Goal: Transaction & Acquisition: Obtain resource

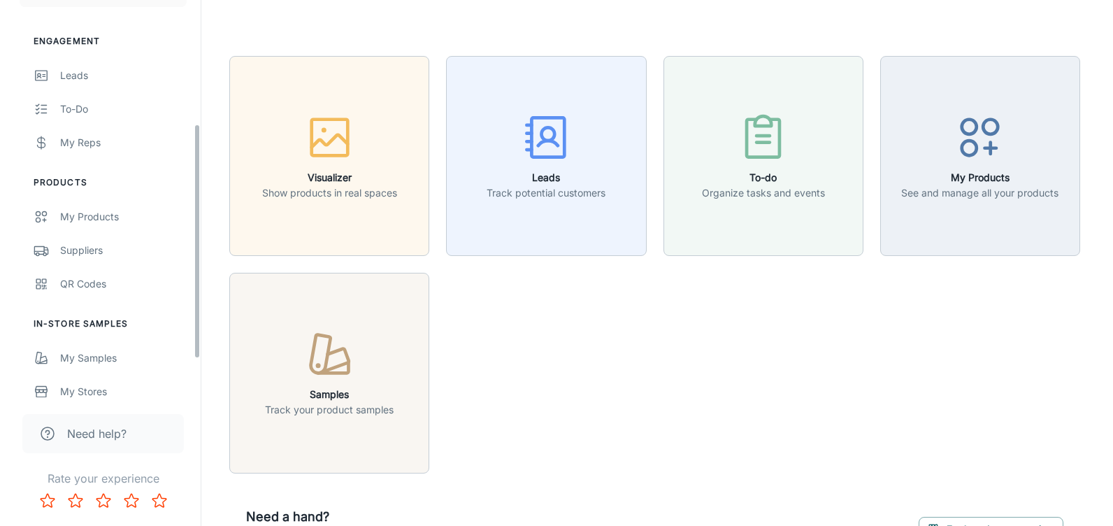
scroll to position [210, 0]
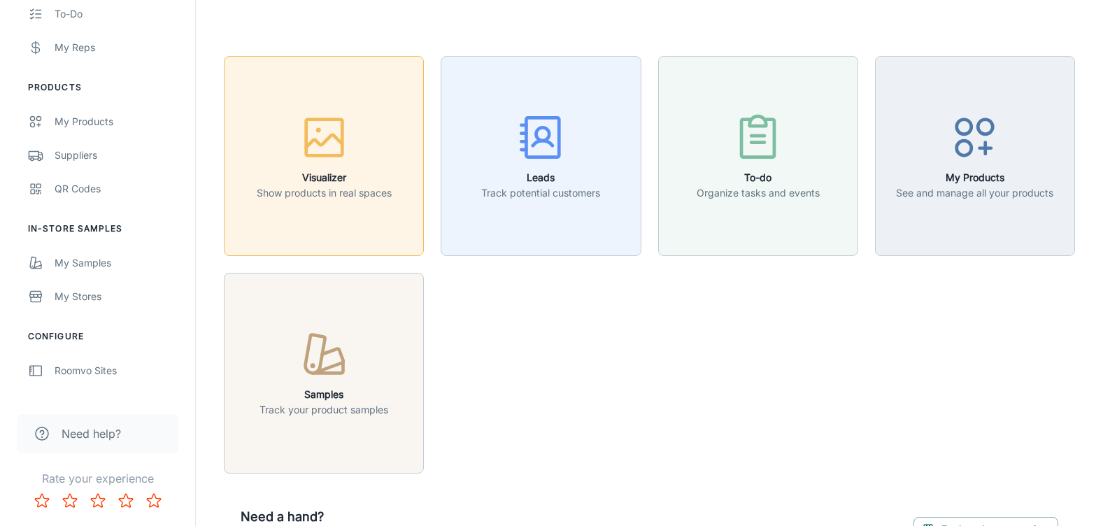
click at [345, 203] on button "Visualizer Show products in real spaces" at bounding box center [324, 156] width 200 height 200
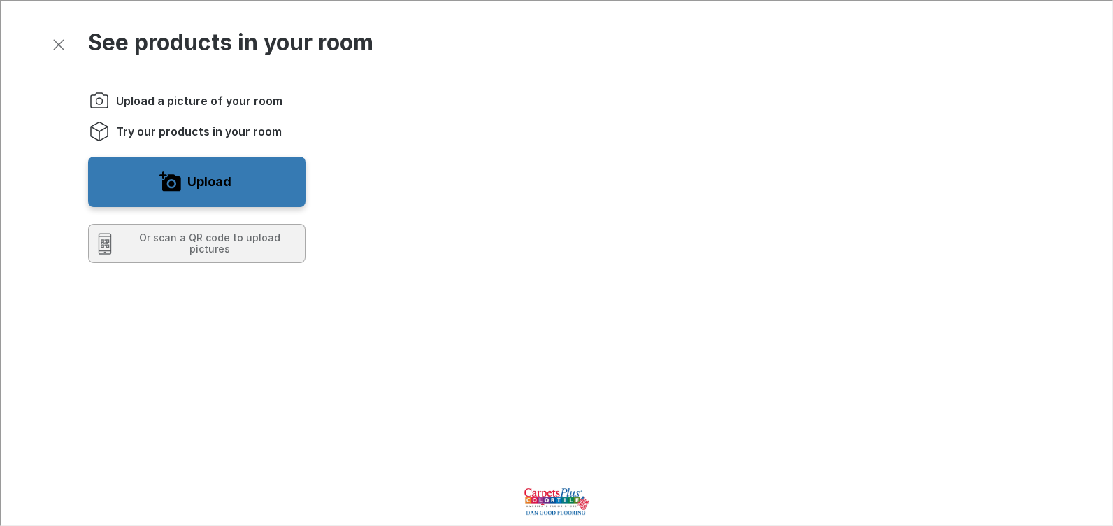
scroll to position [0, 0]
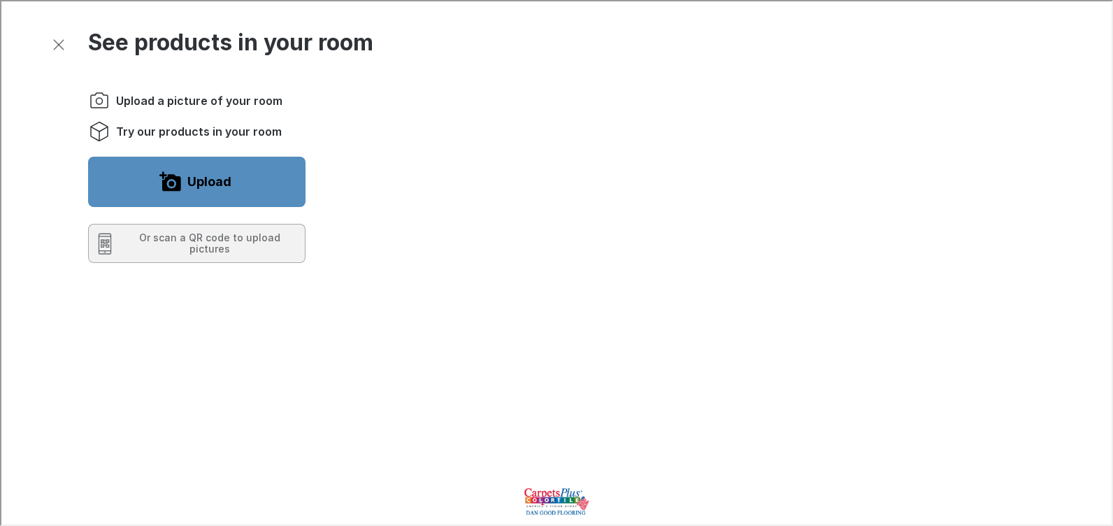
click at [260, 176] on button "Upload" at bounding box center [195, 180] width 217 height 50
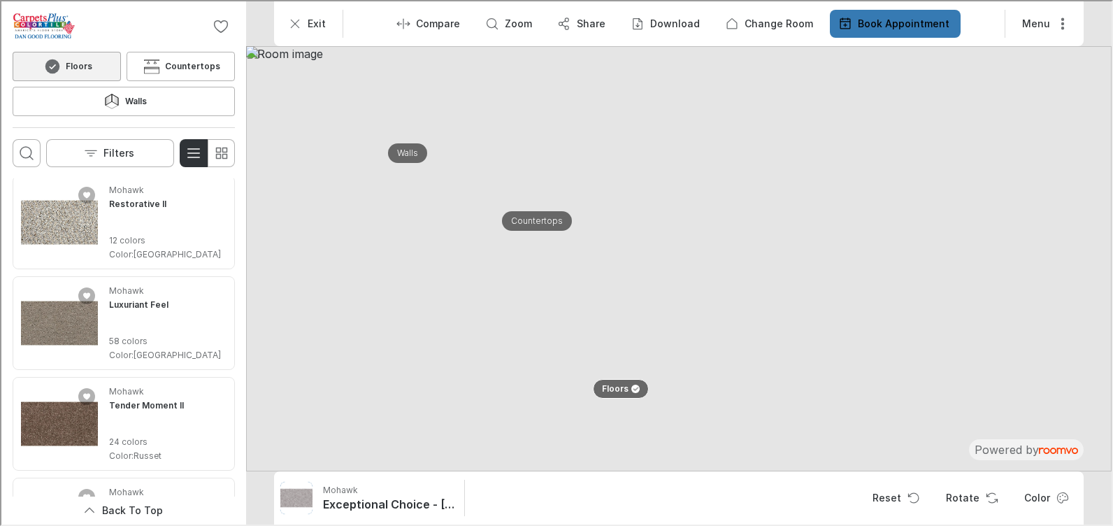
scroll to position [769, 0]
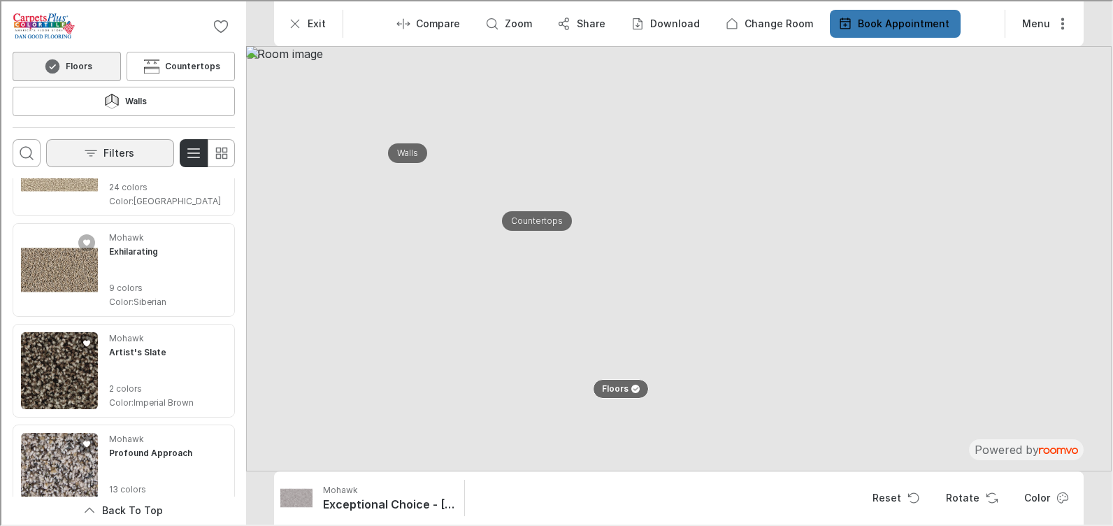
click at [100, 138] on button "Filters" at bounding box center [109, 152] width 128 height 28
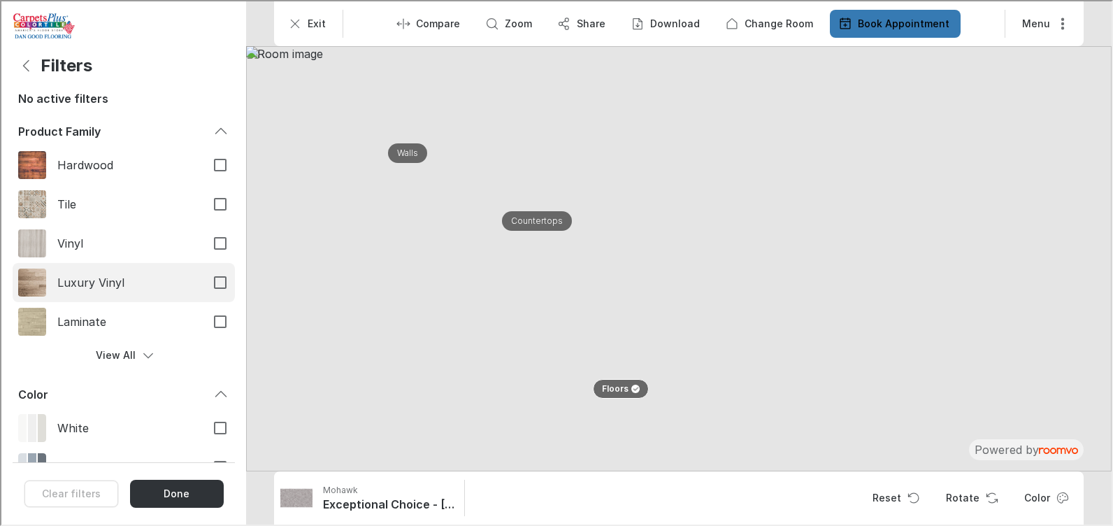
click at [204, 280] on input "Luxury Vinyl" at bounding box center [218, 280] width 29 height 29
checkbox input "true"
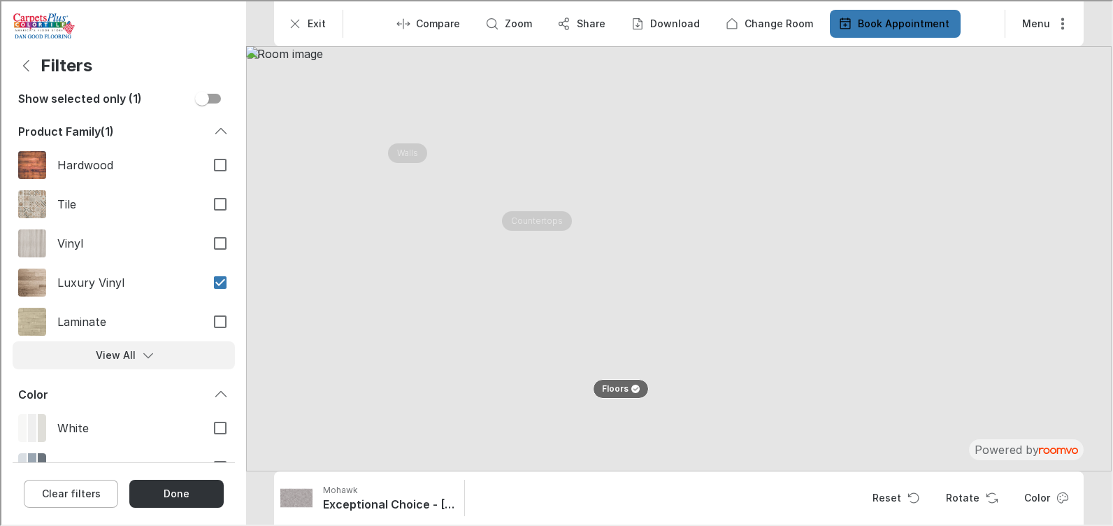
click at [143, 355] on icon "Filters menu" at bounding box center [147, 354] width 14 height 14
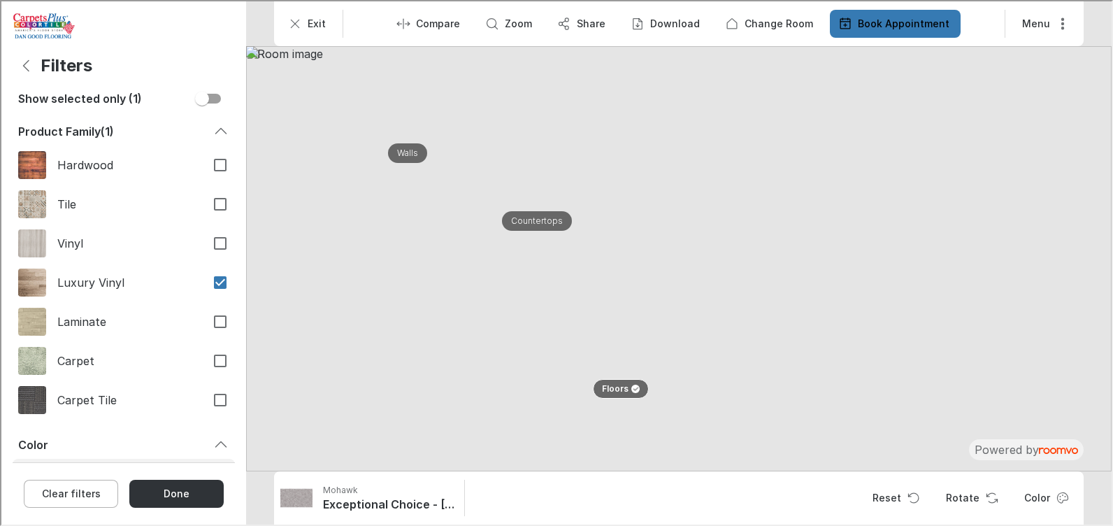
scroll to position [280, 0]
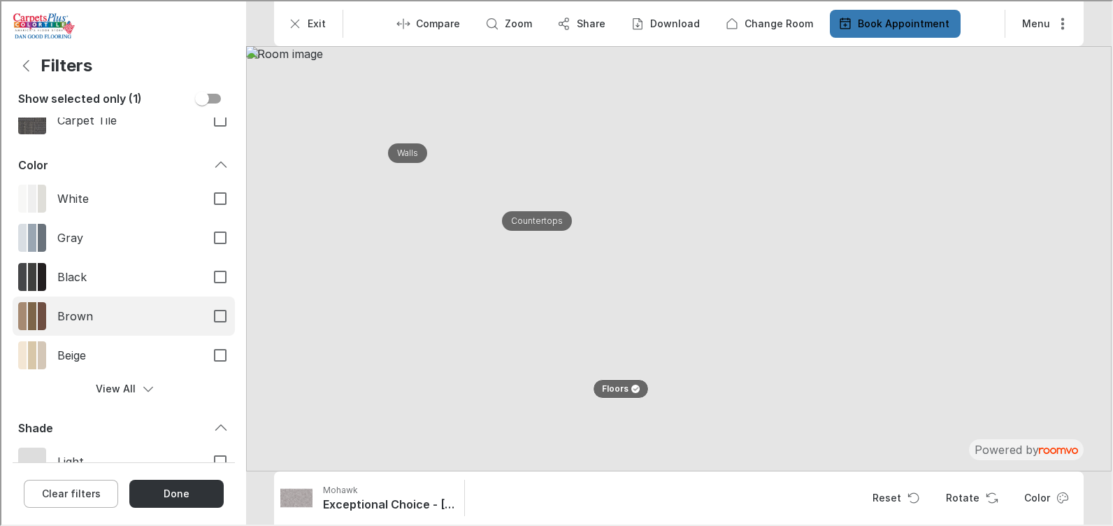
click at [192, 312] on label "Brown" at bounding box center [122, 314] width 222 height 39
click at [204, 312] on input "Brown" at bounding box center [218, 314] width 29 height 29
checkbox input "true"
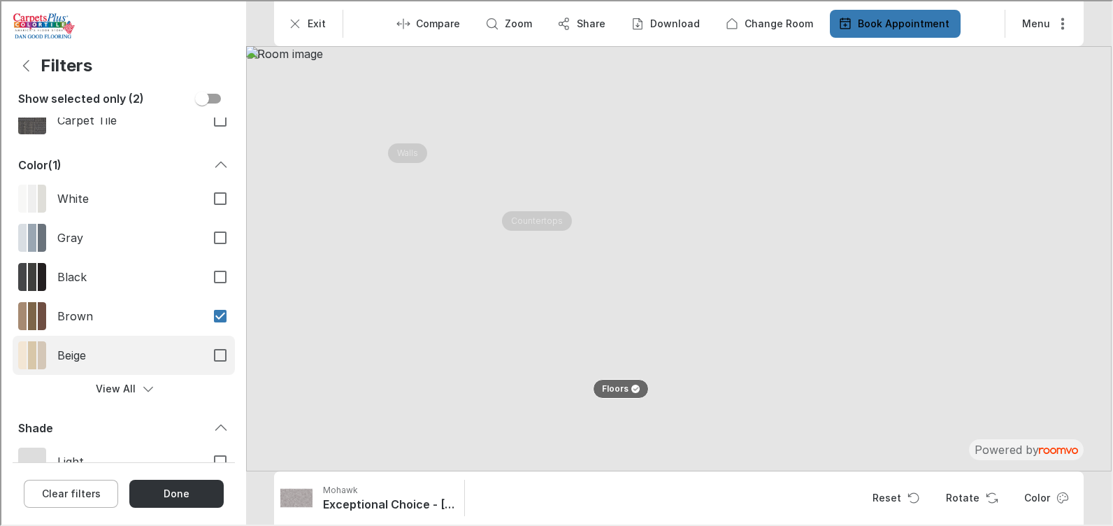
click at [186, 356] on label "Beige" at bounding box center [122, 353] width 222 height 39
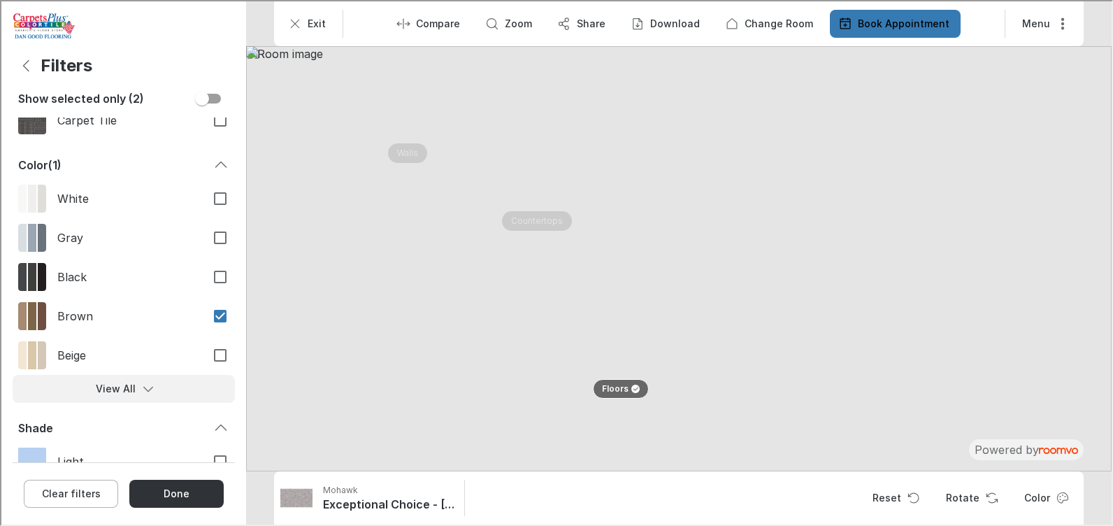
drag, startPoint x: 186, startPoint y: 356, endPoint x: 135, endPoint y: 390, distance: 61.1
click at [140, 390] on icon "Filters menu" at bounding box center [147, 387] width 14 height 14
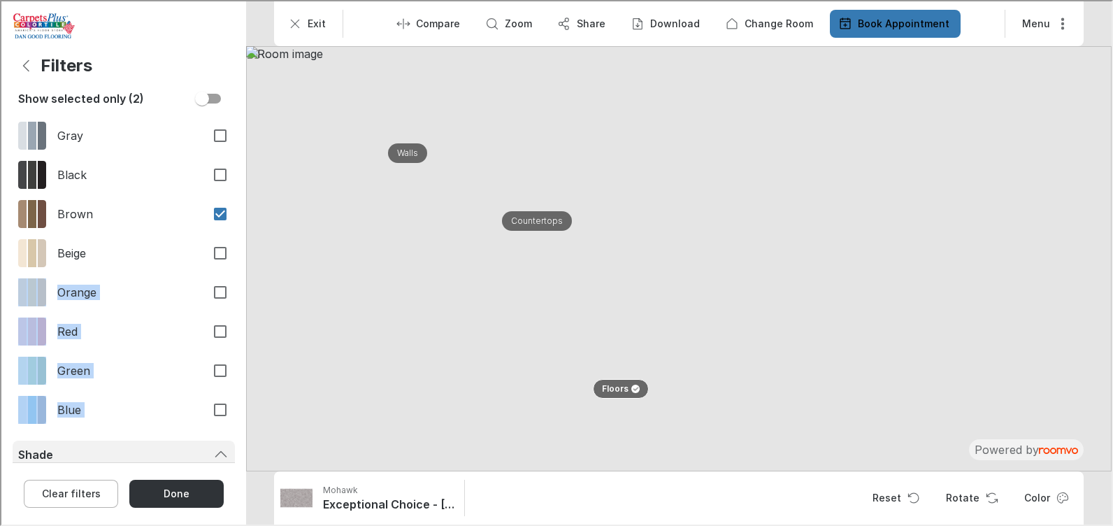
scroll to position [490, 0]
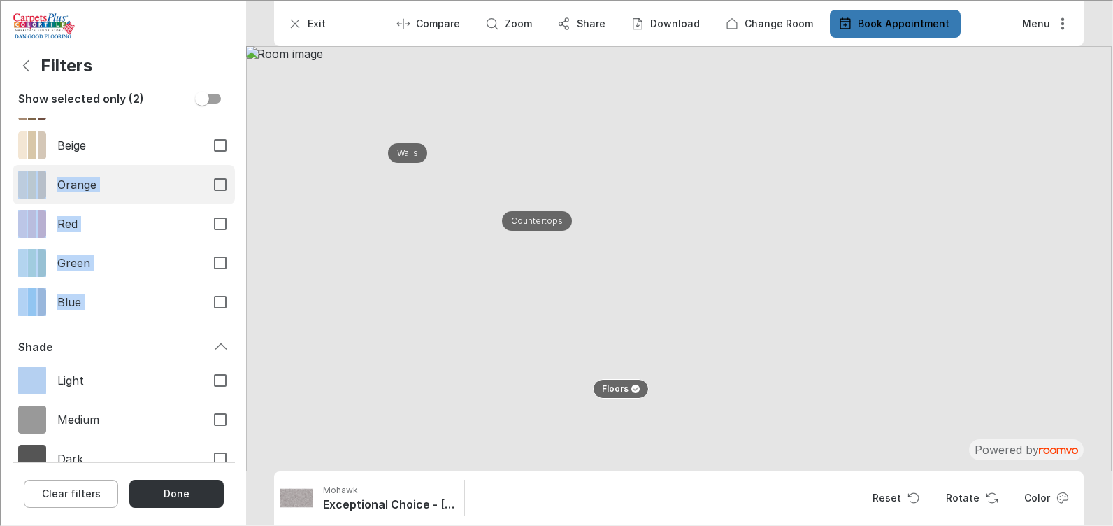
drag, startPoint x: 207, startPoint y: 177, endPoint x: 190, endPoint y: 198, distance: 27.3
click at [207, 178] on input "Orange" at bounding box center [218, 183] width 29 height 29
checkbox input "true"
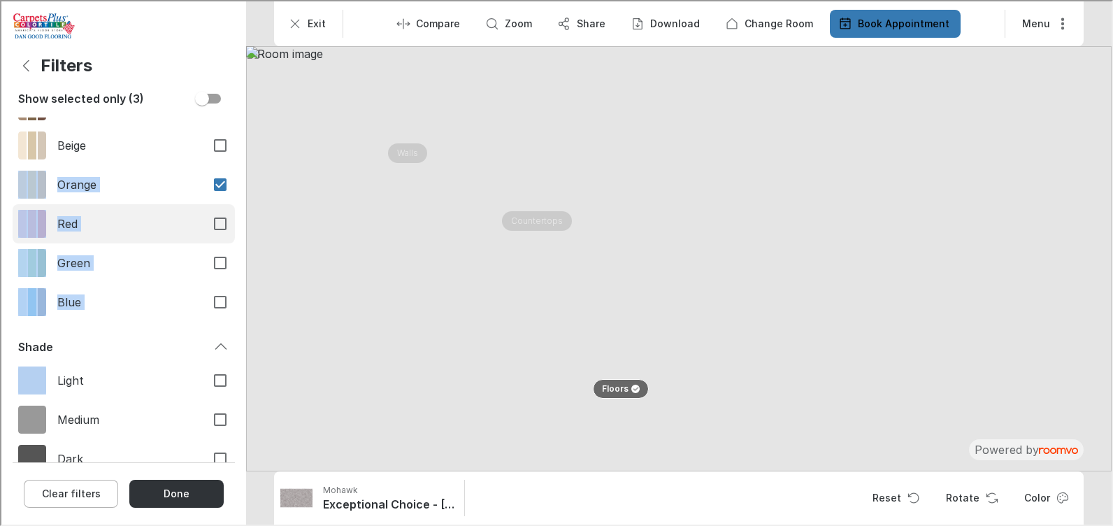
click at [208, 223] on input "Red" at bounding box center [218, 222] width 29 height 29
checkbox input "true"
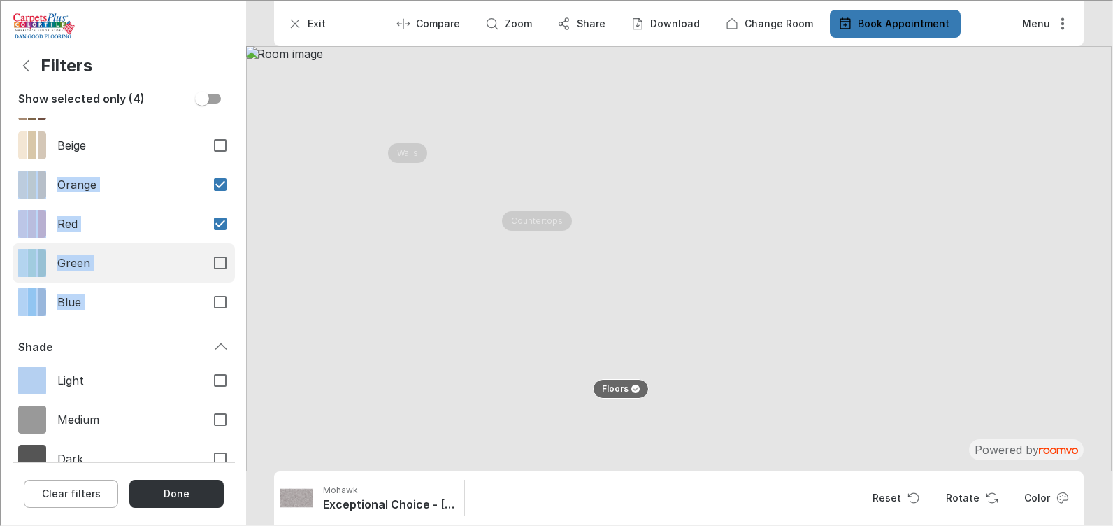
drag, startPoint x: 207, startPoint y: 259, endPoint x: 168, endPoint y: 283, distance: 45.8
click at [207, 258] on input "Green" at bounding box center [218, 261] width 29 height 29
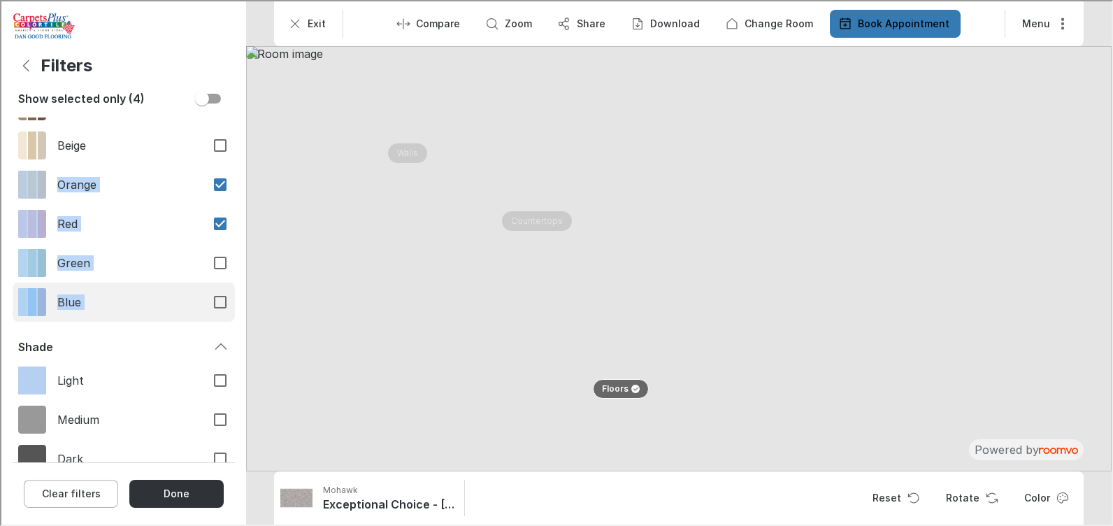
checkbox input "true"
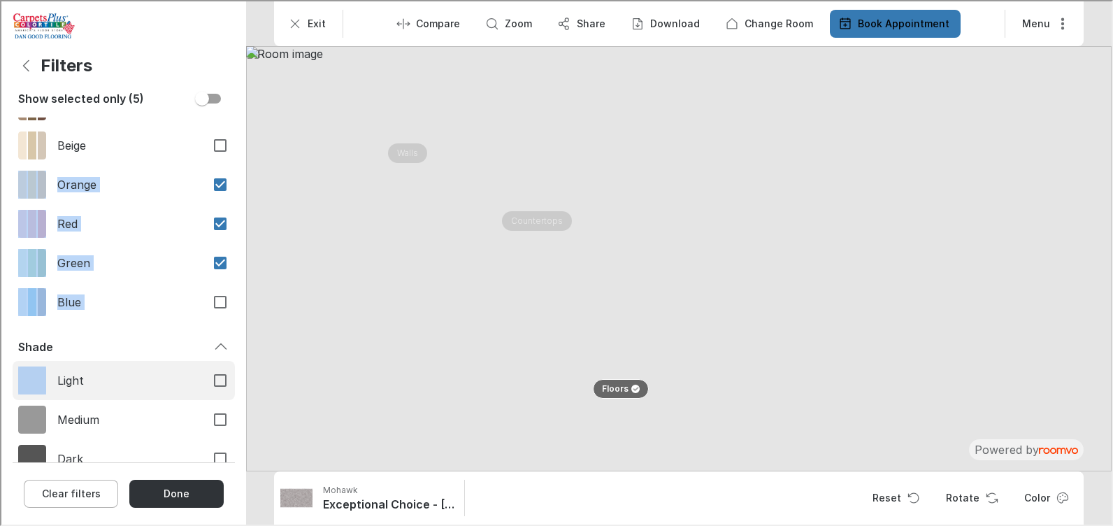
scroll to position [699, 0]
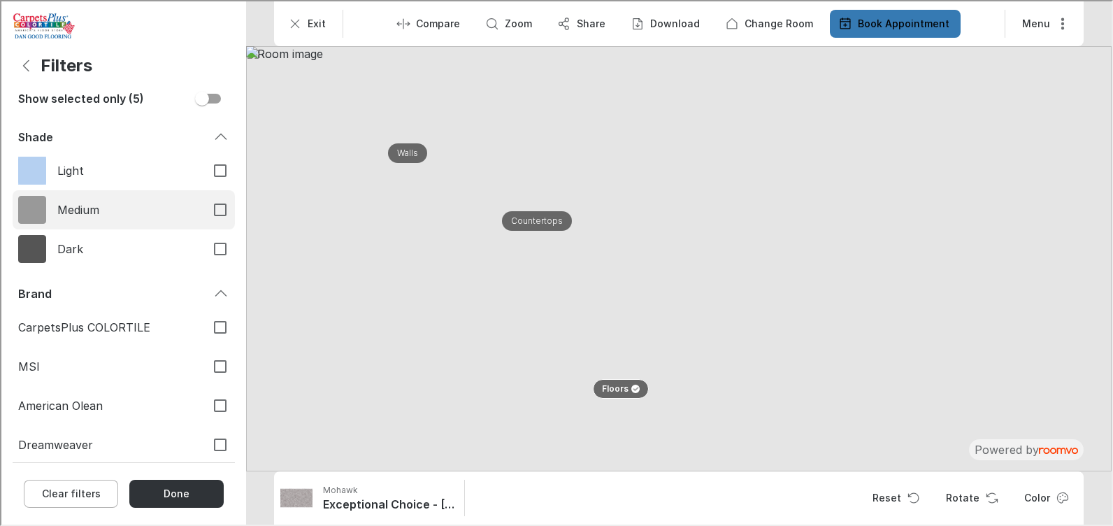
click at [204, 175] on input "Light" at bounding box center [218, 169] width 29 height 29
checkbox input "true"
click at [210, 203] on input "Medium" at bounding box center [218, 208] width 29 height 29
checkbox input "true"
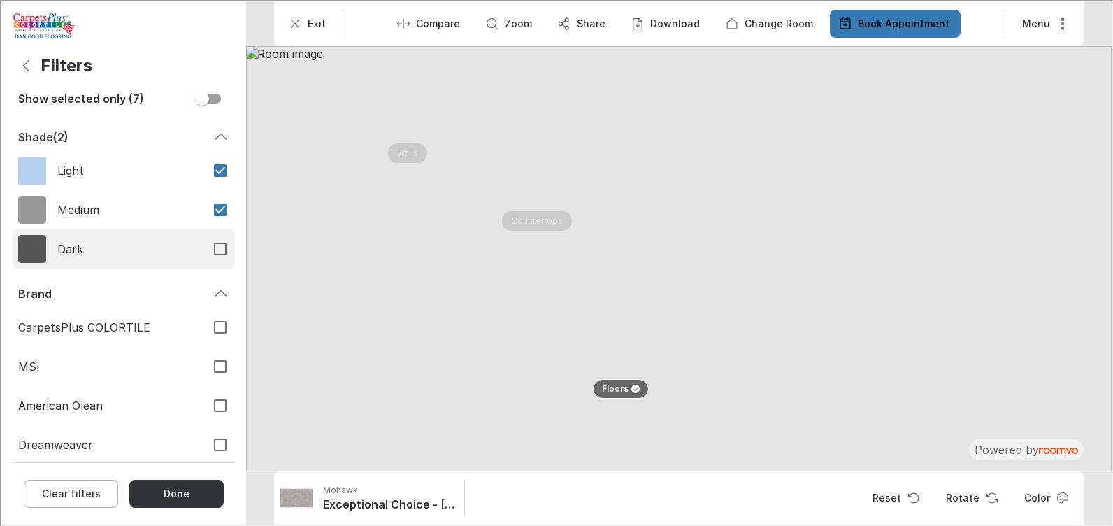
click at [204, 250] on input "Dark" at bounding box center [218, 247] width 29 height 29
checkbox input "true"
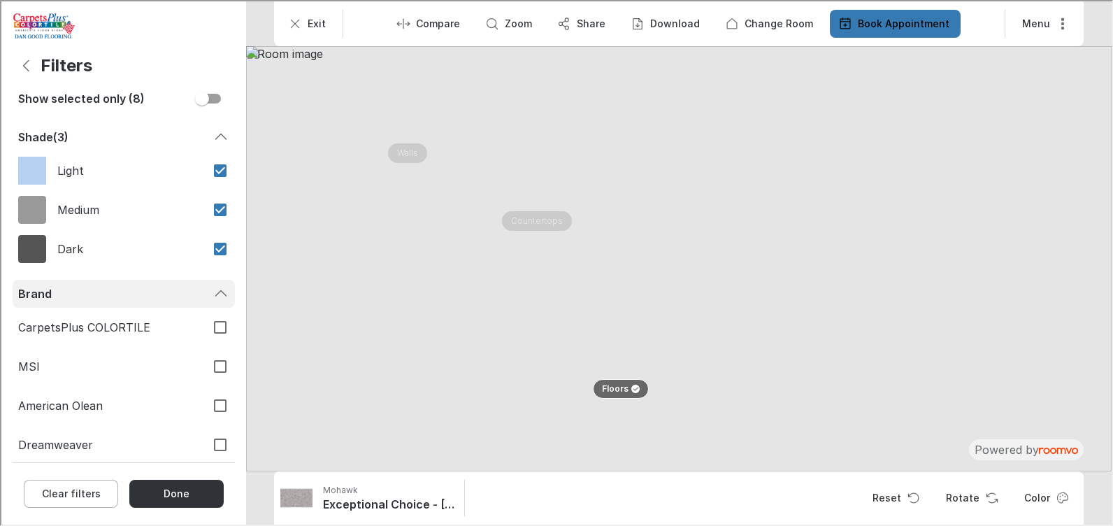
scroll to position [769, 0]
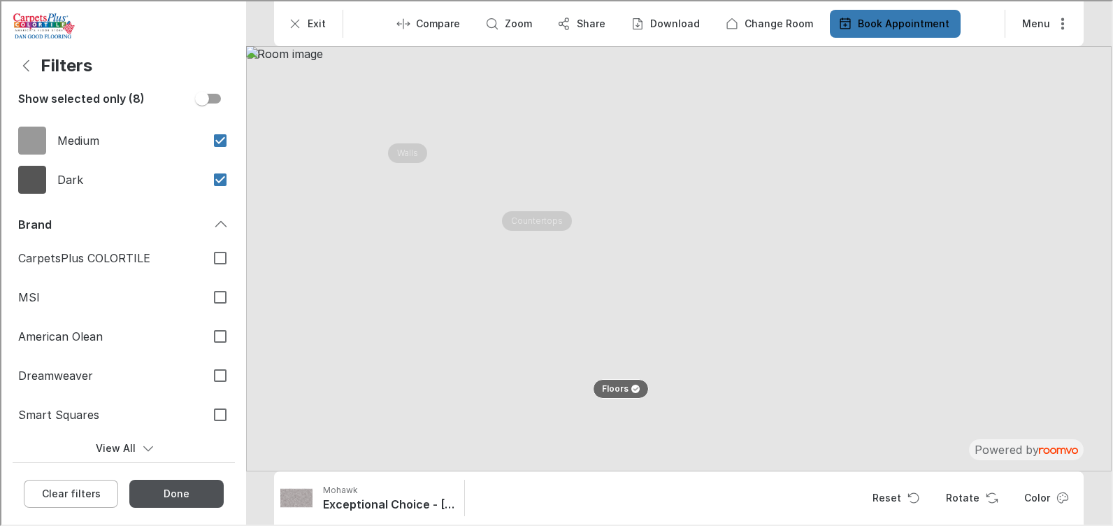
click at [190, 493] on button "Done" at bounding box center [175, 492] width 94 height 28
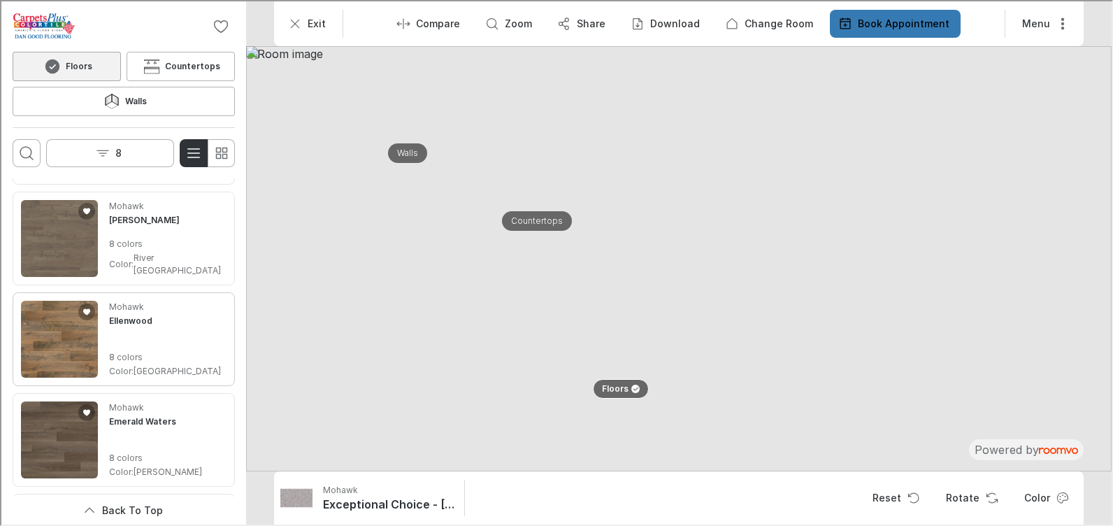
scroll to position [3287, 0]
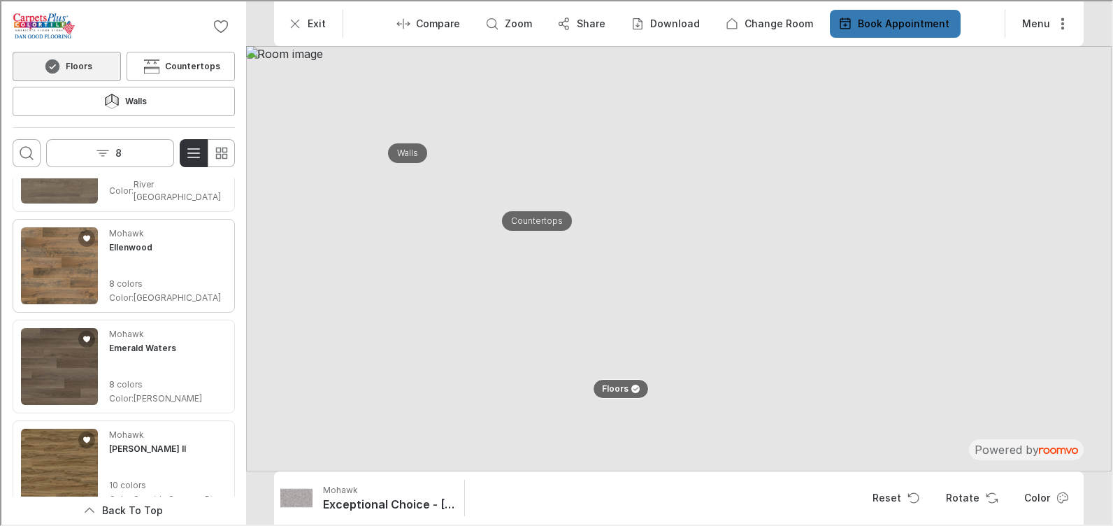
click at [54, 248] on img "See Ellenwood in the room" at bounding box center [58, 264] width 77 height 77
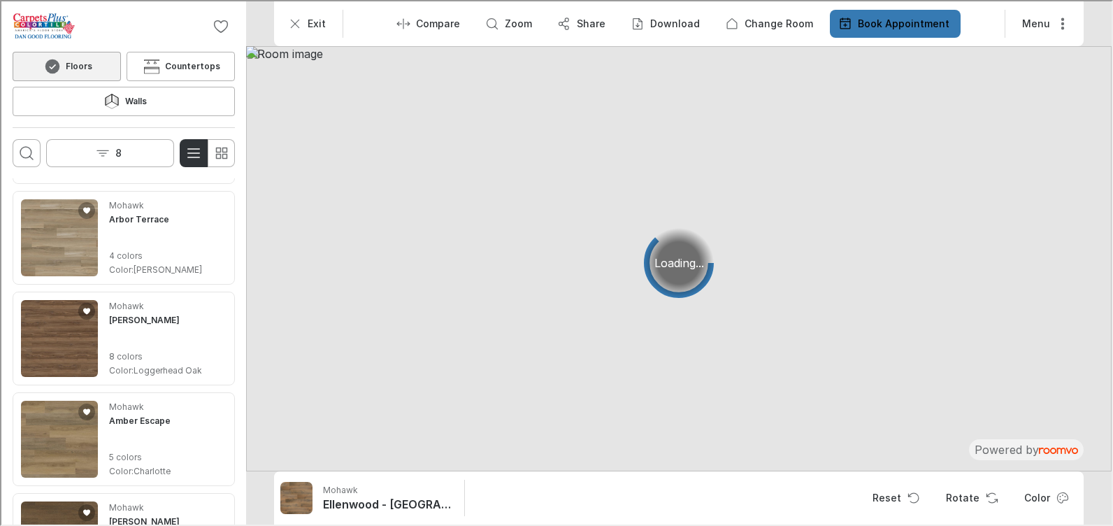
scroll to position [0, 0]
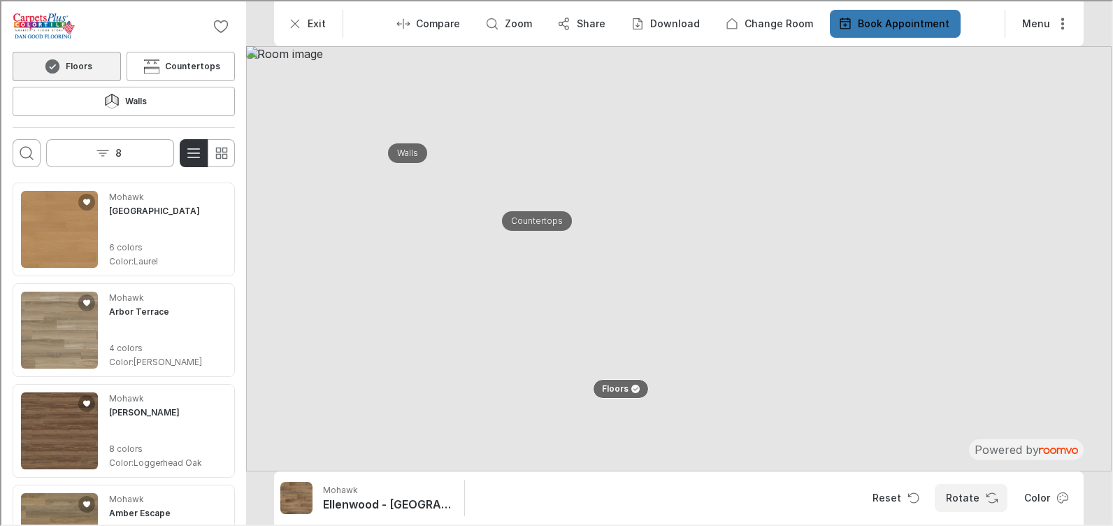
click at [980, 494] on button "Rotate" at bounding box center [970, 497] width 73 height 28
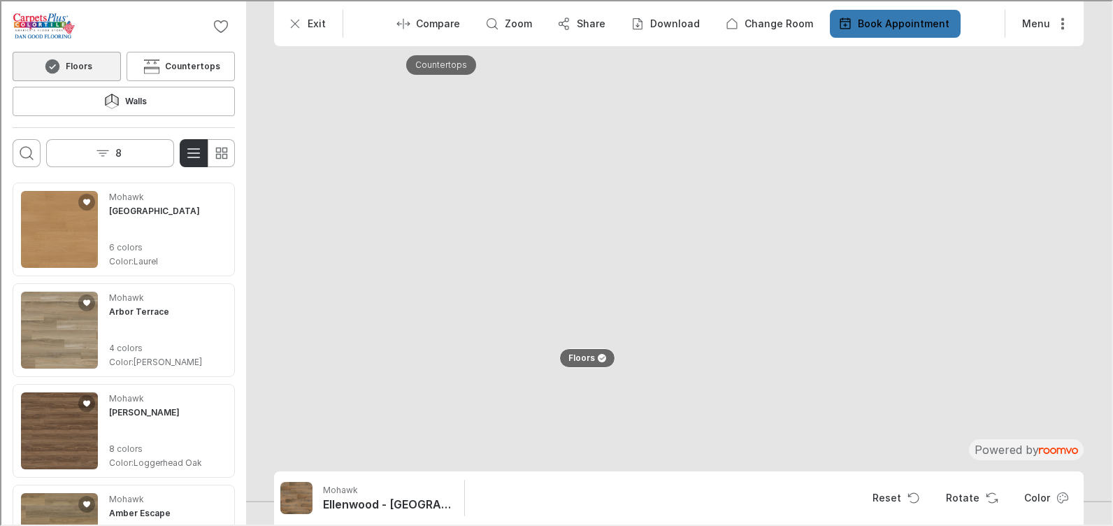
drag, startPoint x: 718, startPoint y: 406, endPoint x: 792, endPoint y: 257, distance: 166.1
click at [792, 257] on img at bounding box center [686, 129] width 1510 height 741
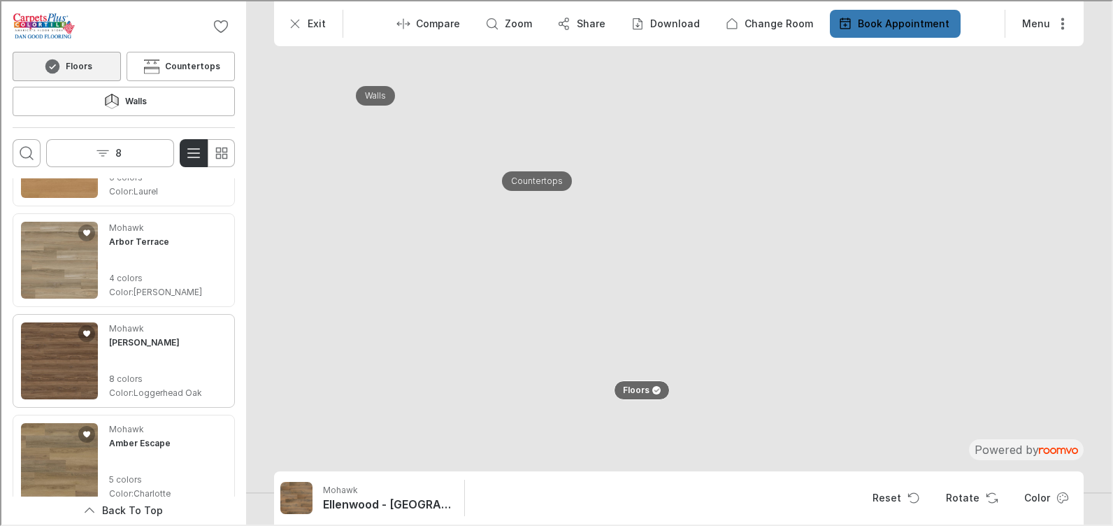
scroll to position [210, 0]
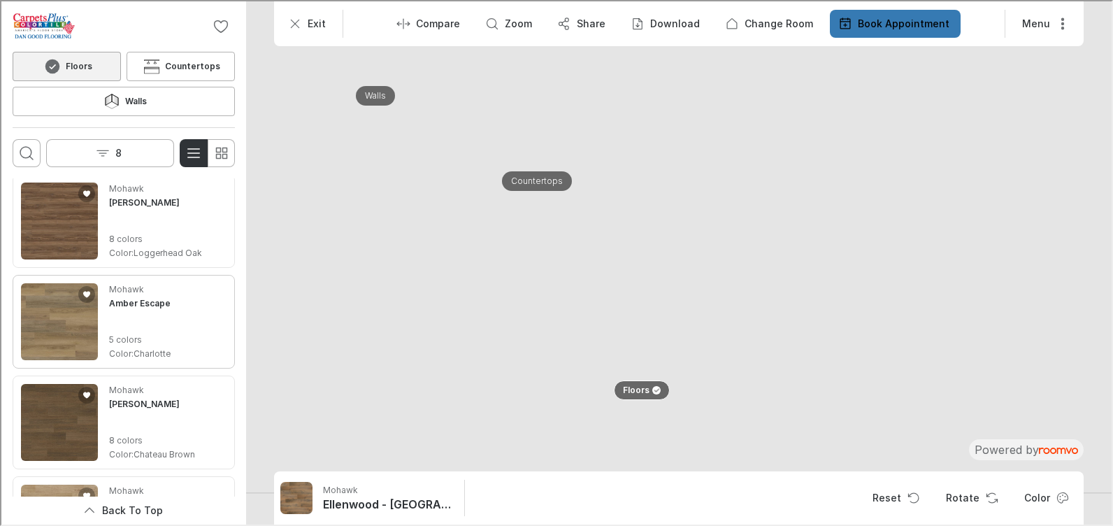
click at [66, 295] on img "See Amber Escape in the room" at bounding box center [58, 320] width 77 height 77
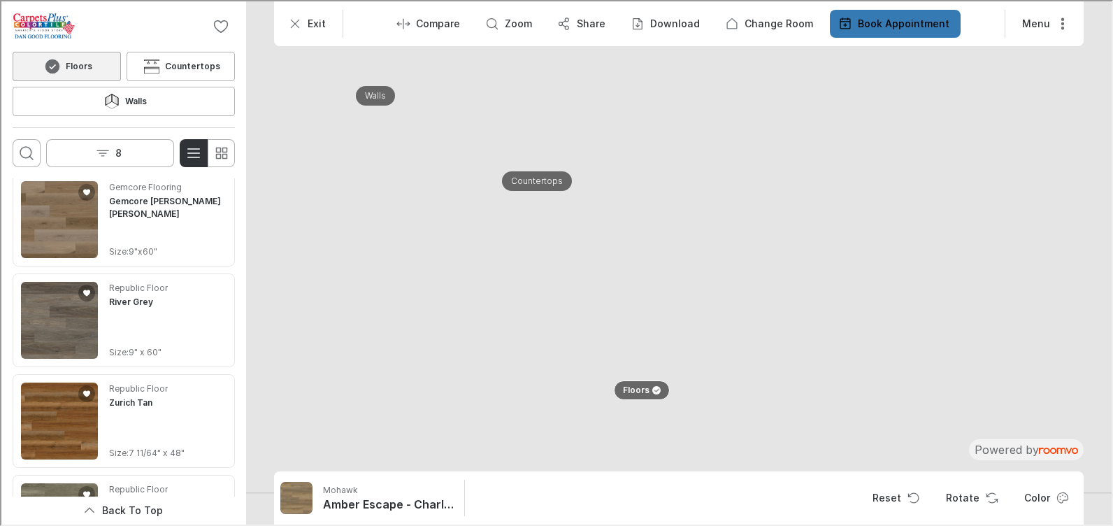
scroll to position [4126, 0]
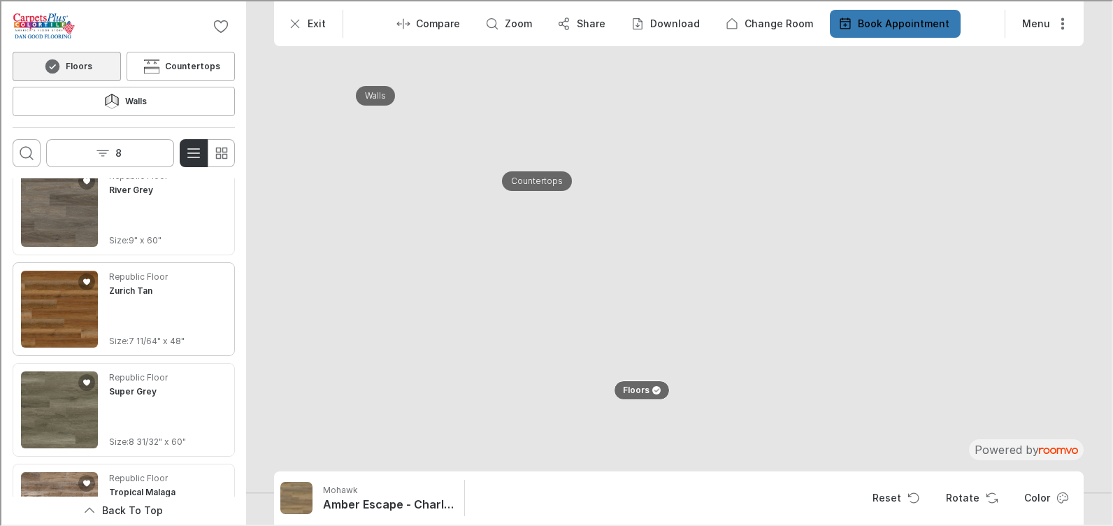
click at [64, 271] on img "See Zurich Tan in the room" at bounding box center [58, 307] width 77 height 77
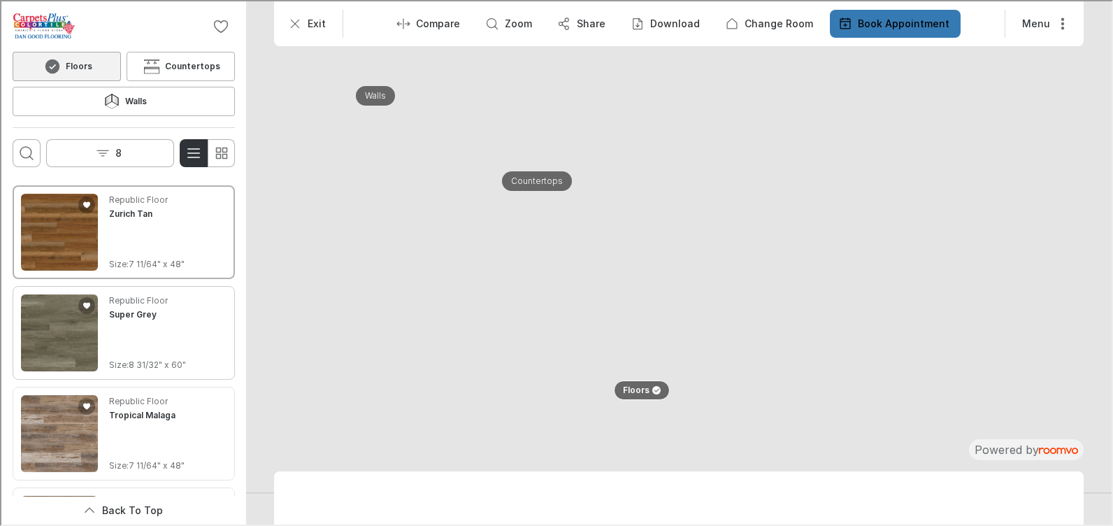
scroll to position [4049, 0]
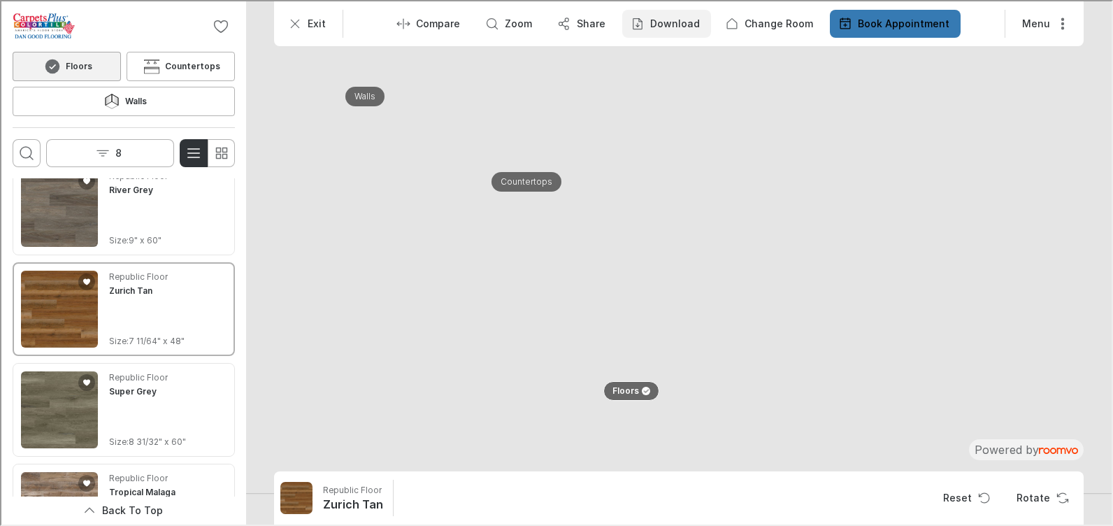
click at [692, 20] on p "Download" at bounding box center [674, 22] width 50 height 14
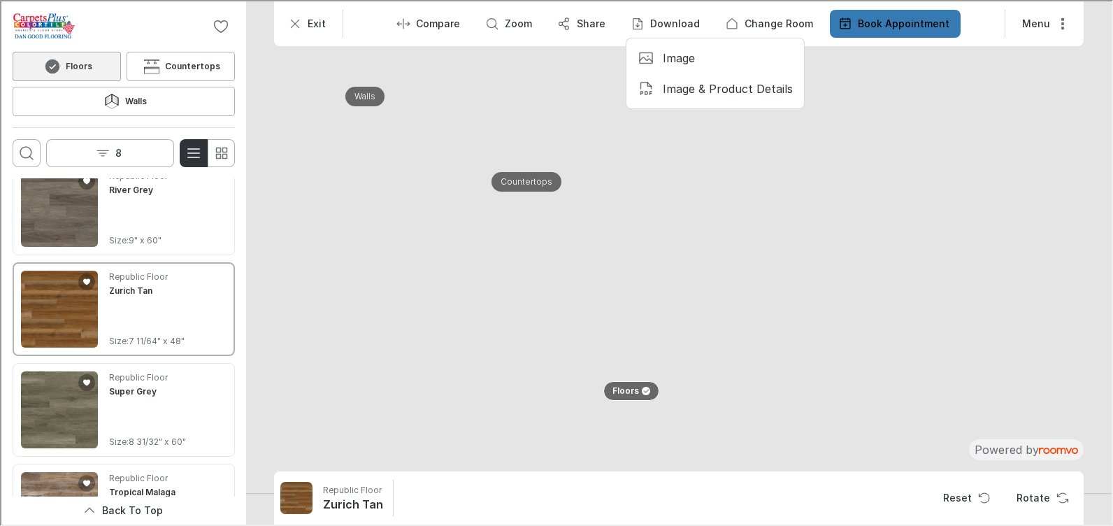
click at [684, 87] on p "Image & Product Details" at bounding box center [727, 87] width 130 height 15
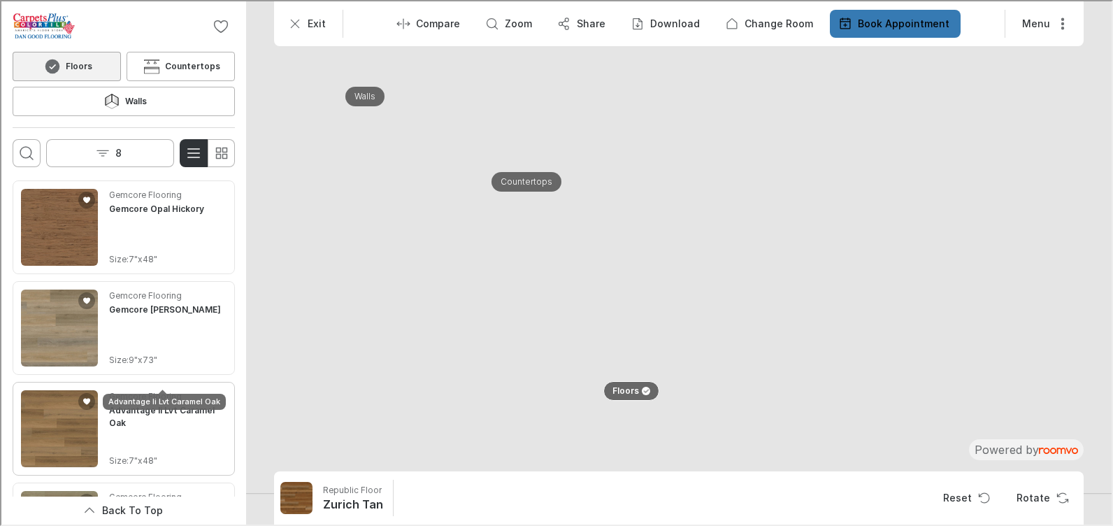
scroll to position [11831, 0]
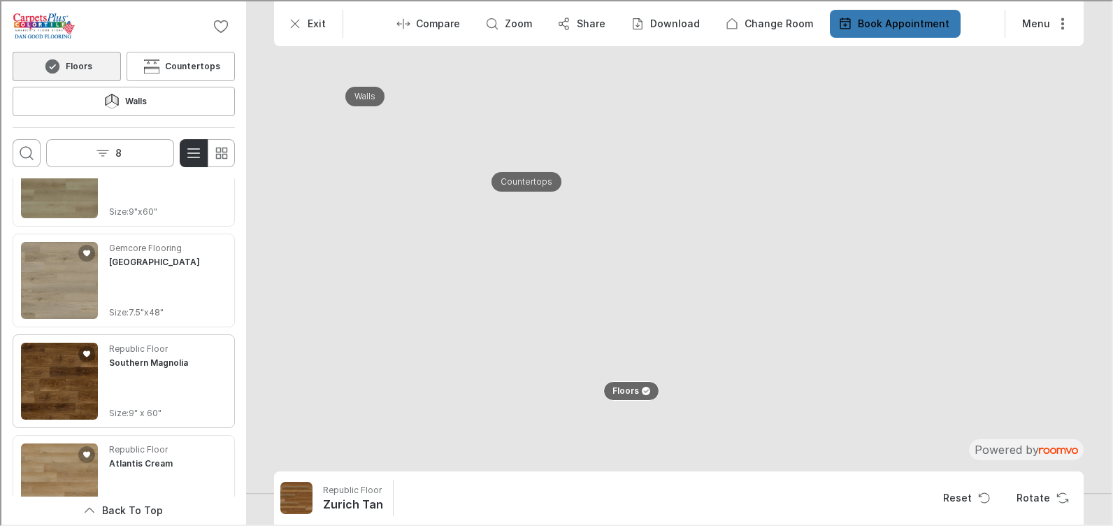
drag, startPoint x: 65, startPoint y: 336, endPoint x: 169, endPoint y: 356, distance: 105.3
click at [65, 341] on img "See Southern Magnolia in the room" at bounding box center [58, 379] width 77 height 77
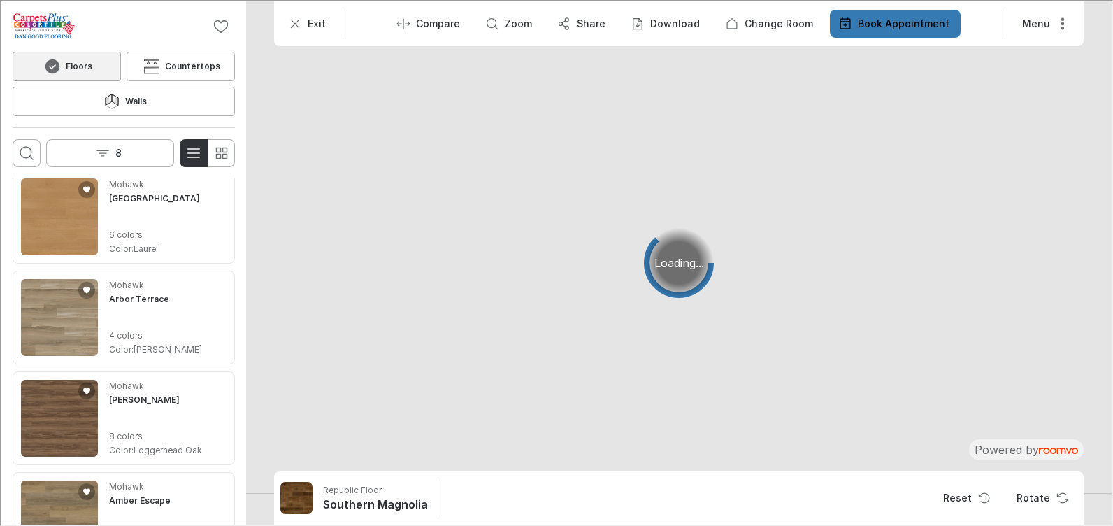
scroll to position [0, 0]
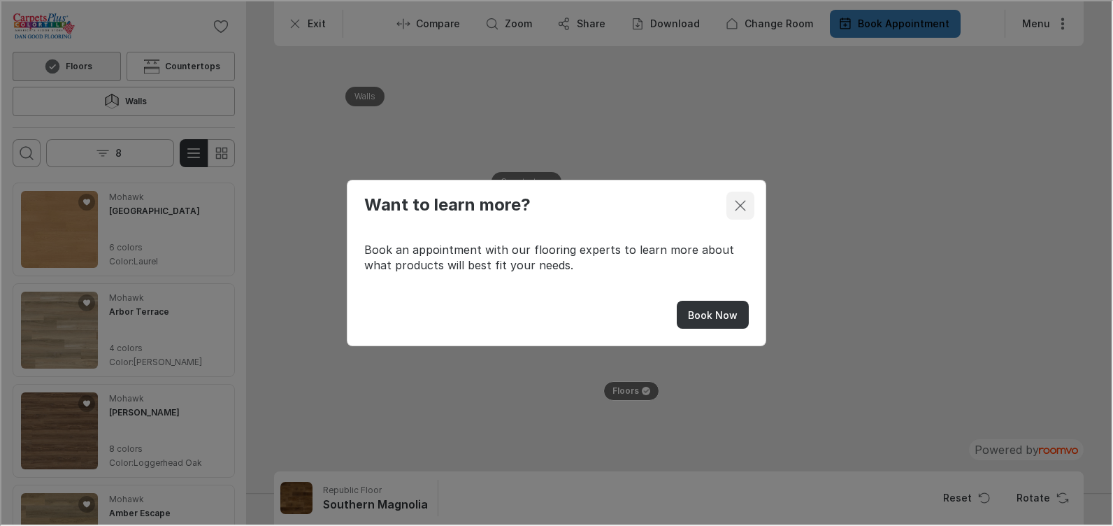
click at [745, 206] on icon "Close dialog" at bounding box center [739, 204] width 17 height 17
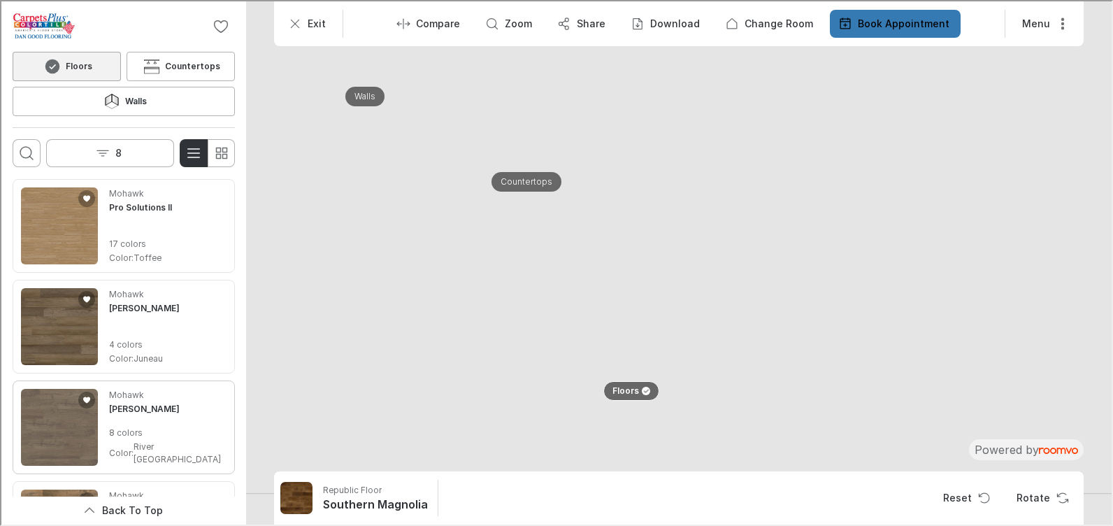
scroll to position [3147, 0]
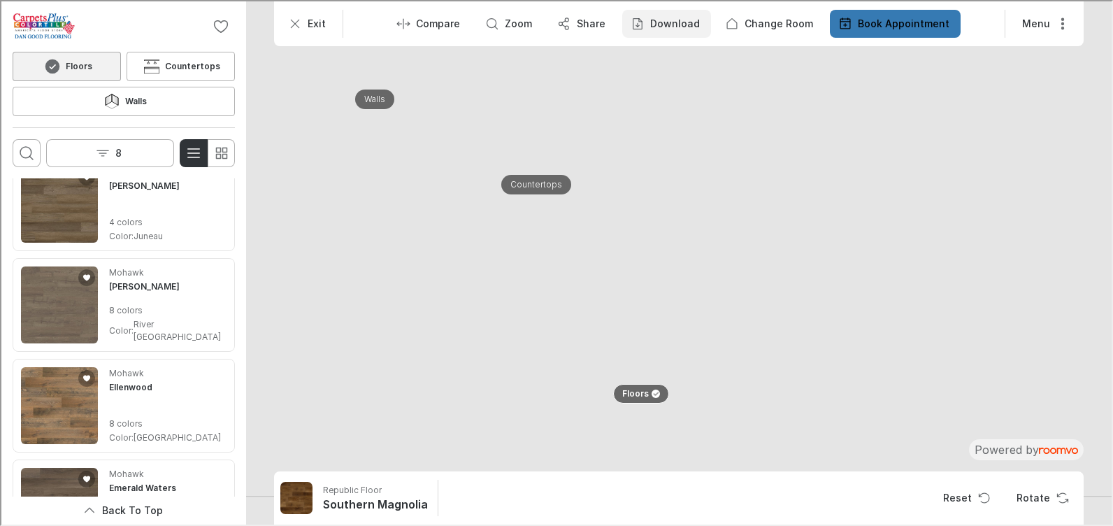
click at [687, 27] on p "Download" at bounding box center [674, 22] width 50 height 14
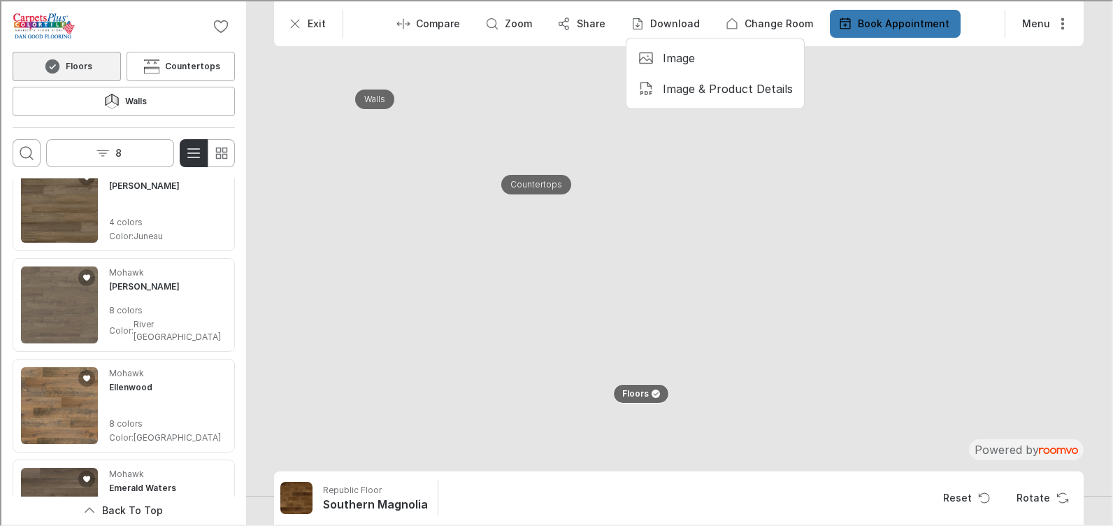
click at [698, 89] on p "Image & Product Details" at bounding box center [727, 87] width 130 height 15
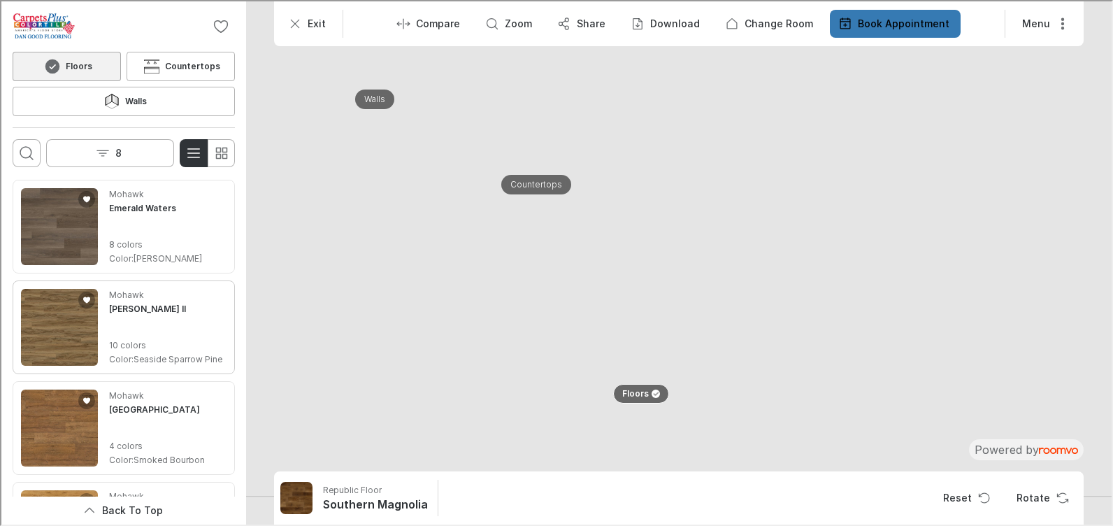
scroll to position [3566, 0]
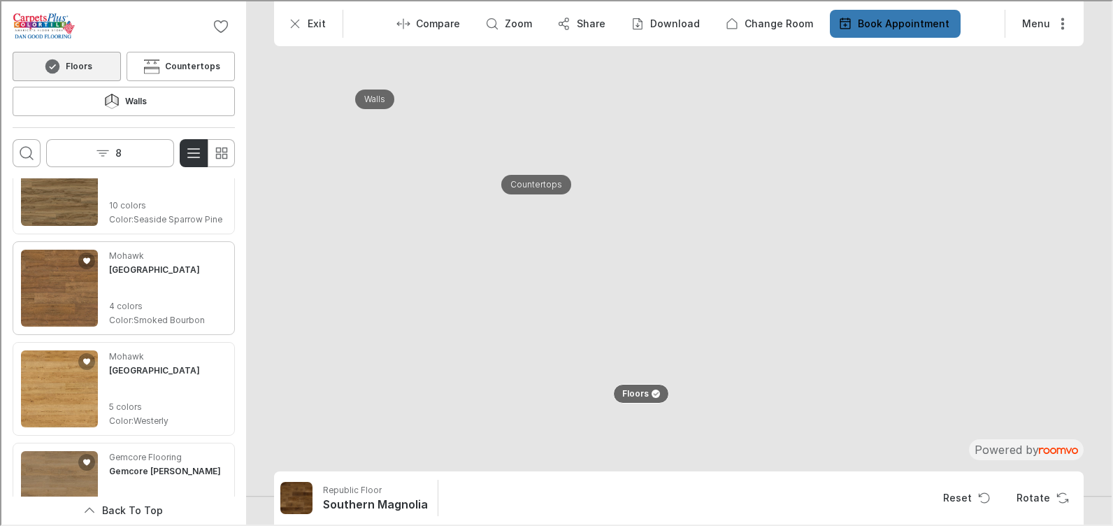
click at [50, 264] on img "See Monroe Gardens in the room" at bounding box center [58, 286] width 77 height 77
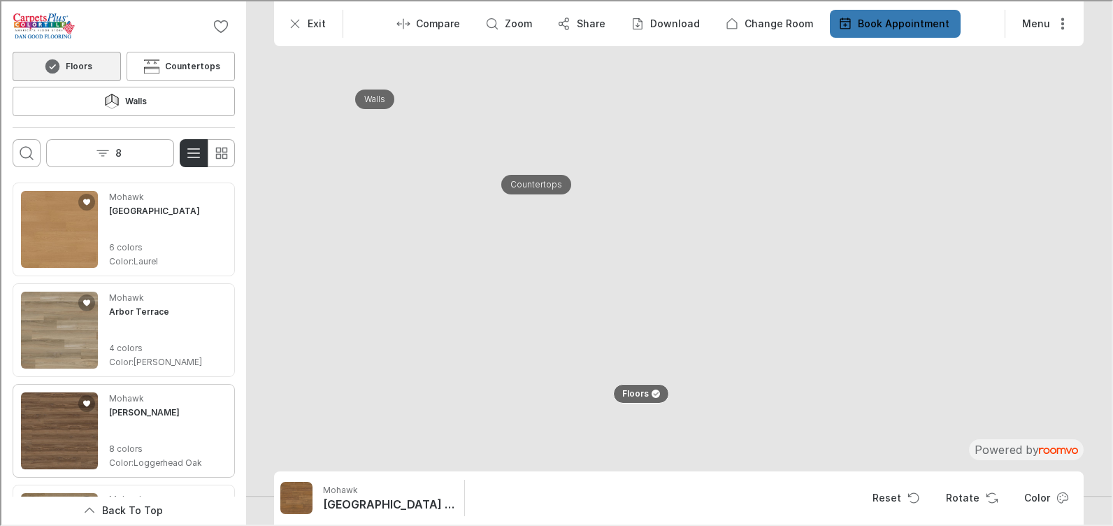
scroll to position [140, 0]
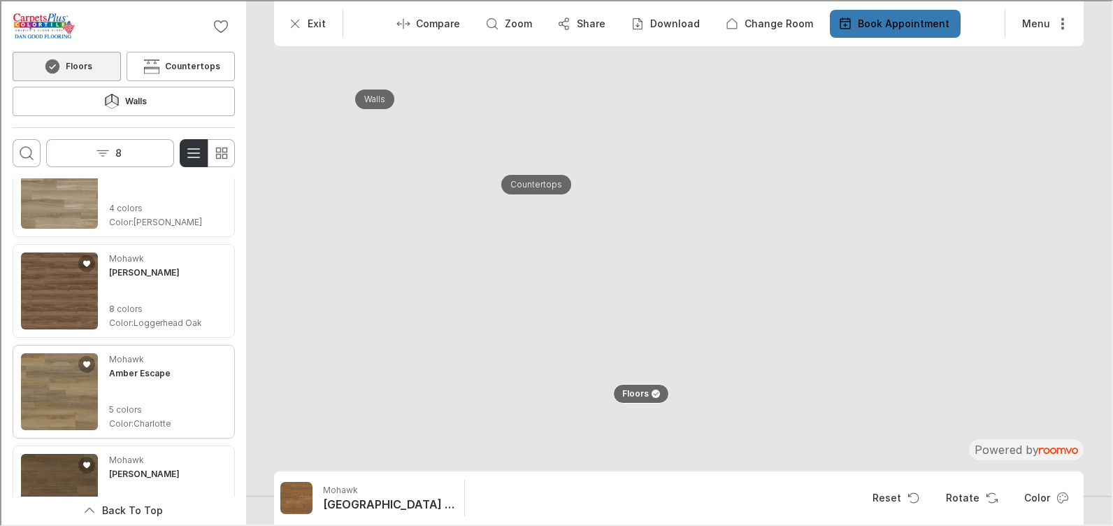
click at [50, 364] on img "See Amber Escape in the room" at bounding box center [58, 390] width 77 height 77
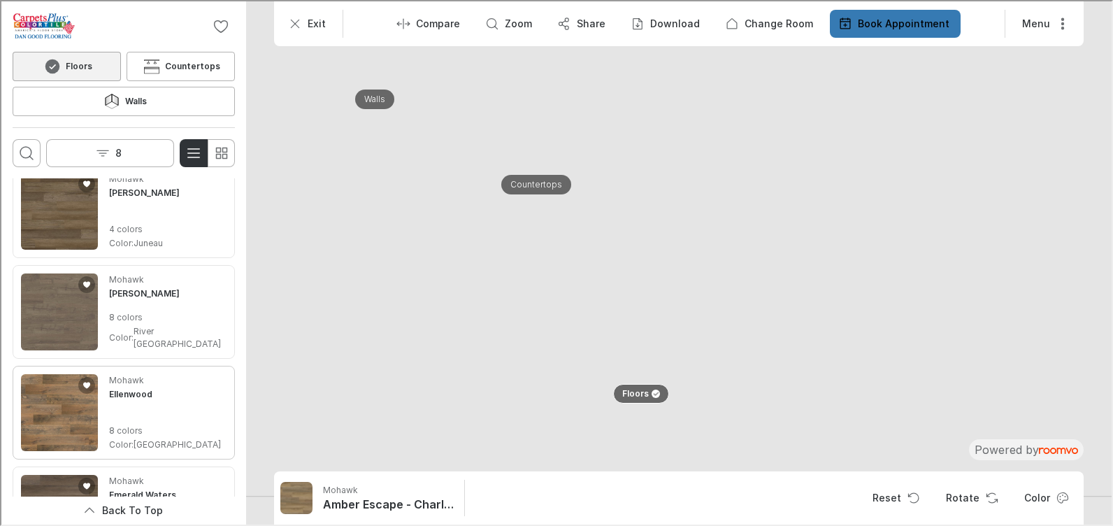
scroll to position [3357, 0]
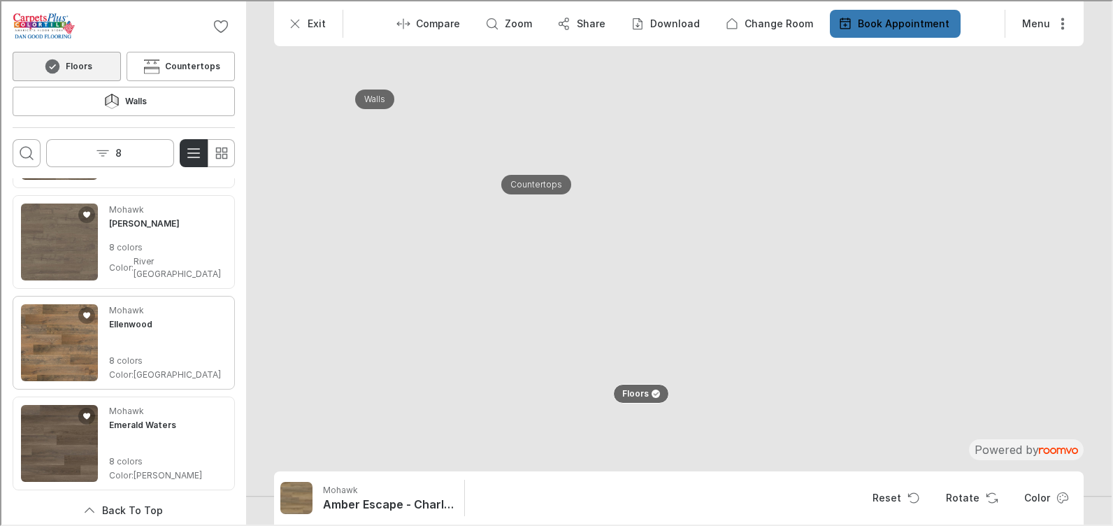
click at [62, 318] on img "See Ellenwood in the room" at bounding box center [58, 341] width 77 height 77
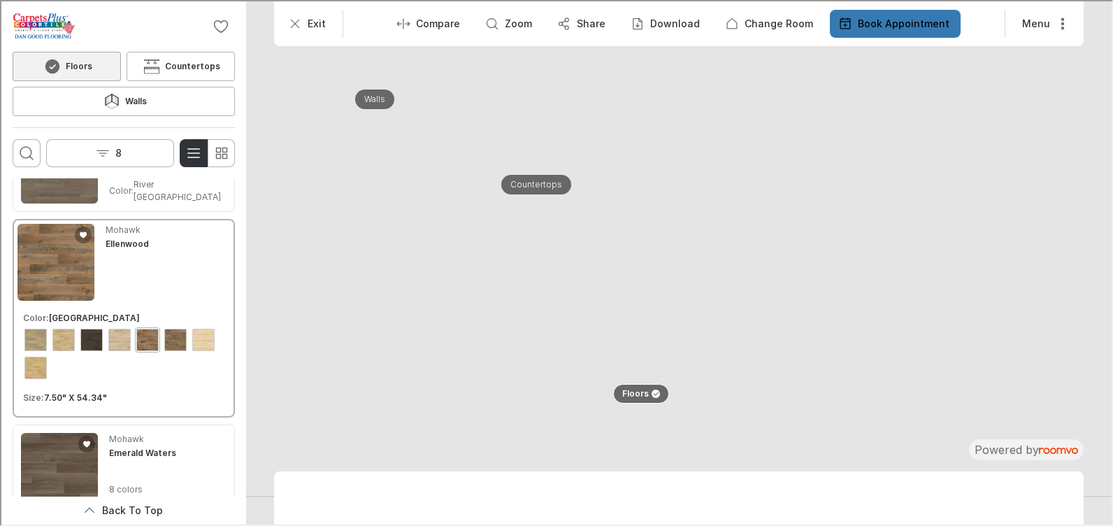
scroll to position [3210, 0]
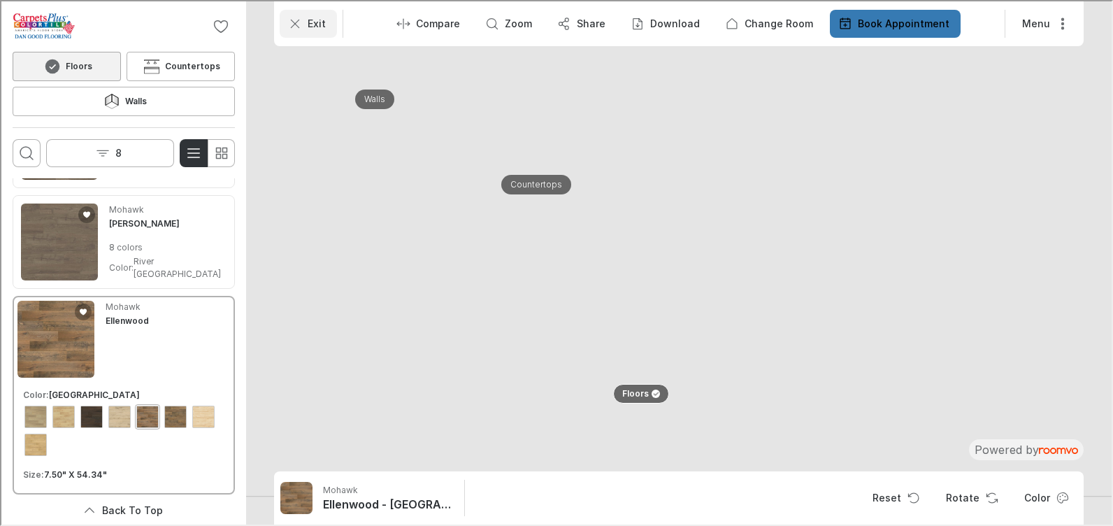
click at [289, 21] on icon "Exit" at bounding box center [294, 22] width 14 height 14
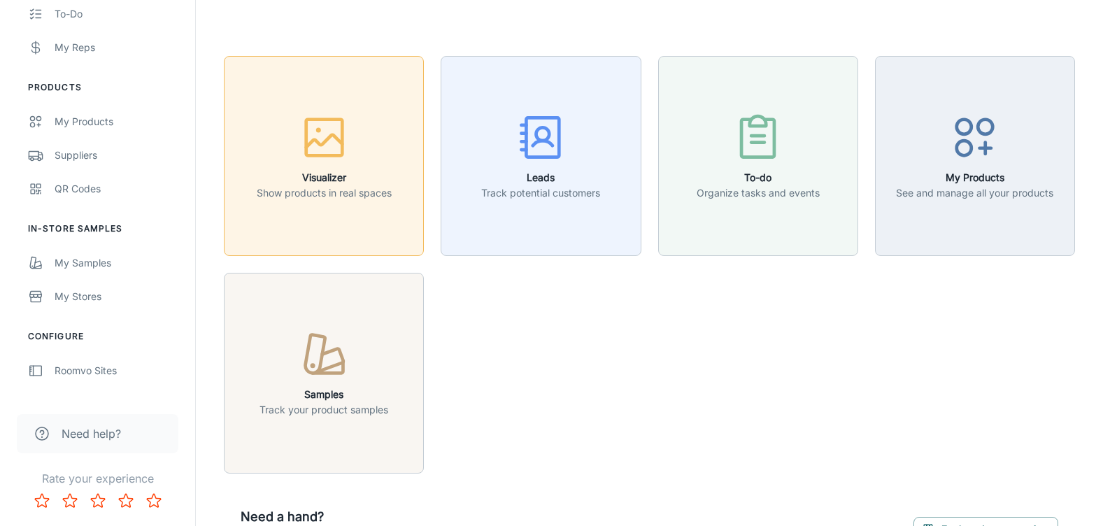
click at [367, 209] on button "Visualizer Show products in real spaces" at bounding box center [324, 156] width 200 height 200
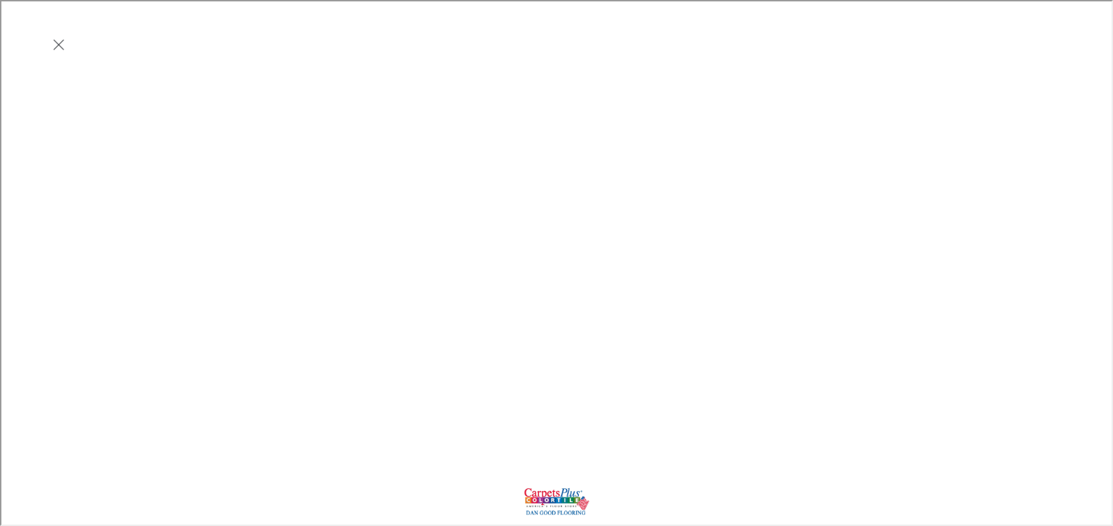
scroll to position [0, 0]
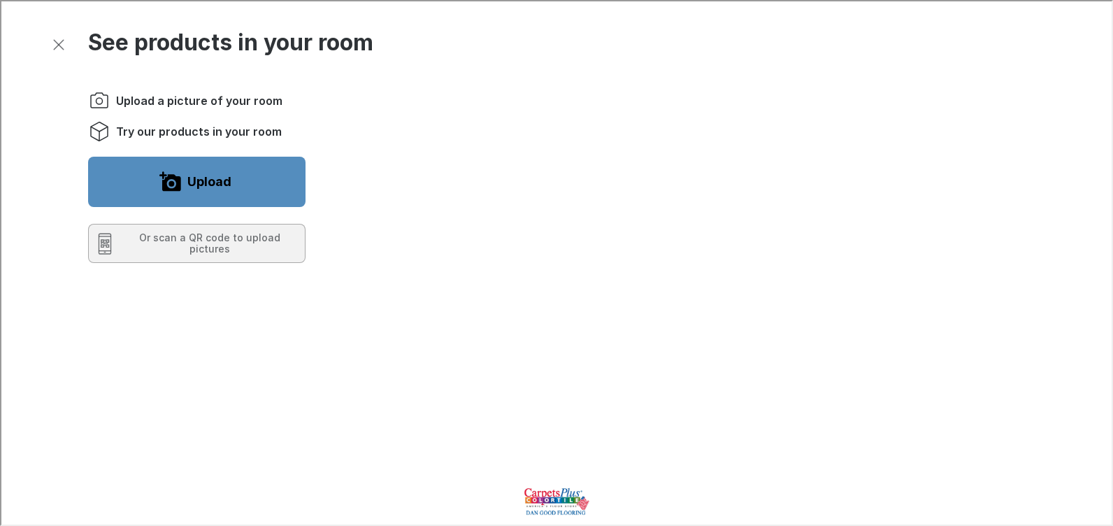
click at [255, 187] on button "Upload" at bounding box center [195, 180] width 217 height 50
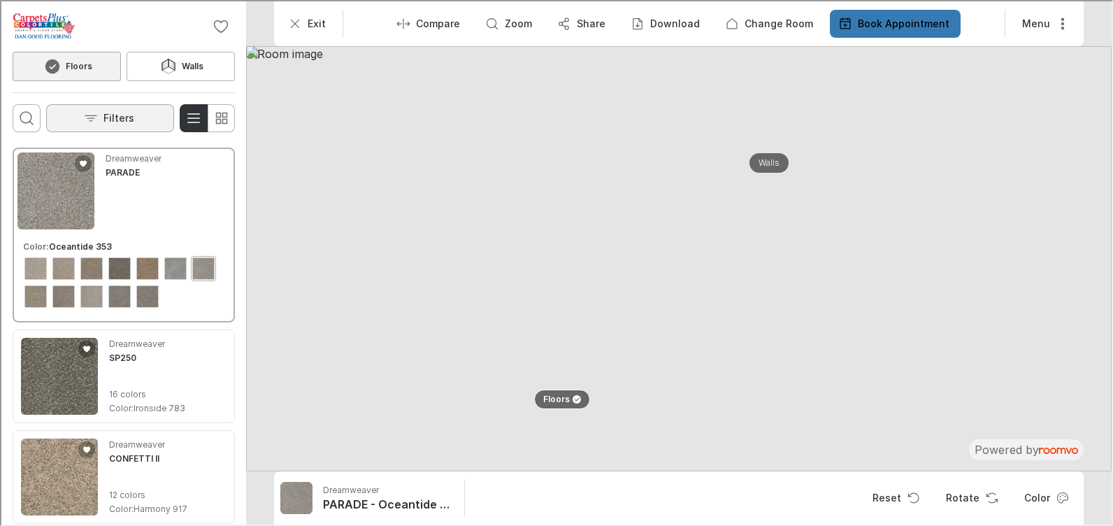
click at [124, 115] on p "Filters" at bounding box center [117, 117] width 31 height 14
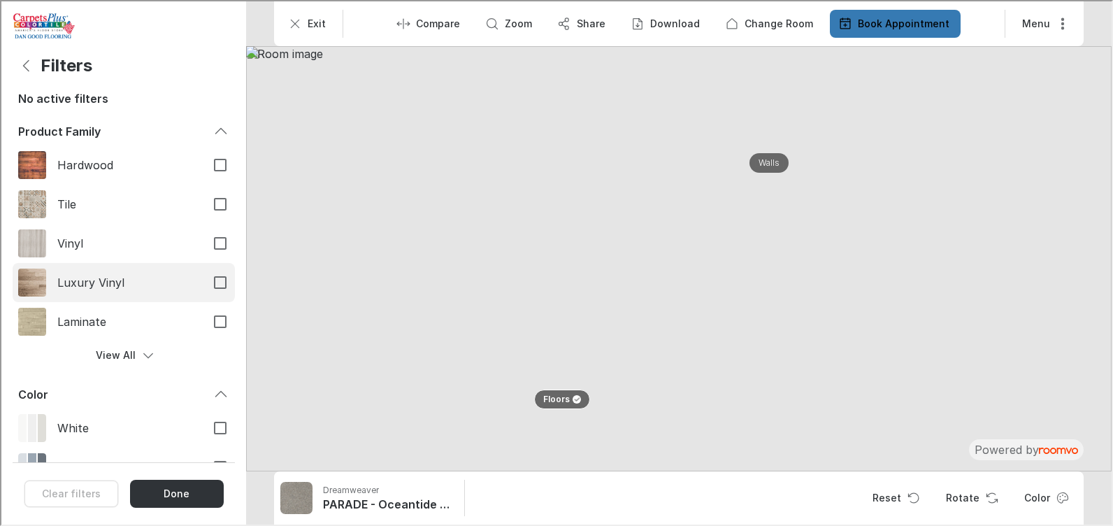
click at [204, 283] on input "Luxury Vinyl" at bounding box center [218, 280] width 29 height 29
checkbox input "true"
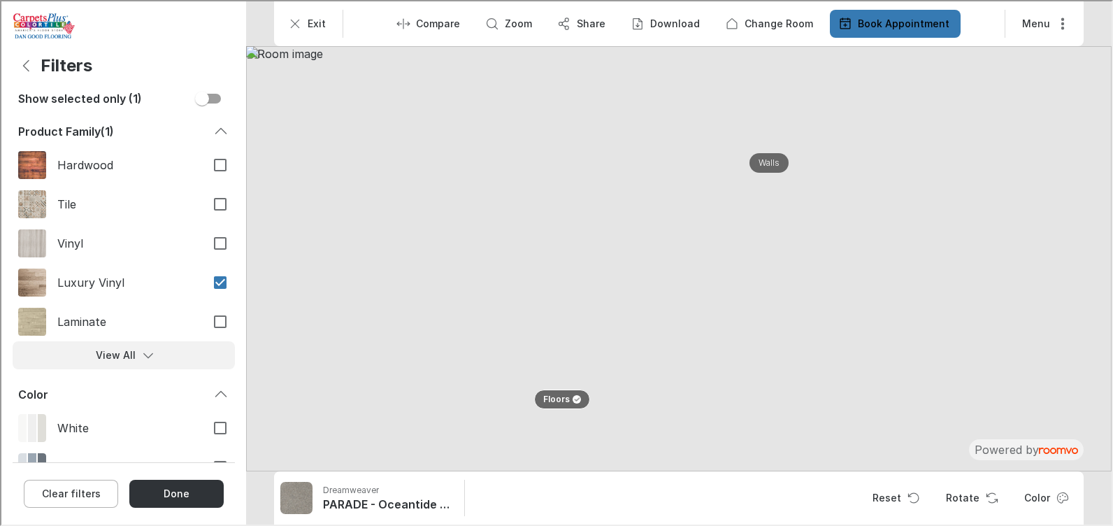
click at [131, 359] on button "View All" at bounding box center [122, 354] width 222 height 28
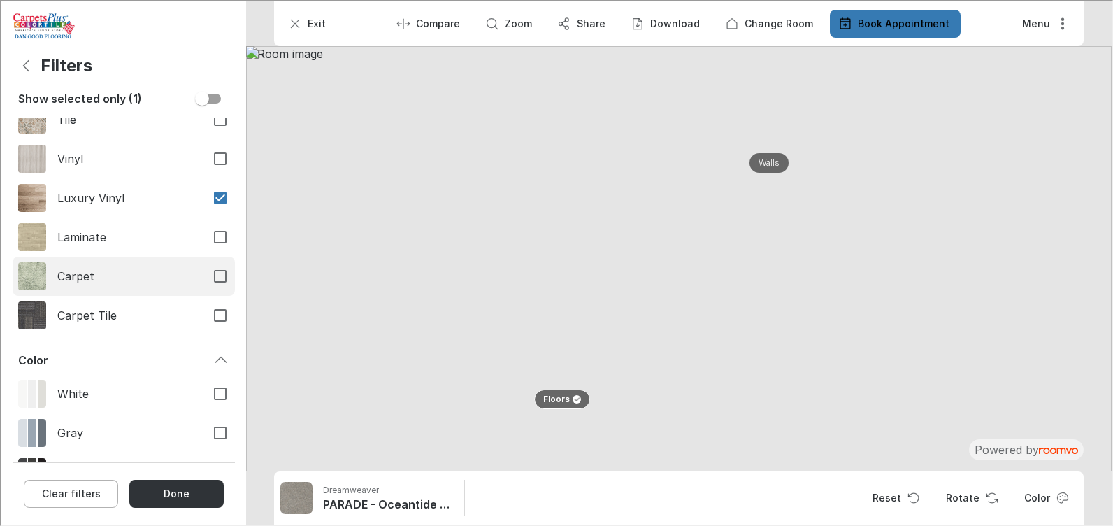
scroll to position [210, 0]
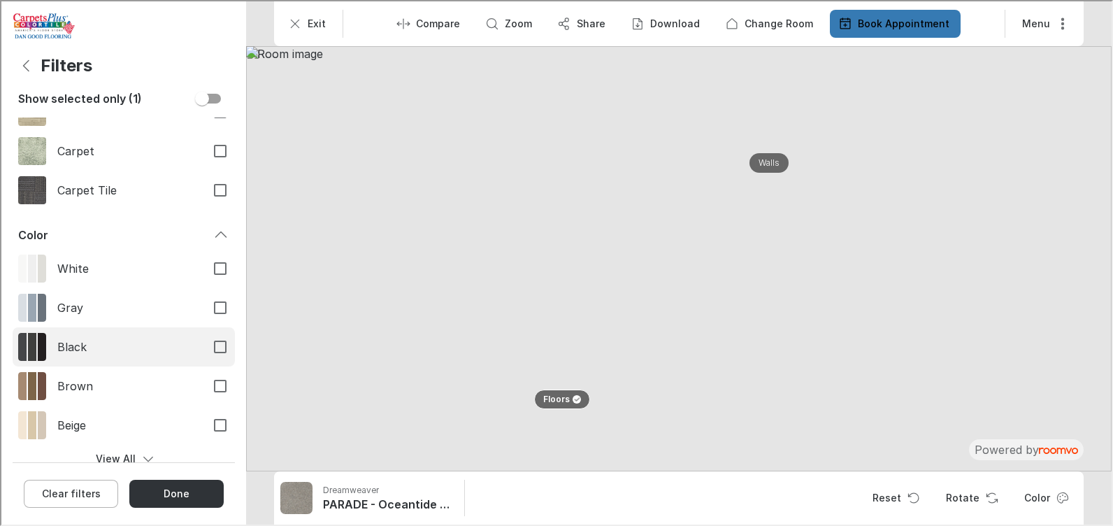
click at [208, 341] on input "Black" at bounding box center [218, 345] width 29 height 29
checkbox input "true"
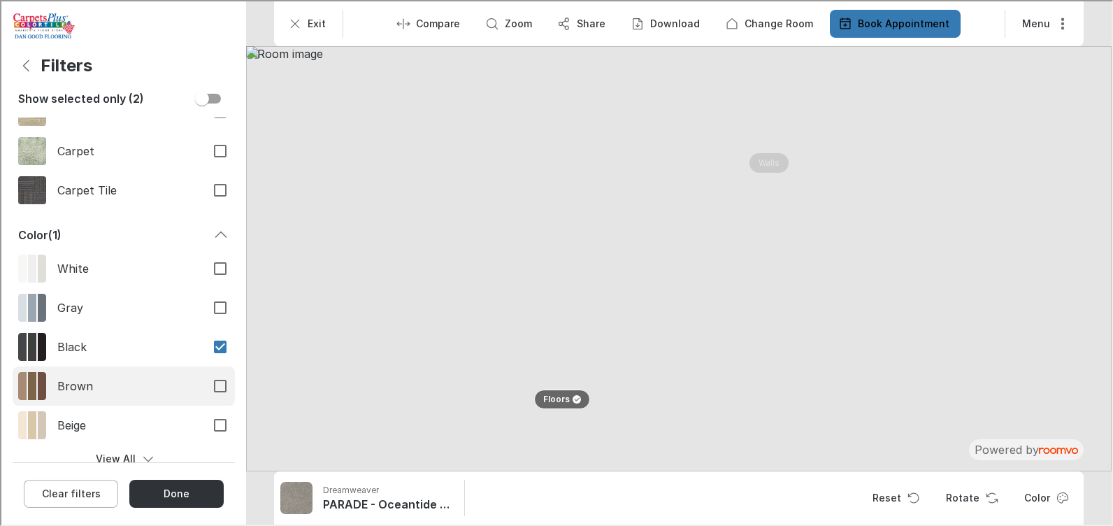
click at [213, 381] on input "Brown" at bounding box center [218, 384] width 29 height 29
checkbox input "true"
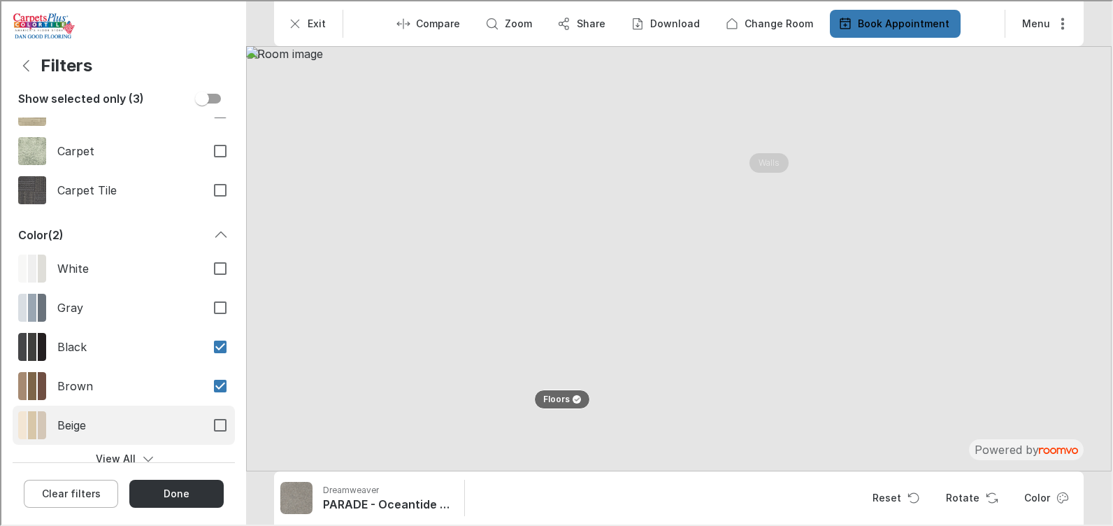
drag, startPoint x: 206, startPoint y: 429, endPoint x: 187, endPoint y: 426, distance: 18.5
click at [206, 431] on input "Beige" at bounding box center [218, 423] width 29 height 29
checkbox input "true"
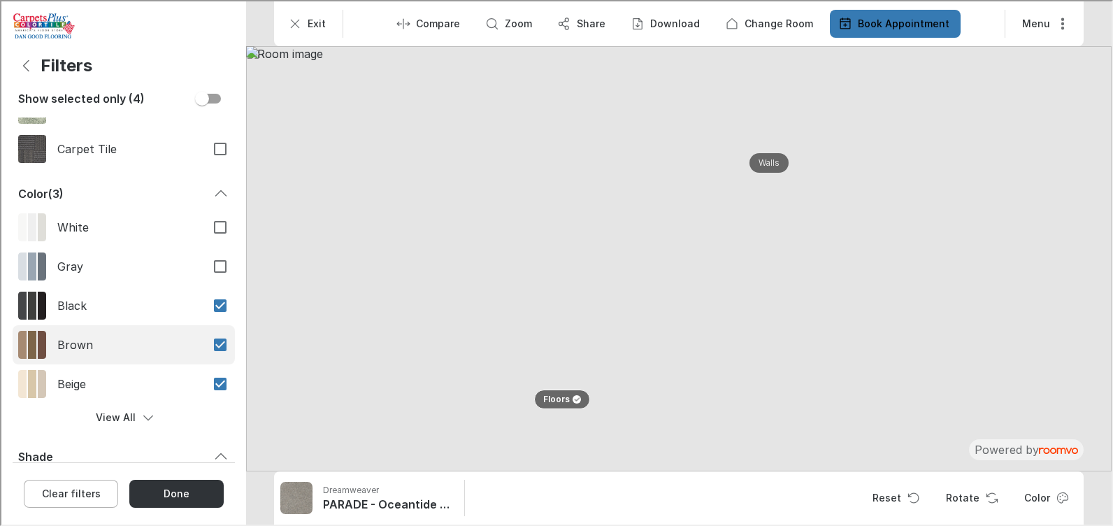
scroll to position [350, 0]
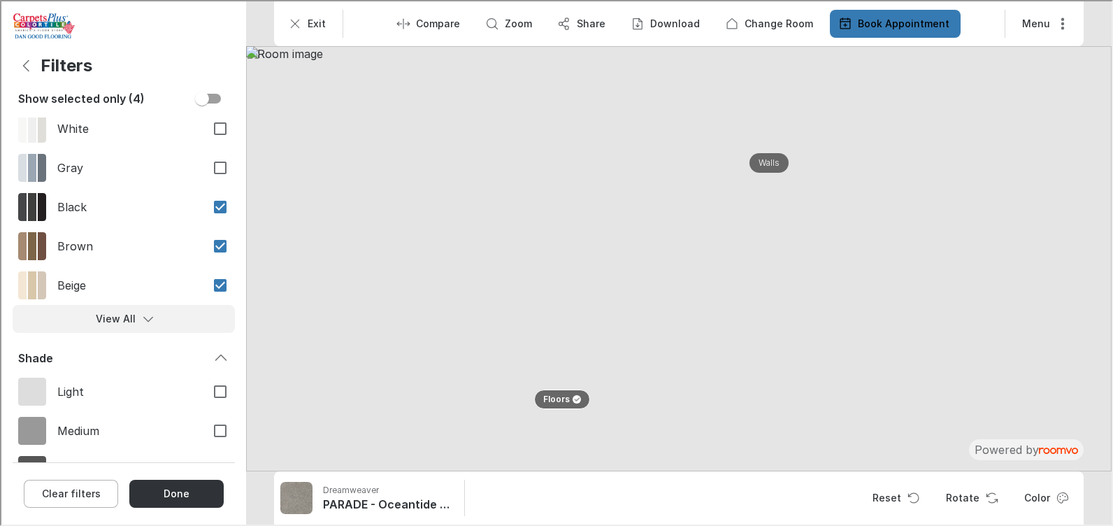
click at [140, 323] on icon "Filters menu" at bounding box center [147, 317] width 14 height 14
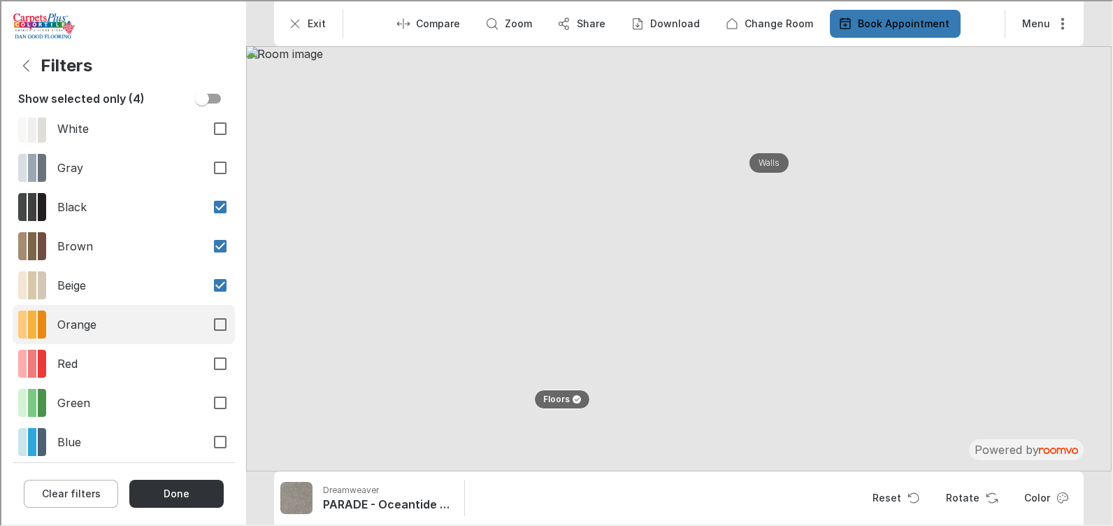
click at [208, 328] on input "Orange" at bounding box center [218, 322] width 29 height 29
checkbox input "true"
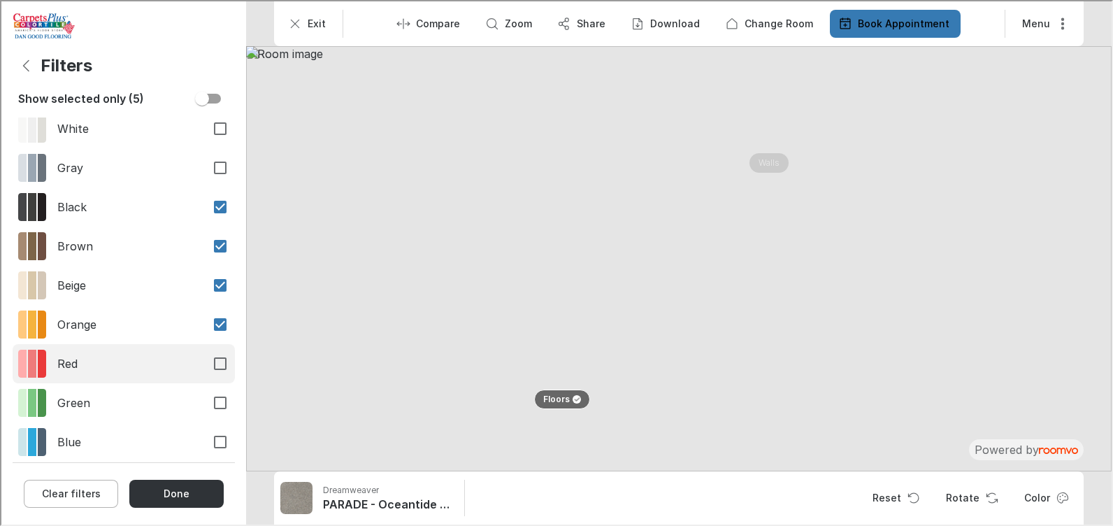
click at [210, 358] on input "Red" at bounding box center [218, 362] width 29 height 29
checkbox input "true"
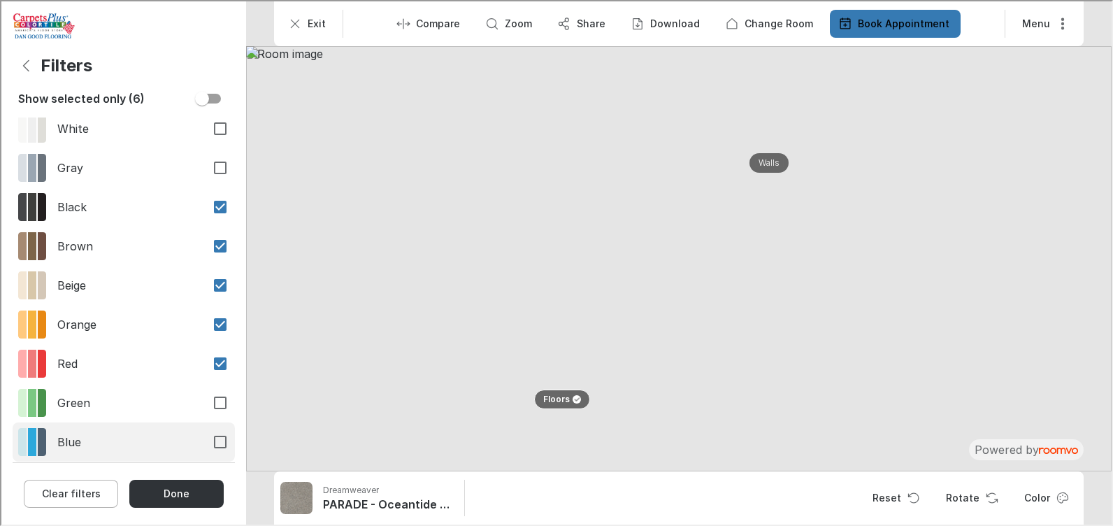
click at [208, 438] on input "Blue" at bounding box center [218, 440] width 29 height 29
checkbox input "true"
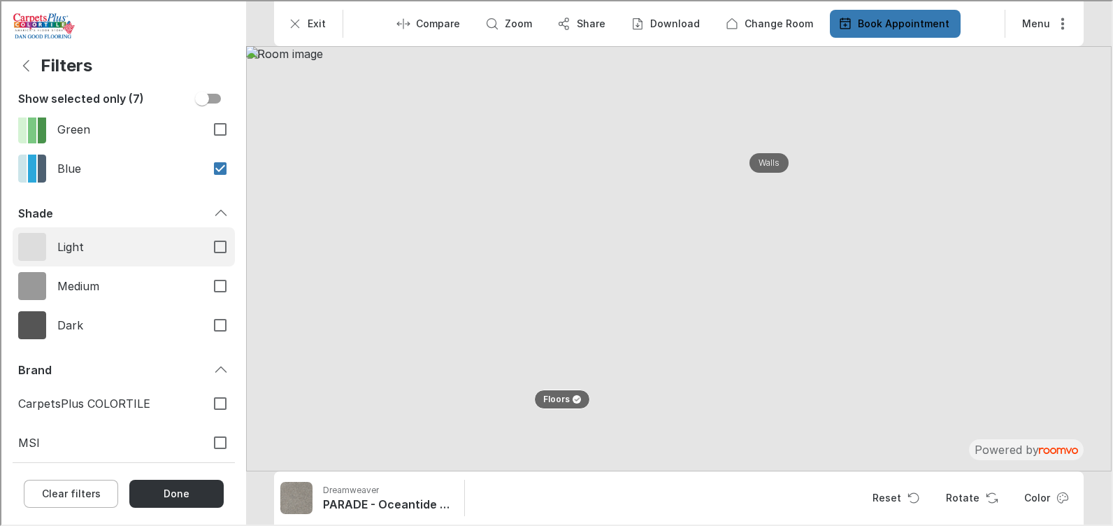
scroll to position [629, 0]
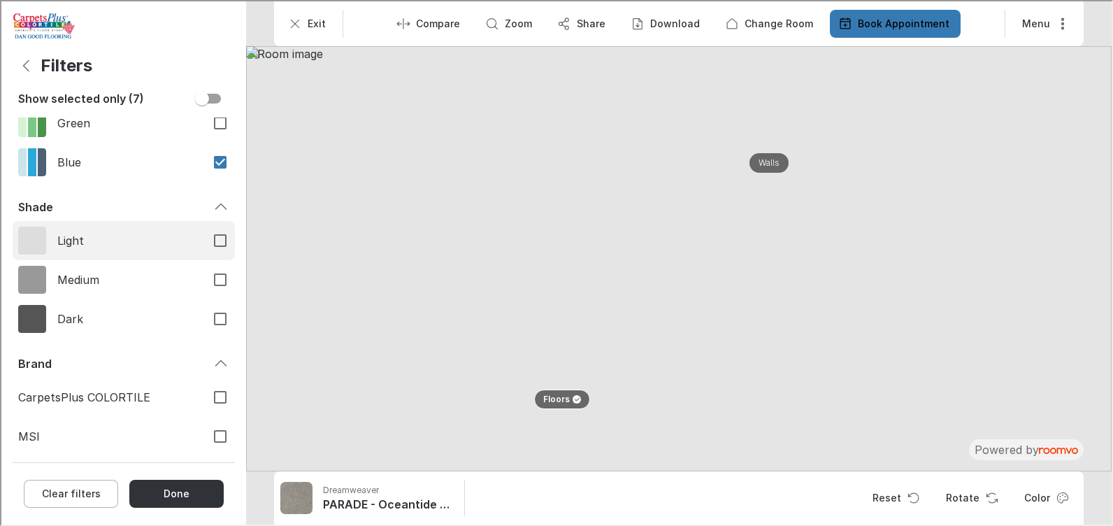
click at [206, 240] on input "Light" at bounding box center [218, 238] width 29 height 29
checkbox input "true"
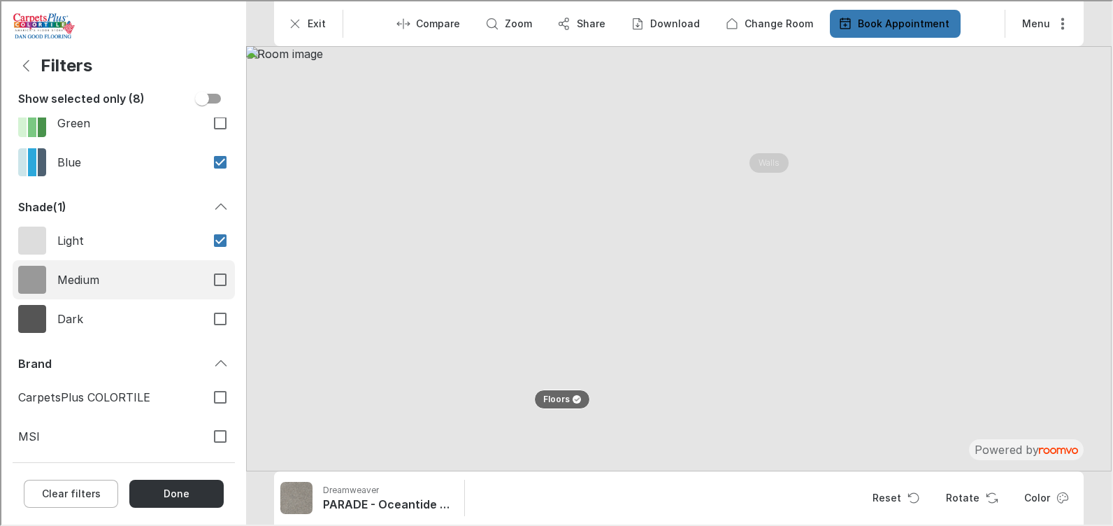
click at [209, 275] on input "Medium" at bounding box center [218, 278] width 29 height 29
checkbox input "true"
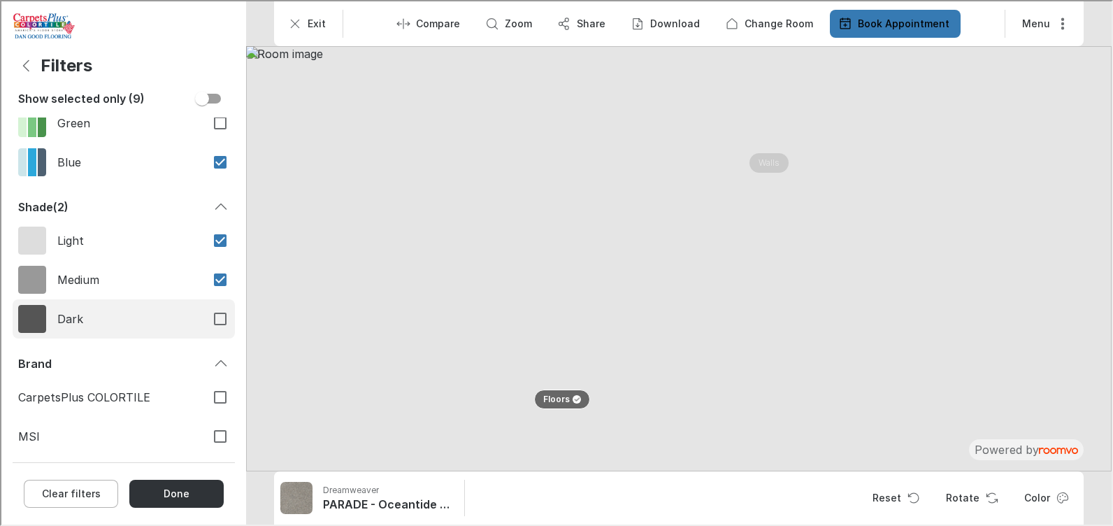
click at [209, 315] on input "Dark" at bounding box center [218, 317] width 29 height 29
checkbox input "true"
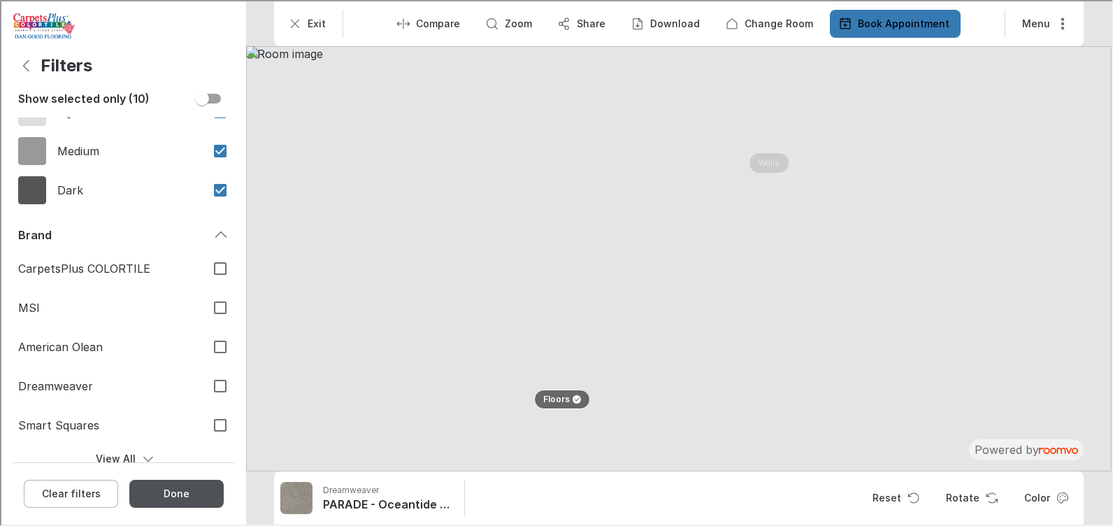
scroll to position [769, 0]
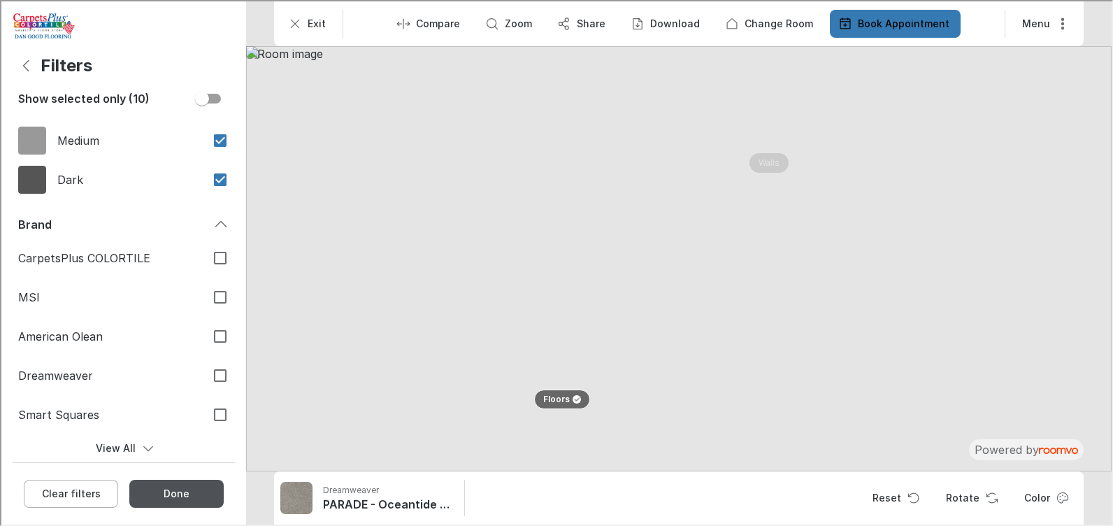
click at [186, 485] on button "Done" at bounding box center [175, 492] width 94 height 28
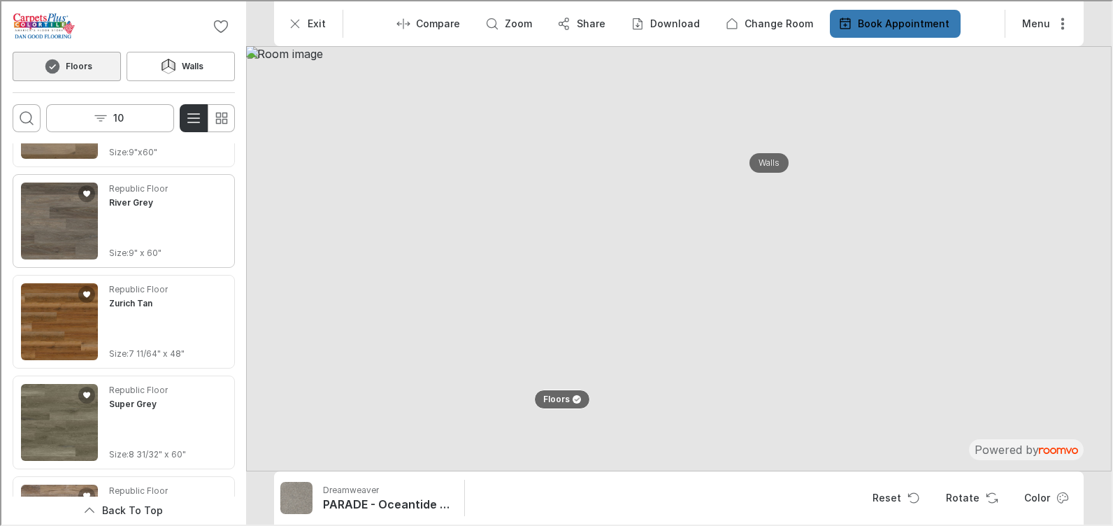
scroll to position [280, 0]
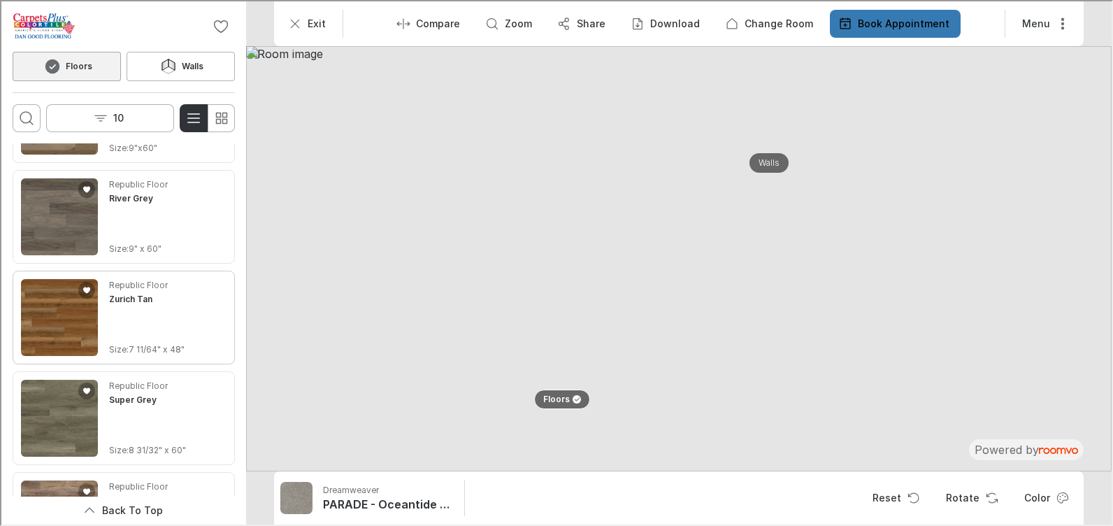
click at [72, 315] on img "See Zurich Tan in the room" at bounding box center [58, 316] width 77 height 77
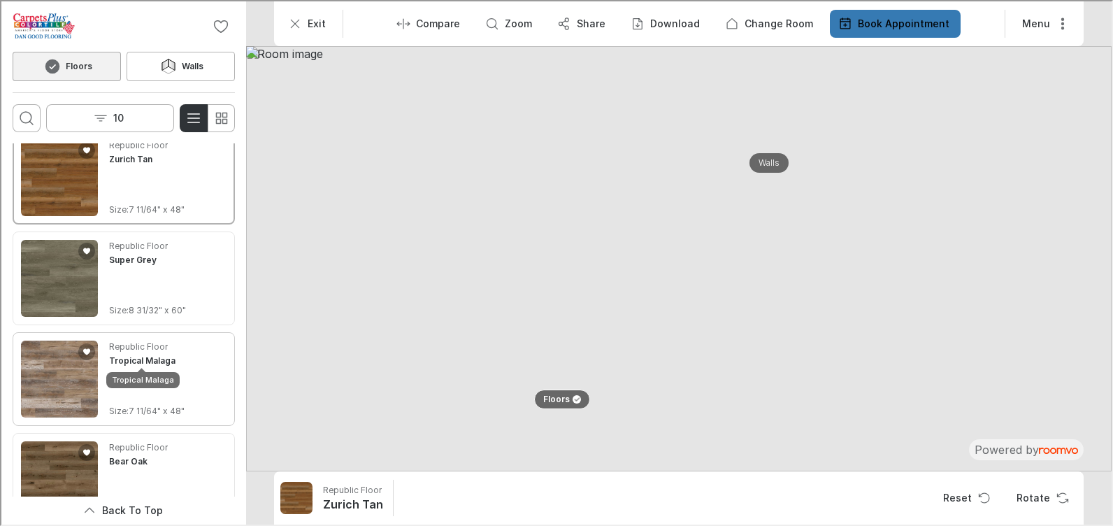
scroll to position [490, 0]
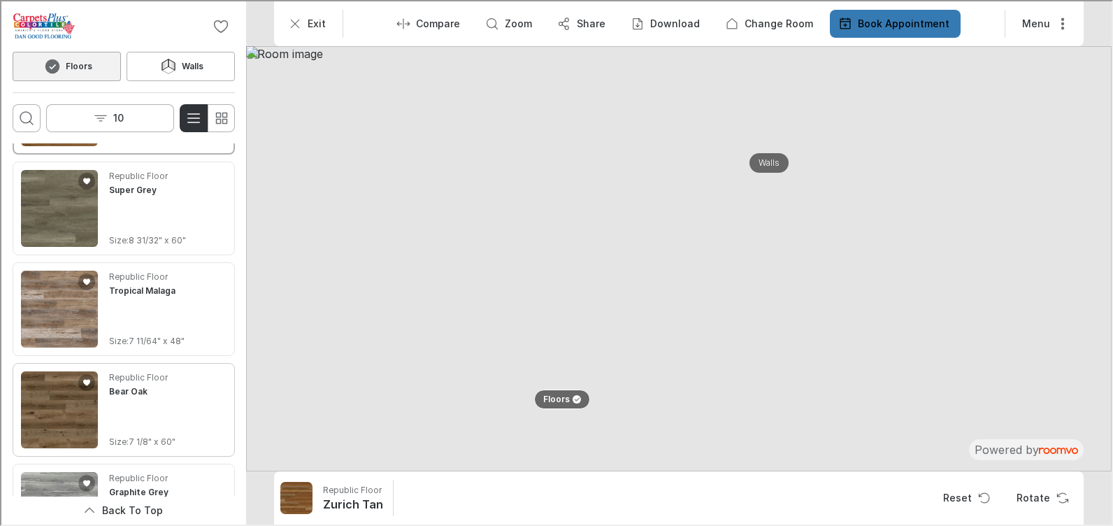
click at [58, 407] on img "See Bear Oak in the room" at bounding box center [58, 408] width 77 height 77
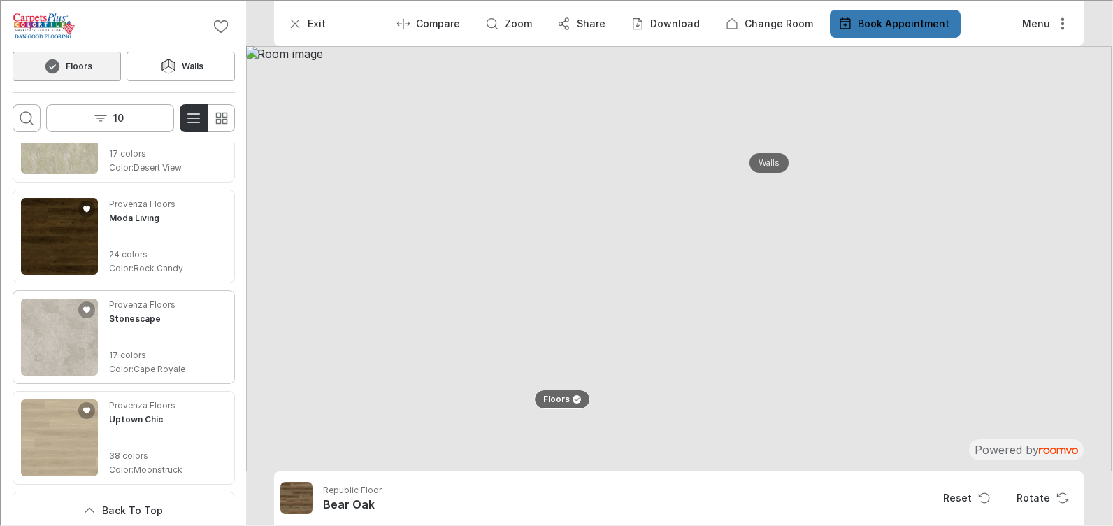
scroll to position [1748, 0]
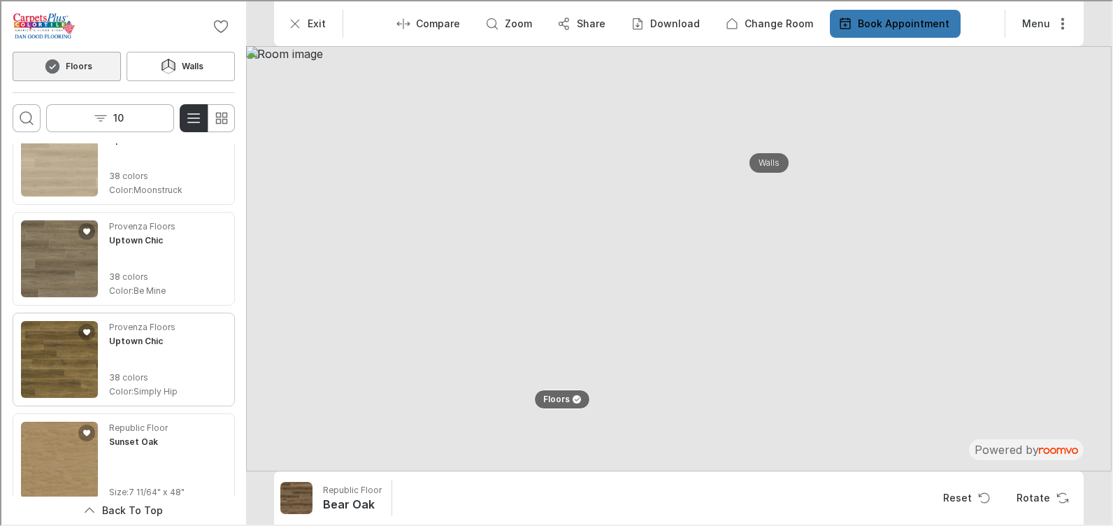
click at [76, 358] on img "See Uptown Chic in the room" at bounding box center [58, 358] width 77 height 77
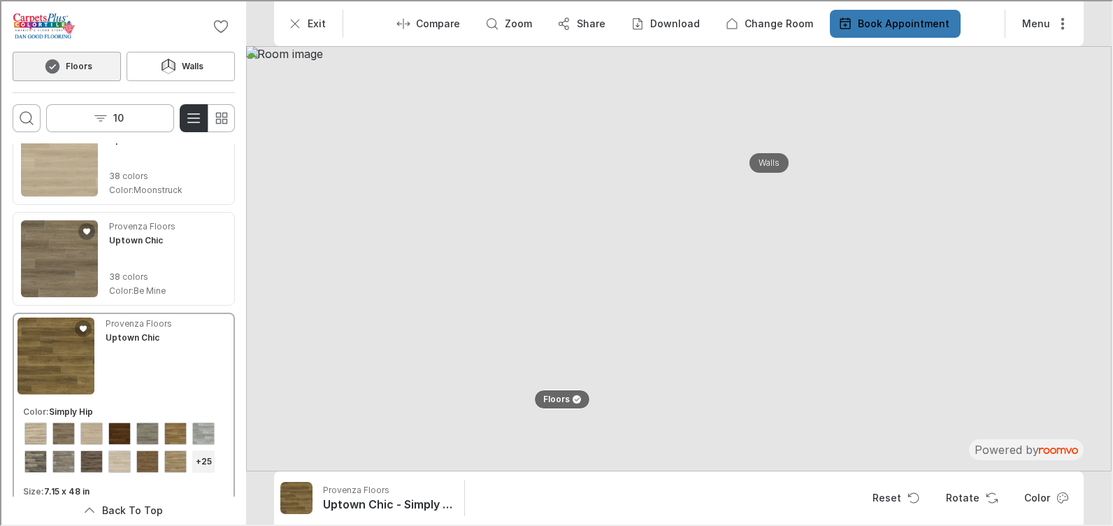
scroll to position [1888, 0]
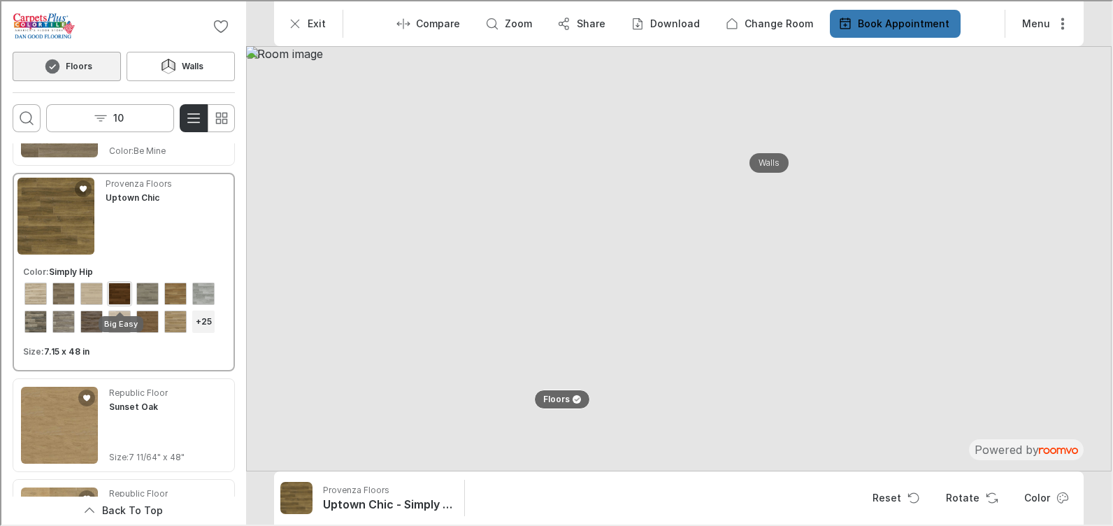
click at [119, 296] on div "View color format Big Easy" at bounding box center [118, 292] width 22 height 22
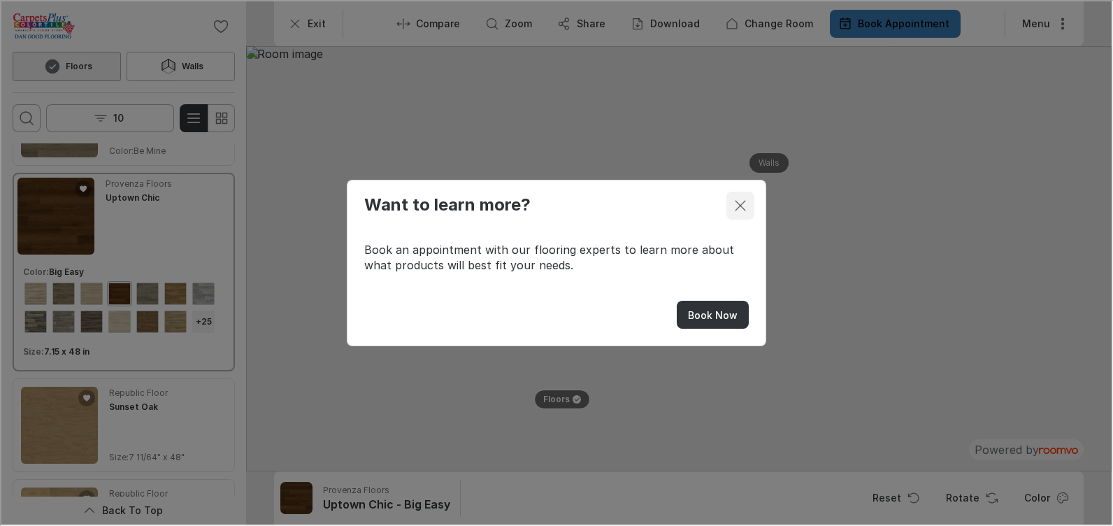
click at [736, 207] on line "Close dialog" at bounding box center [739, 204] width 10 height 10
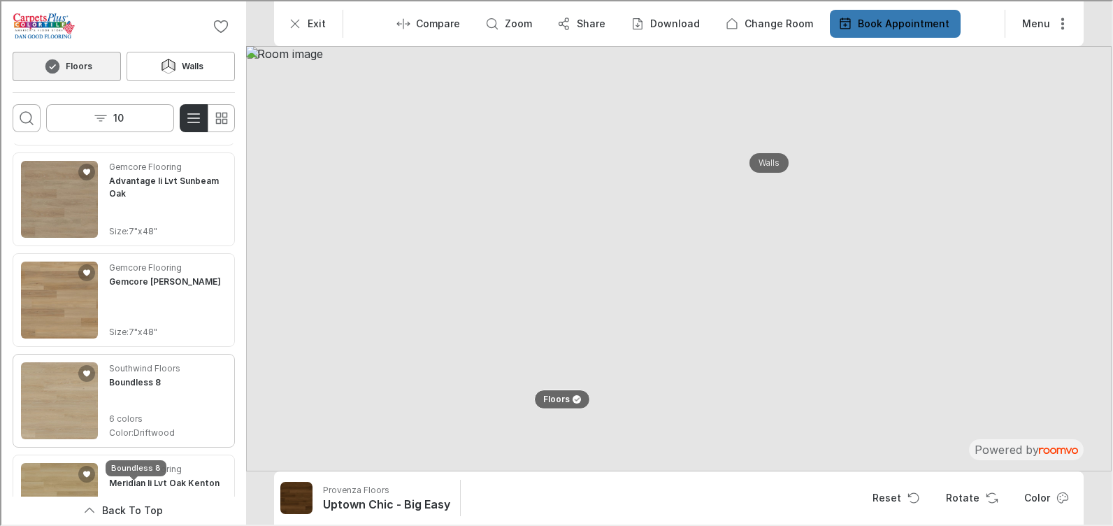
scroll to position [6224, 0]
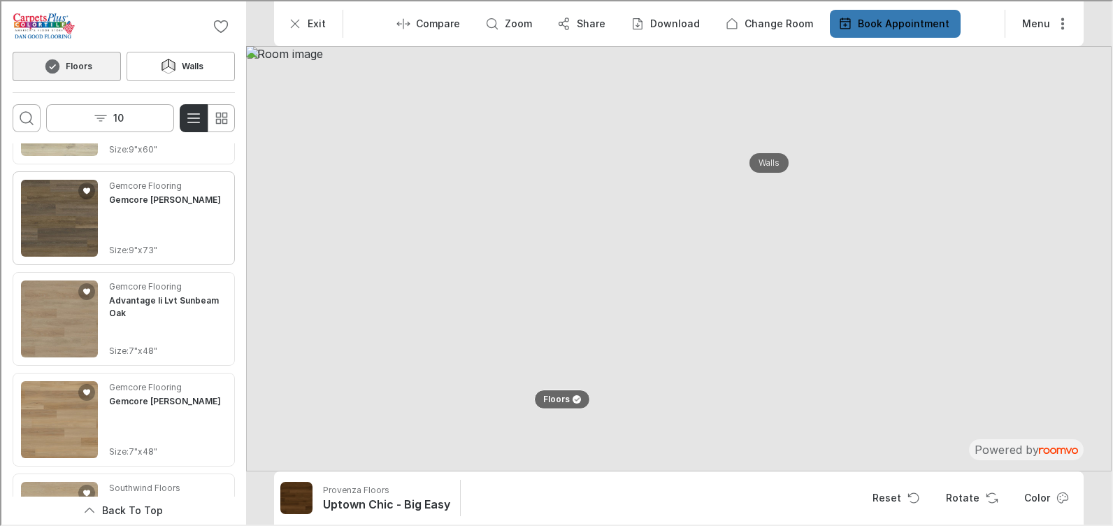
click at [65, 255] on img "See Gemcore Jasper Pimbee in the room" at bounding box center [58, 216] width 77 height 77
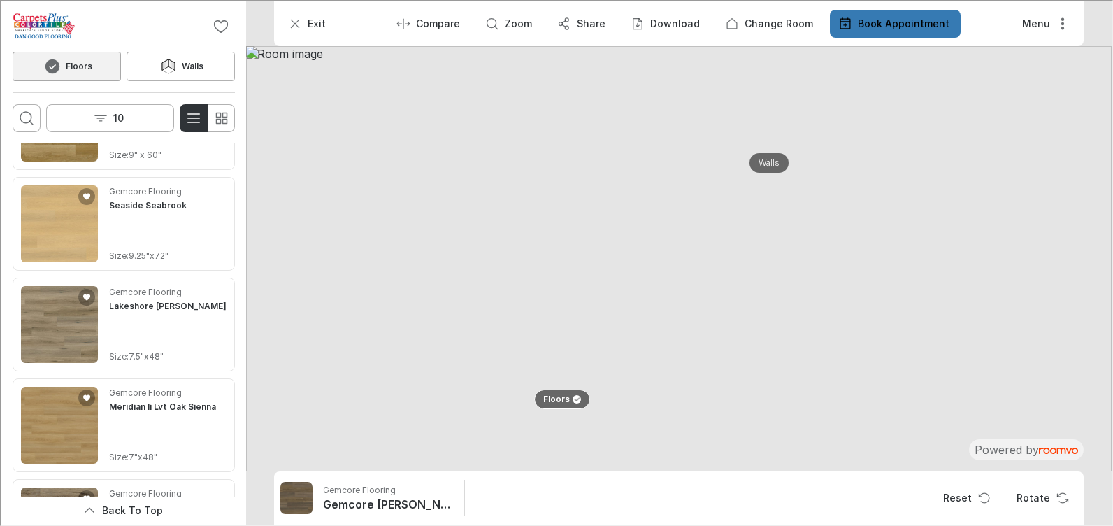
scroll to position [8608, 0]
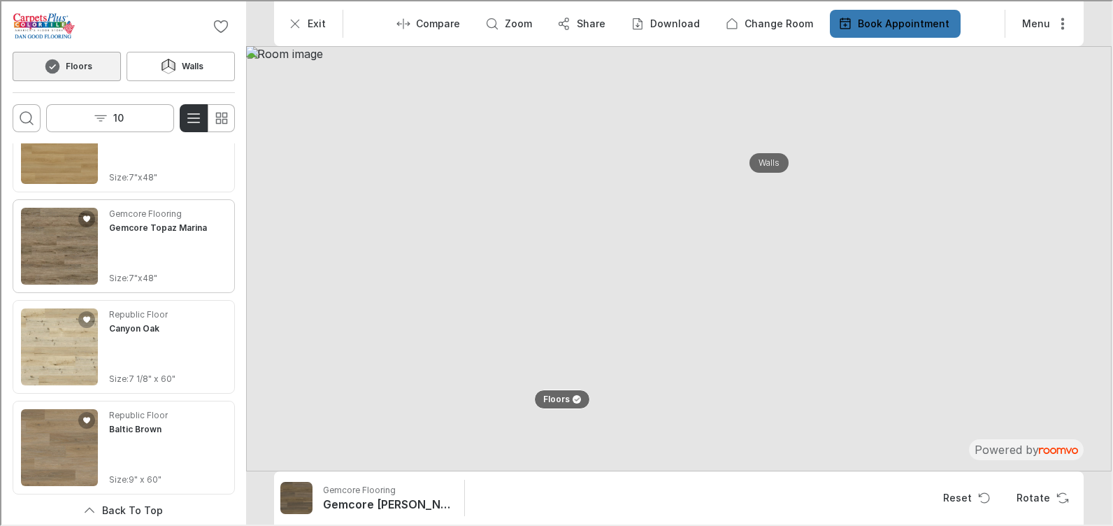
click at [56, 243] on img "See Gemcore Topaz Marina in the room" at bounding box center [58, 244] width 77 height 77
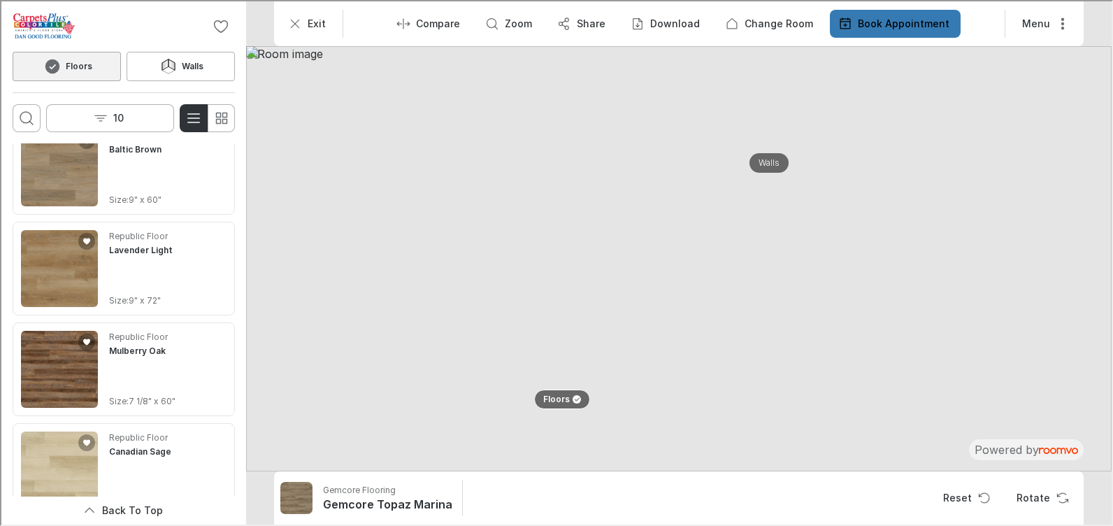
scroll to position [9168, 0]
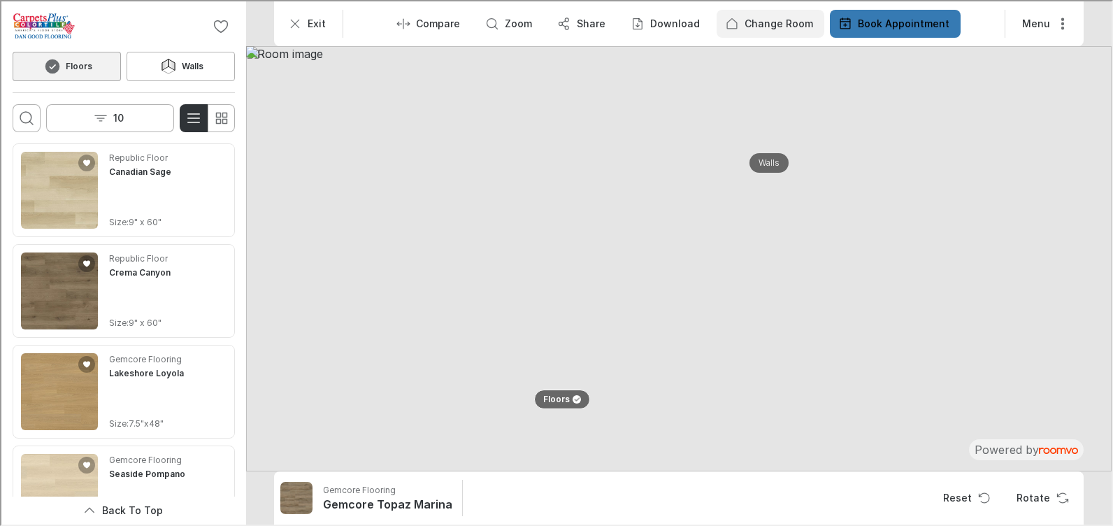
click at [765, 18] on p "Change Room" at bounding box center [777, 22] width 69 height 14
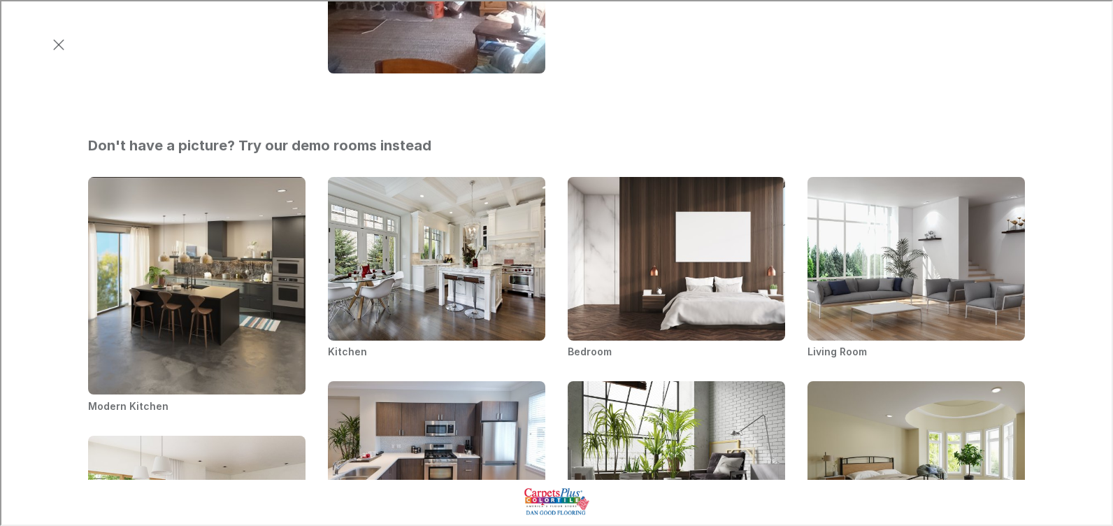
scroll to position [0, 0]
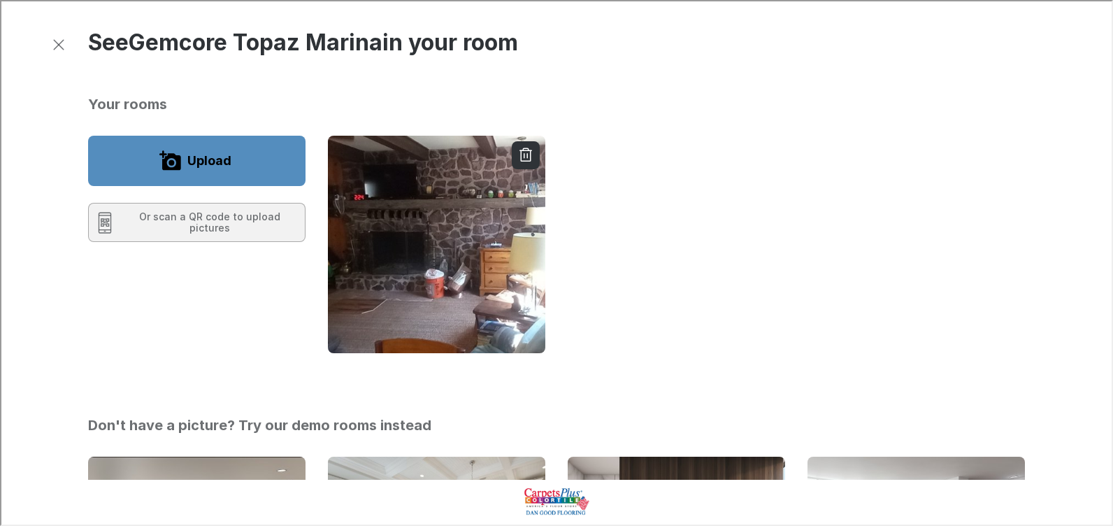
click at [290, 157] on button "Upload" at bounding box center [195, 159] width 217 height 50
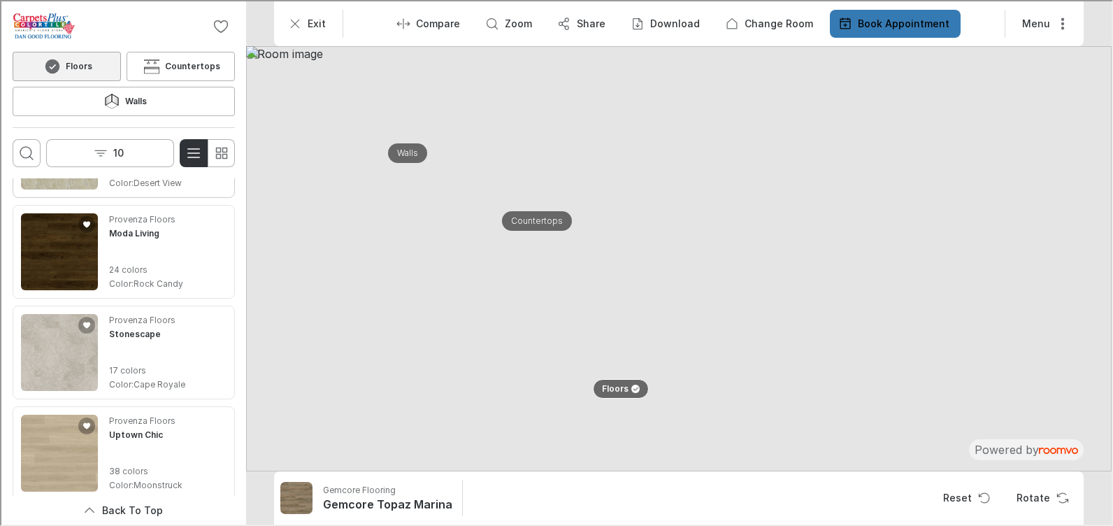
scroll to position [1678, 0]
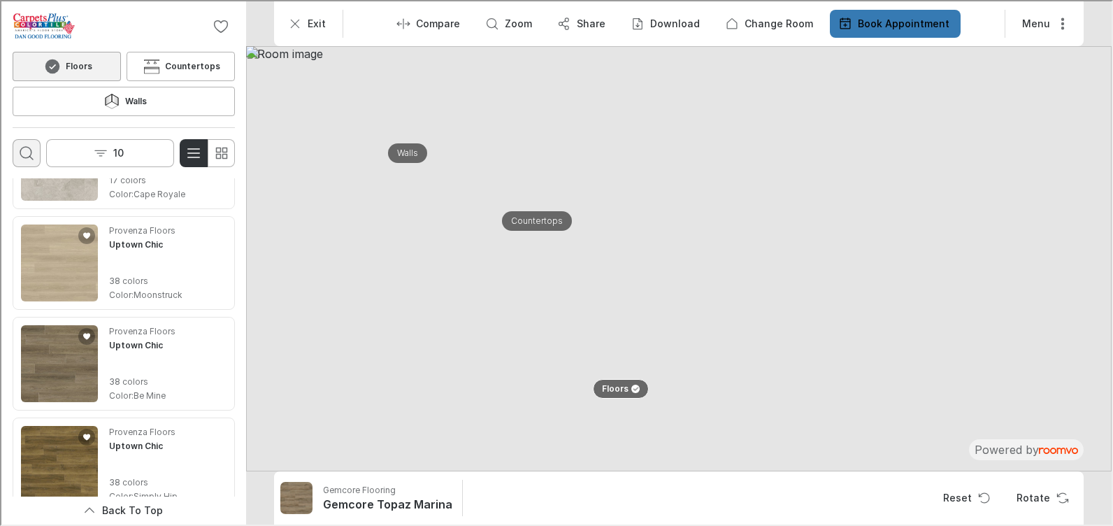
click at [24, 143] on icon "Open search box" at bounding box center [25, 151] width 17 height 17
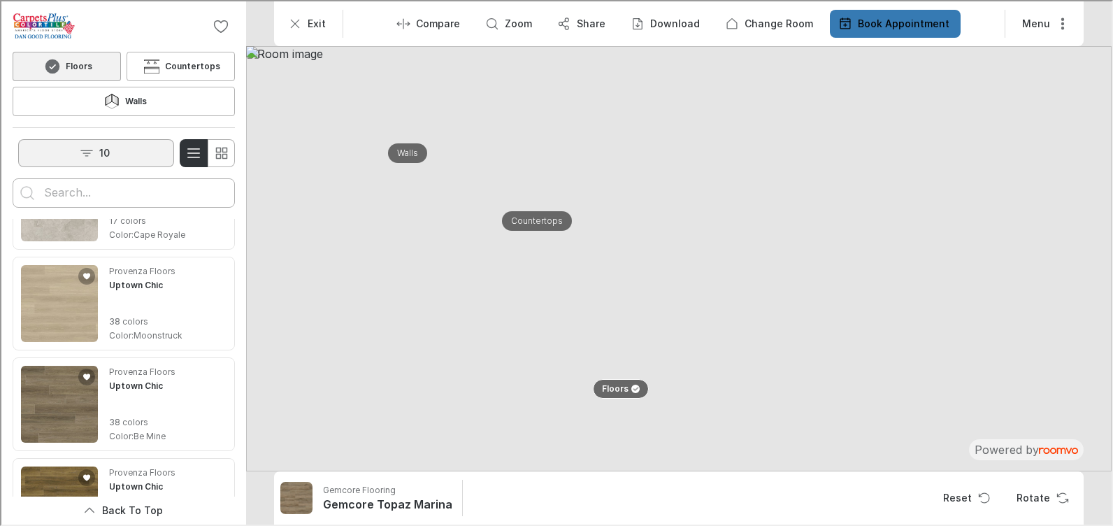
scroll to position [0, 0]
click at [89, 180] on input "Enter products to search for" at bounding box center [122, 191] width 159 height 22
type input "republic"
click at [12, 178] on button "Search for products" at bounding box center [26, 192] width 28 height 28
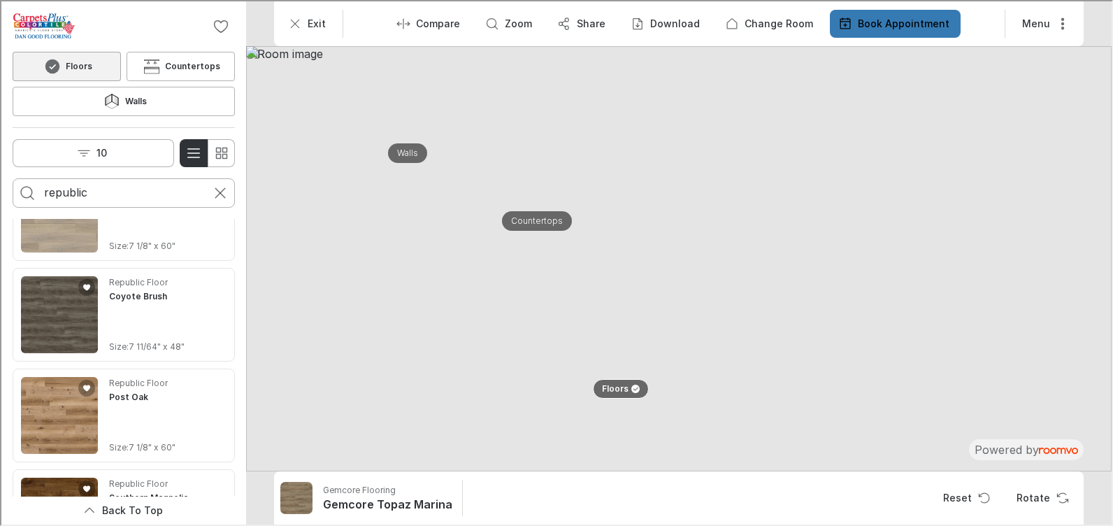
scroll to position [3981, 0]
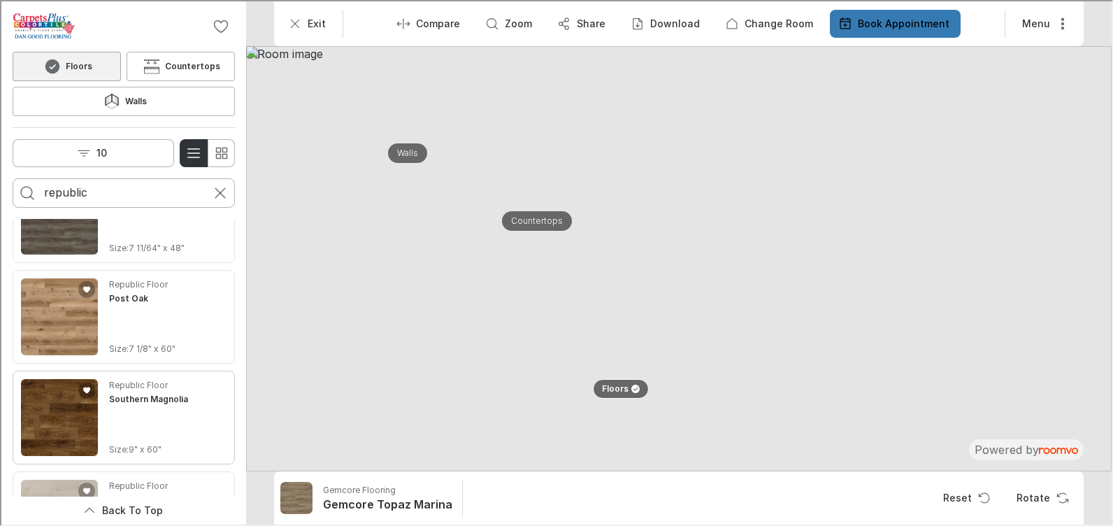
click at [80, 383] on img "See Southern Magnolia in the room" at bounding box center [58, 416] width 77 height 77
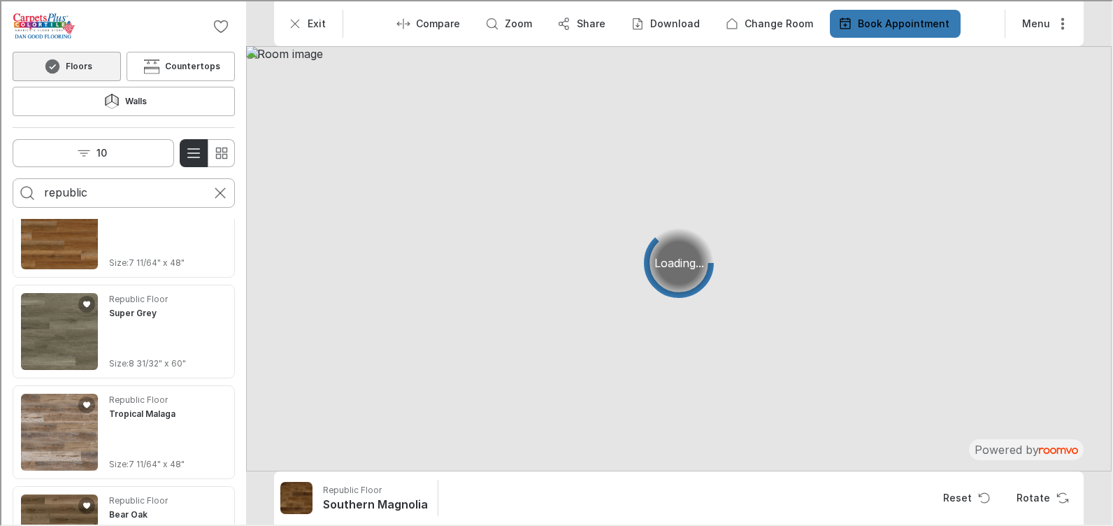
scroll to position [0, 0]
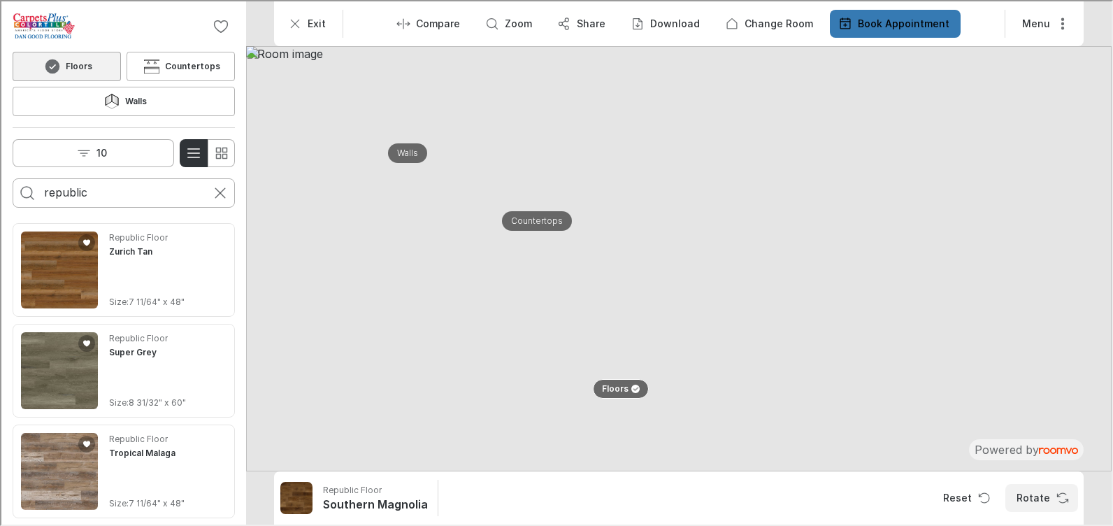
click at [1058, 494] on icon "Rotate Surface" at bounding box center [1060, 493] width 8 height 3
click at [288, 20] on icon "Exit" at bounding box center [294, 22] width 14 height 14
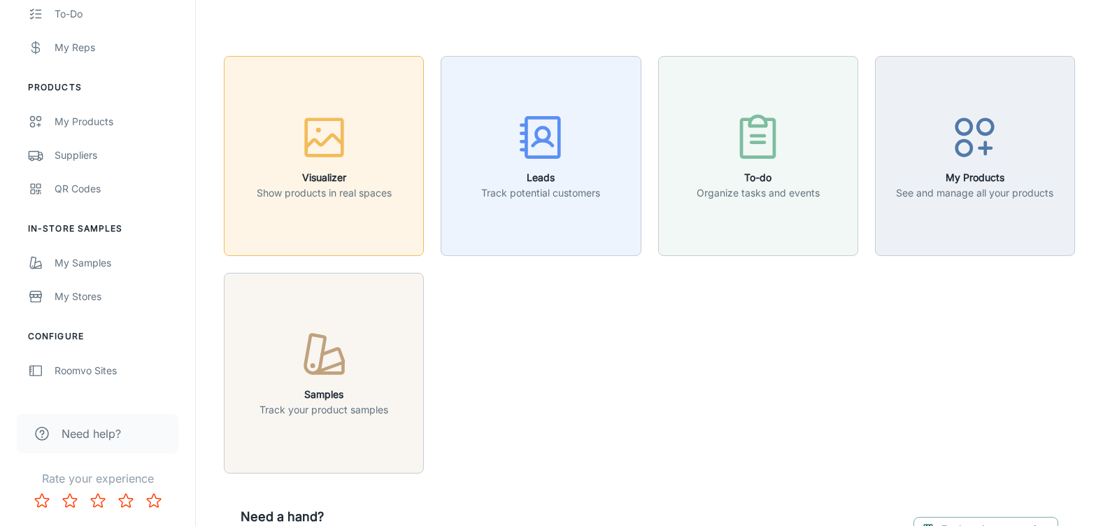
click at [373, 146] on div "button" at bounding box center [324, 140] width 135 height 58
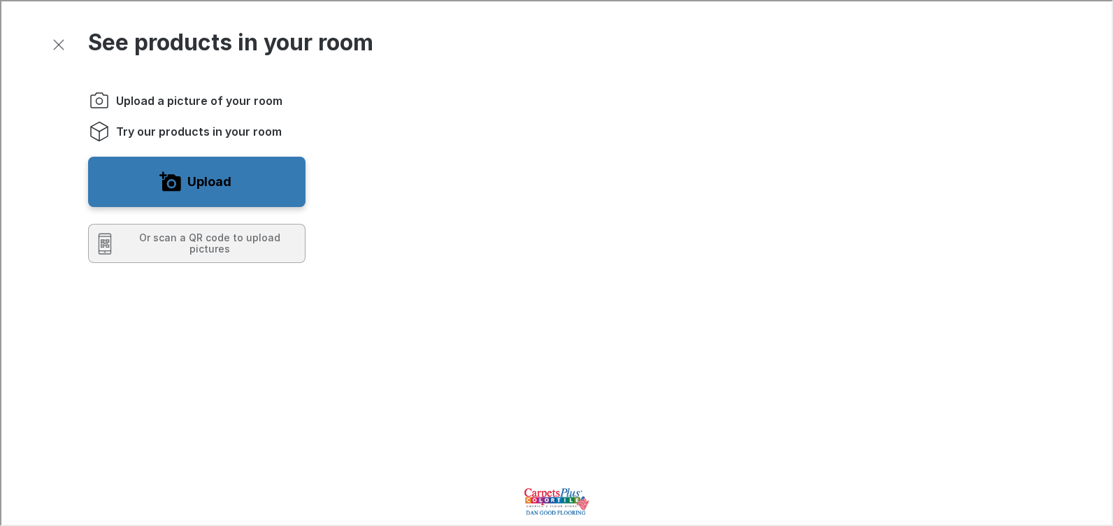
drag, startPoint x: 57, startPoint y: 45, endPoint x: 106, endPoint y: 78, distance: 59.0
click at [57, 45] on icon "Exit visualizer" at bounding box center [57, 43] width 17 height 17
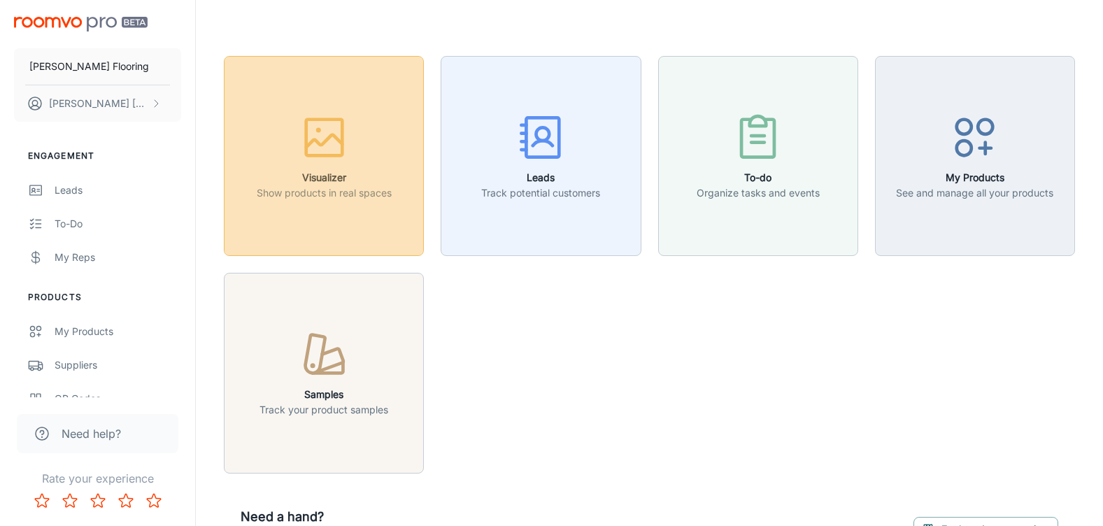
click at [382, 221] on button "Visualizer Show products in real spaces" at bounding box center [324, 156] width 200 height 200
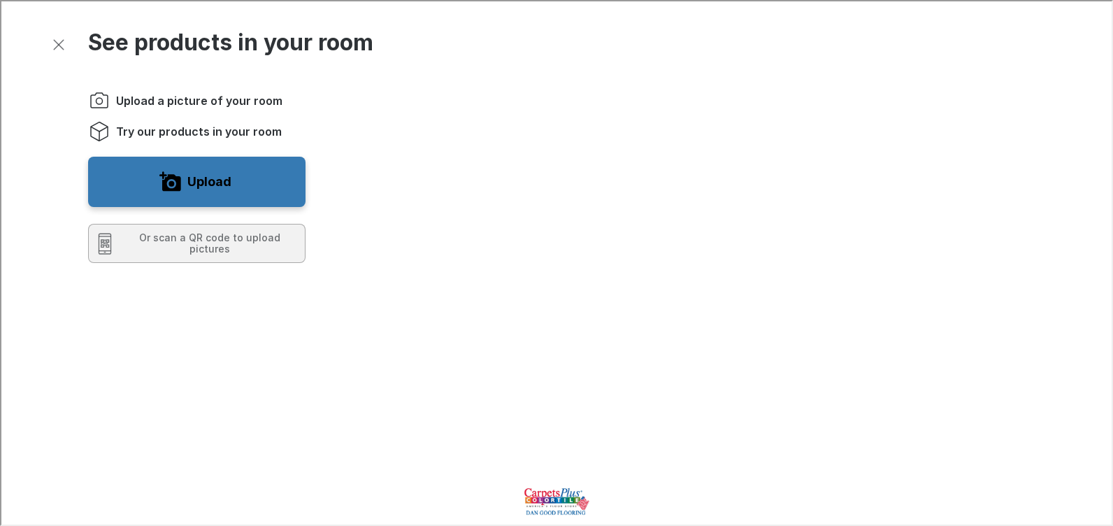
click at [165, 132] on span "Try our products in your room" at bounding box center [198, 129] width 166 height 15
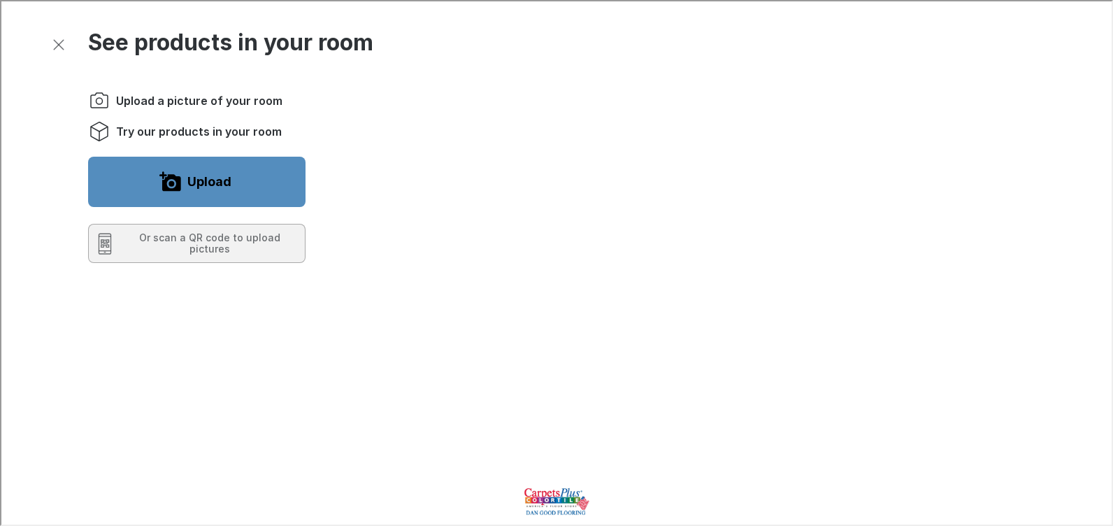
click at [236, 186] on button "Upload" at bounding box center [195, 180] width 217 height 50
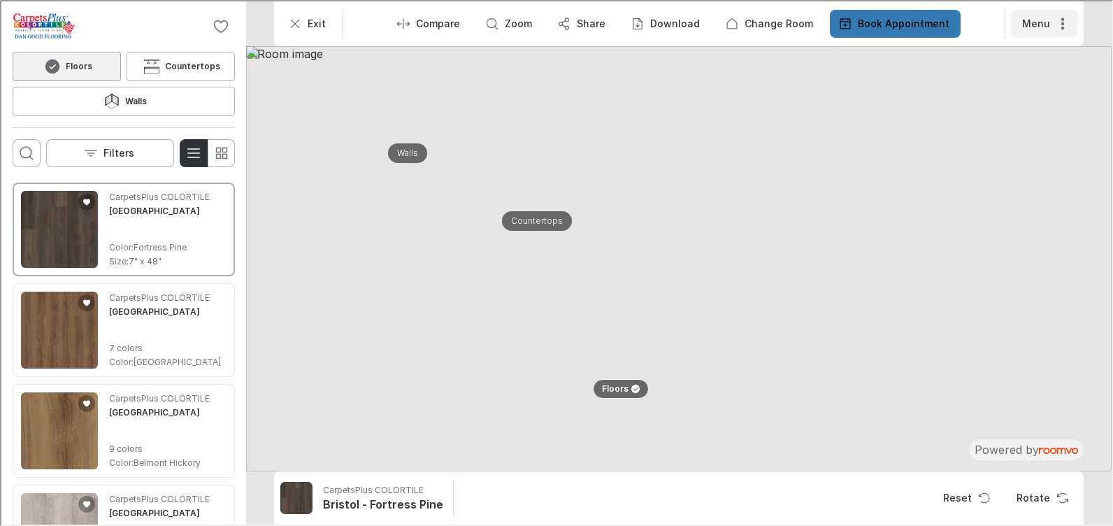
click at [1066, 23] on icon "More actions" at bounding box center [1062, 22] width 14 height 14
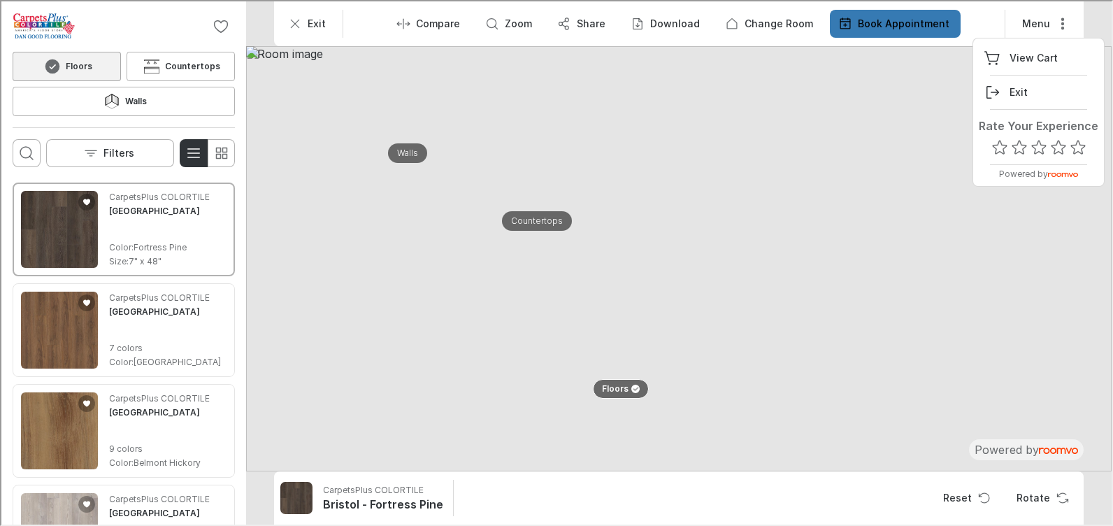
click at [220, 25] on div at bounding box center [555, 261] width 1110 height 523
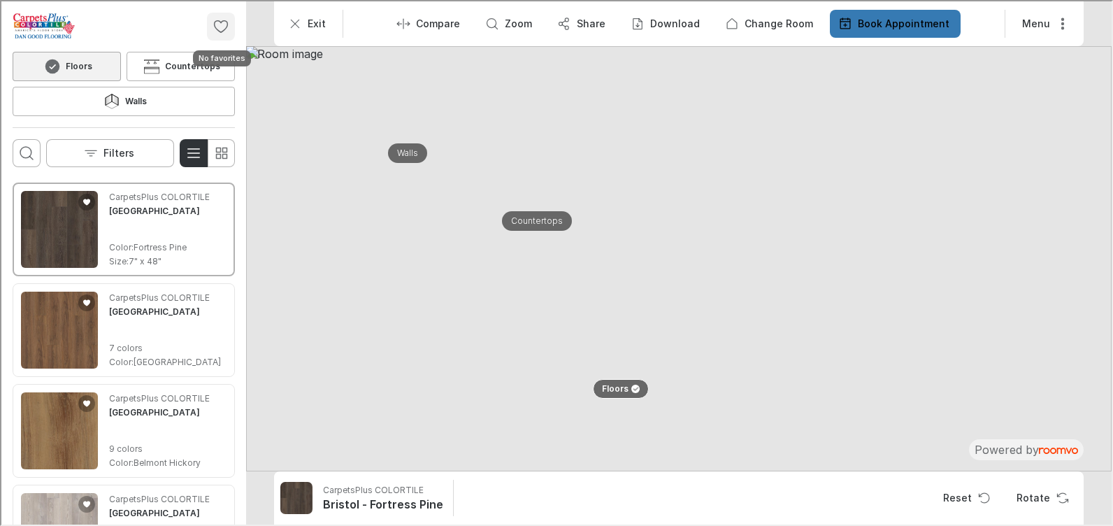
click at [219, 26] on icon "No favorites" at bounding box center [219, 25] width 17 height 17
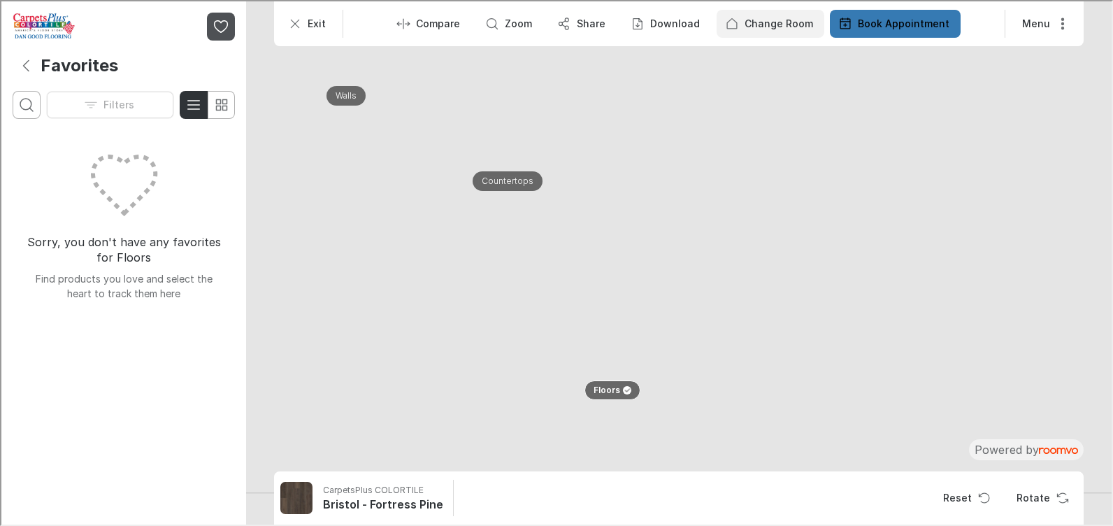
click at [765, 24] on p "Change Room" at bounding box center [777, 22] width 69 height 14
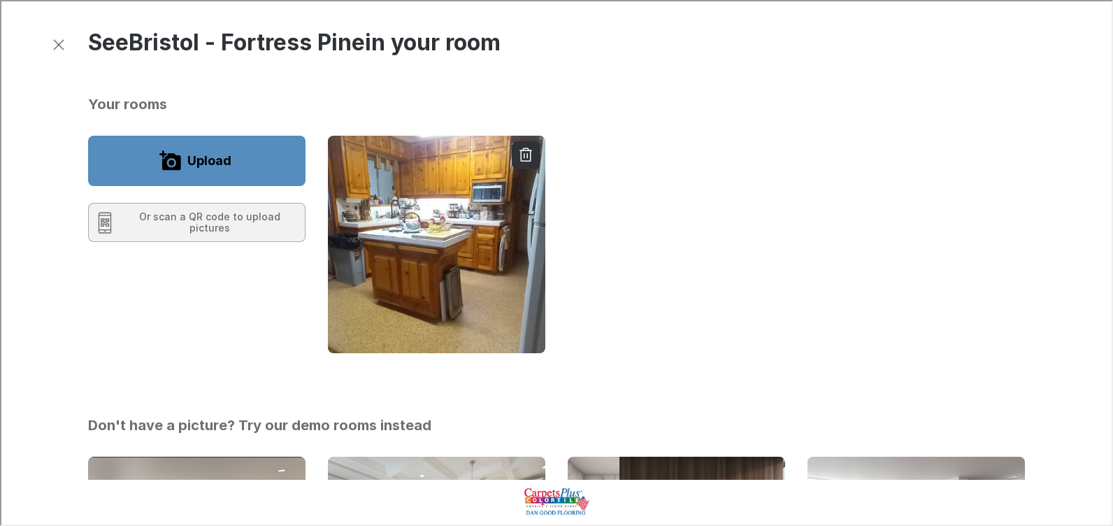
click at [186, 155] on label "Upload" at bounding box center [208, 159] width 44 height 22
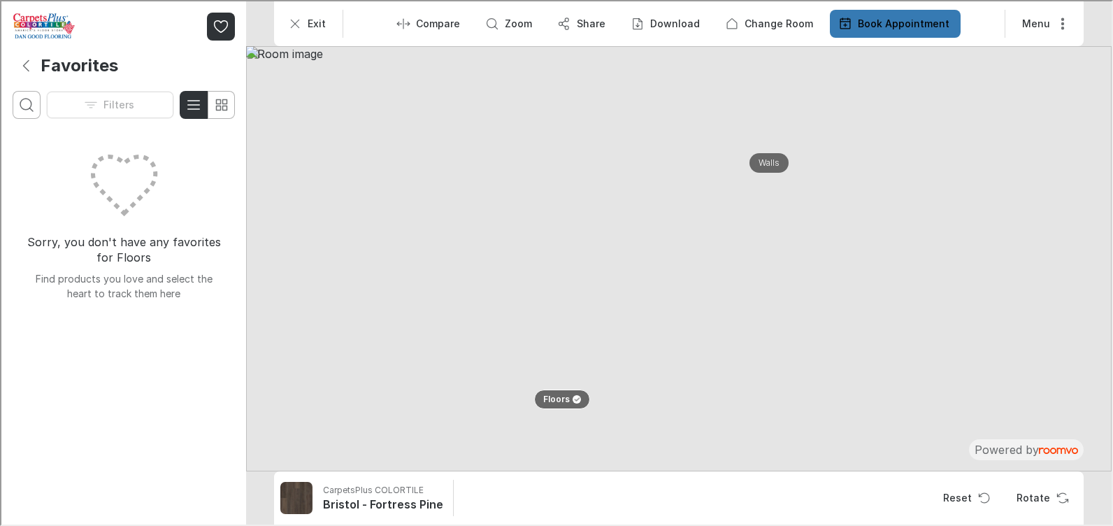
click at [117, 100] on div "Filters" at bounding box center [109, 104] width 128 height 28
click at [20, 59] on icon "Back" at bounding box center [25, 64] width 17 height 17
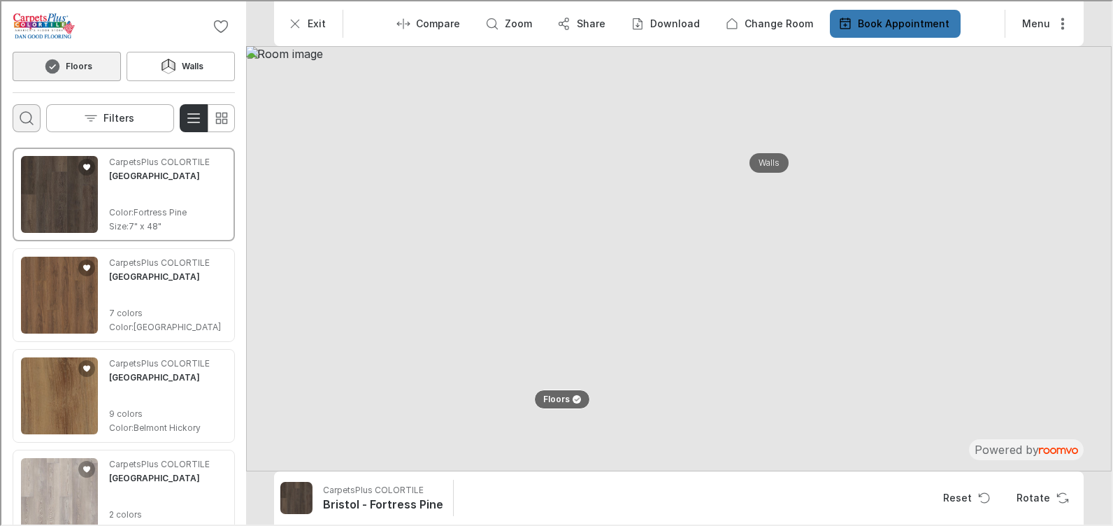
click at [34, 113] on button "Open search box" at bounding box center [25, 117] width 28 height 28
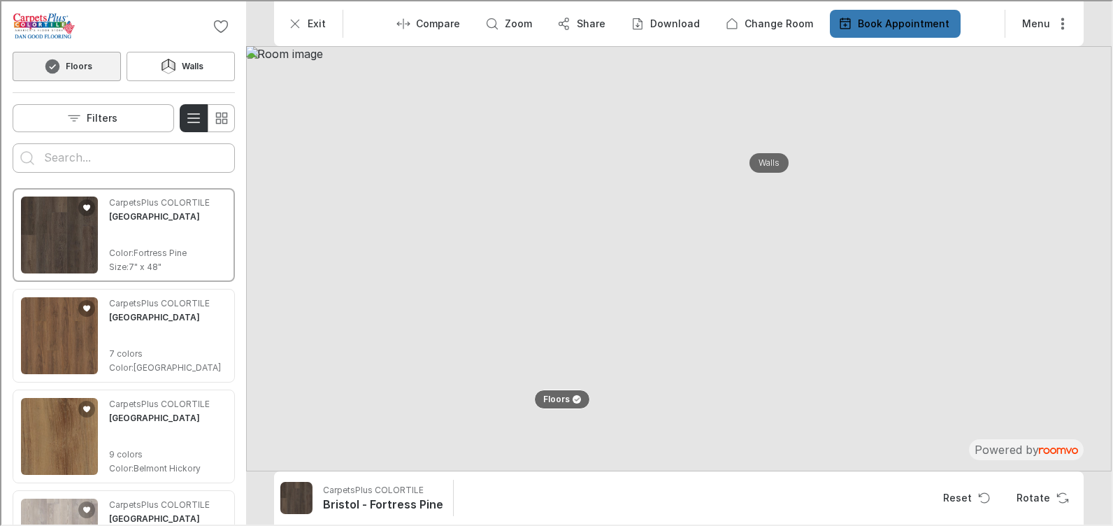
click at [127, 158] on input "Enter products to search for" at bounding box center [122, 156] width 159 height 22
type input "republic"
click at [12, 143] on button "Search for products" at bounding box center [26, 157] width 28 height 28
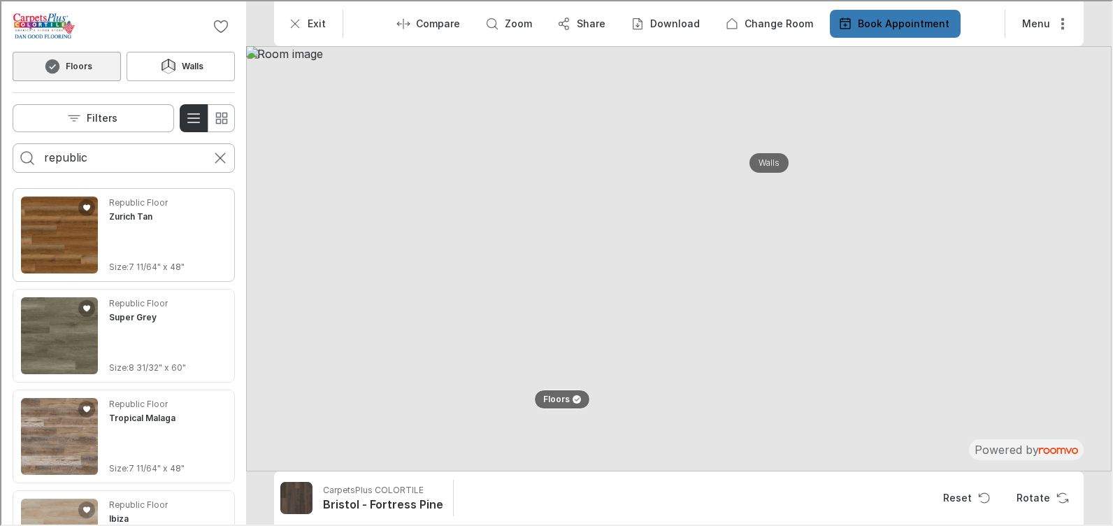
click at [71, 237] on img "See Zurich Tan in the room" at bounding box center [58, 233] width 77 height 77
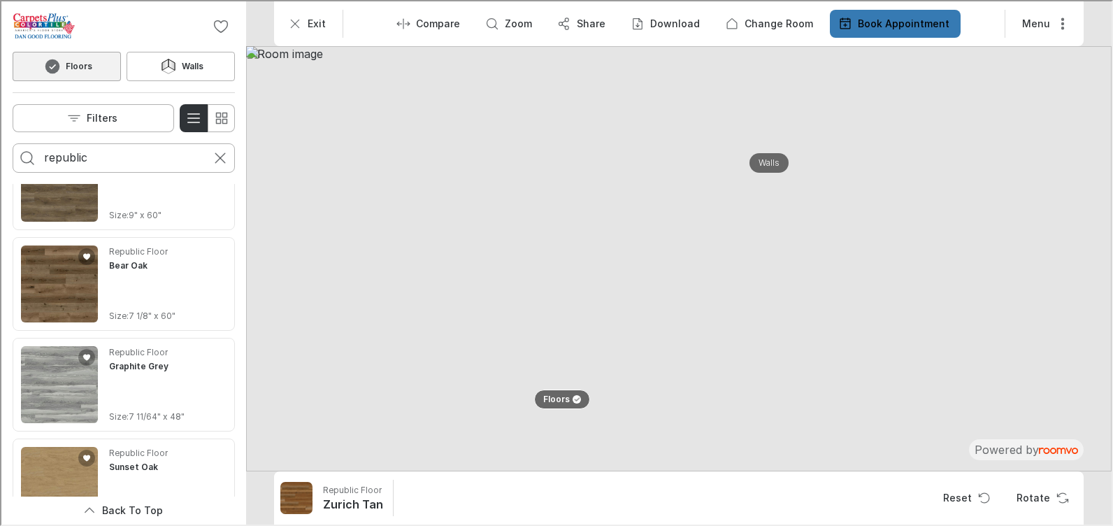
scroll to position [559, 0]
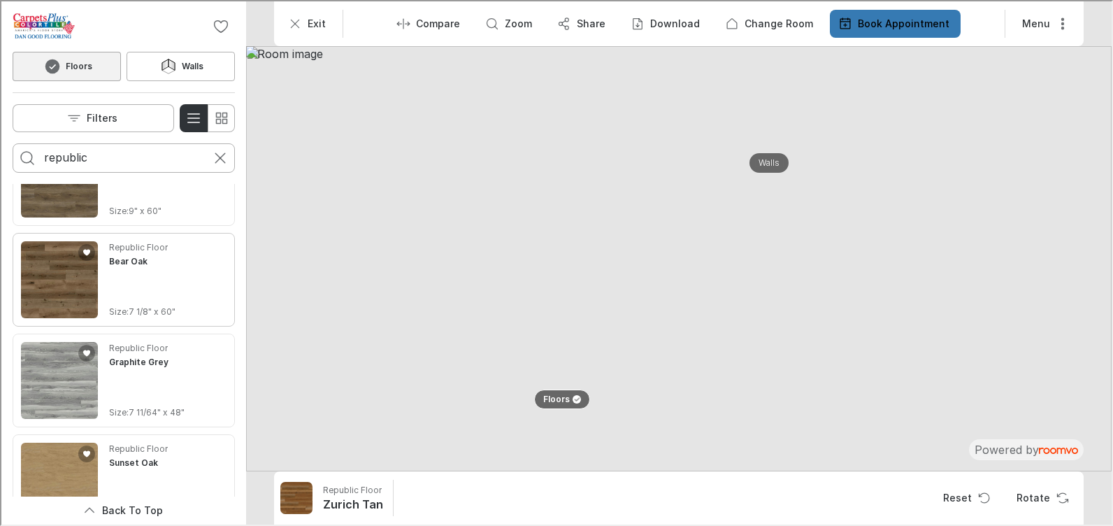
click at [58, 274] on img "See Bear Oak in the room" at bounding box center [58, 278] width 77 height 77
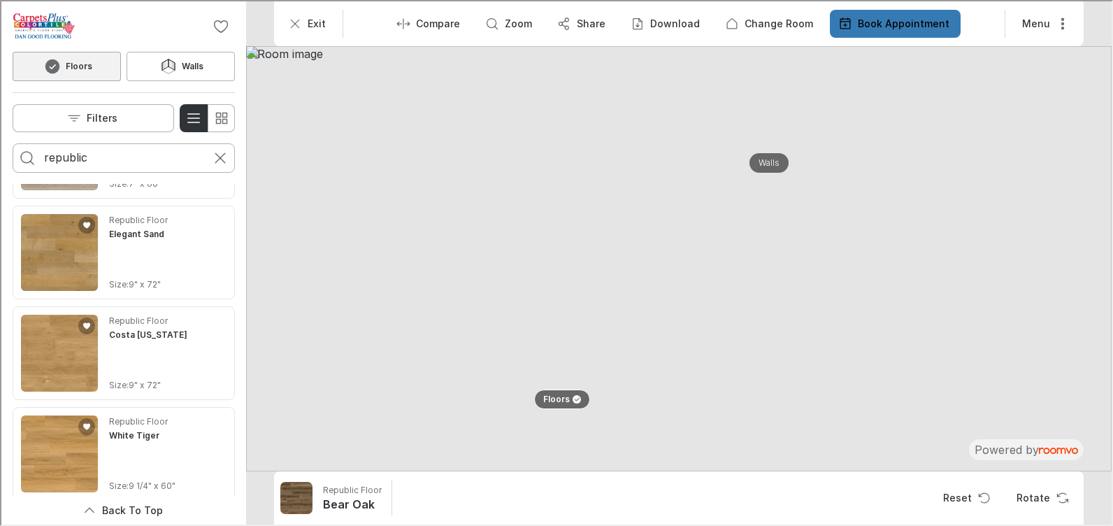
scroll to position [7606, 0]
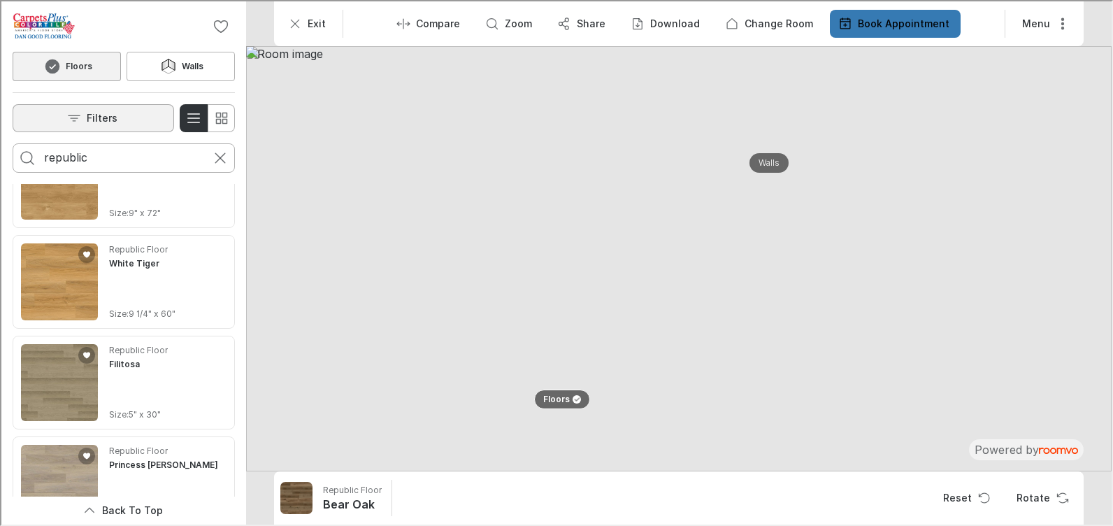
click at [89, 122] on p "Filters" at bounding box center [100, 117] width 31 height 14
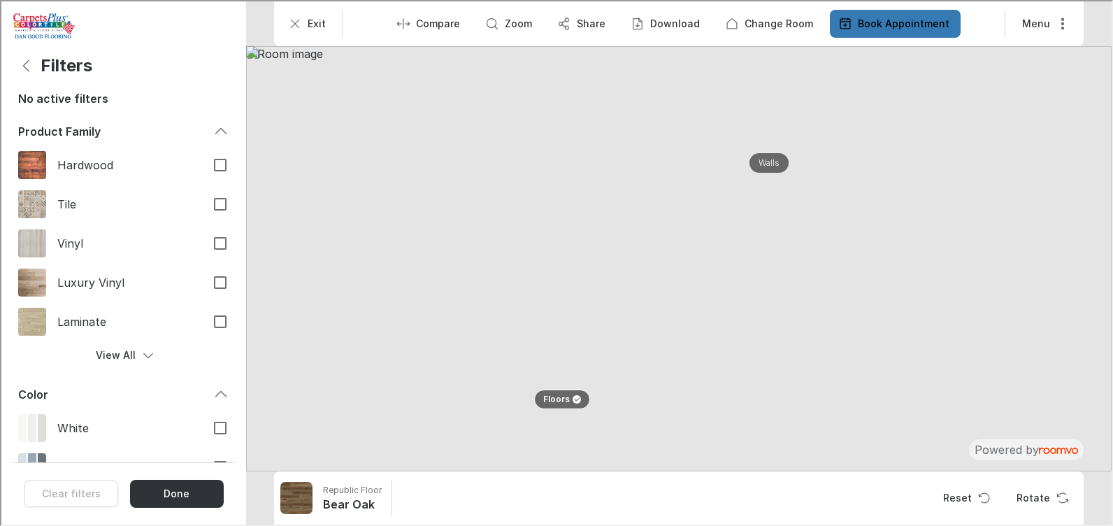
scroll to position [0, 0]
click at [206, 283] on input "Luxury Vinyl" at bounding box center [218, 280] width 29 height 29
checkbox input "true"
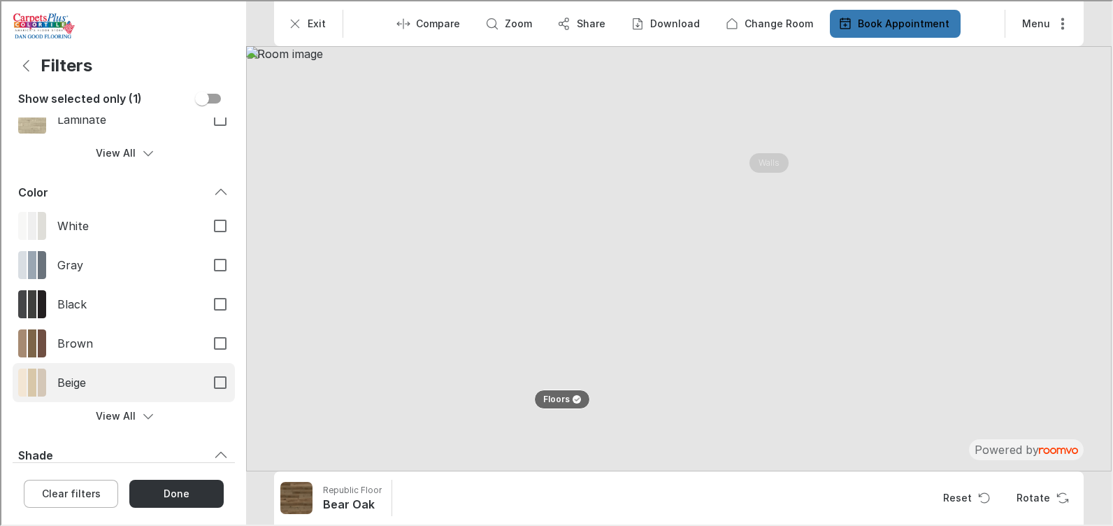
scroll to position [210, 0]
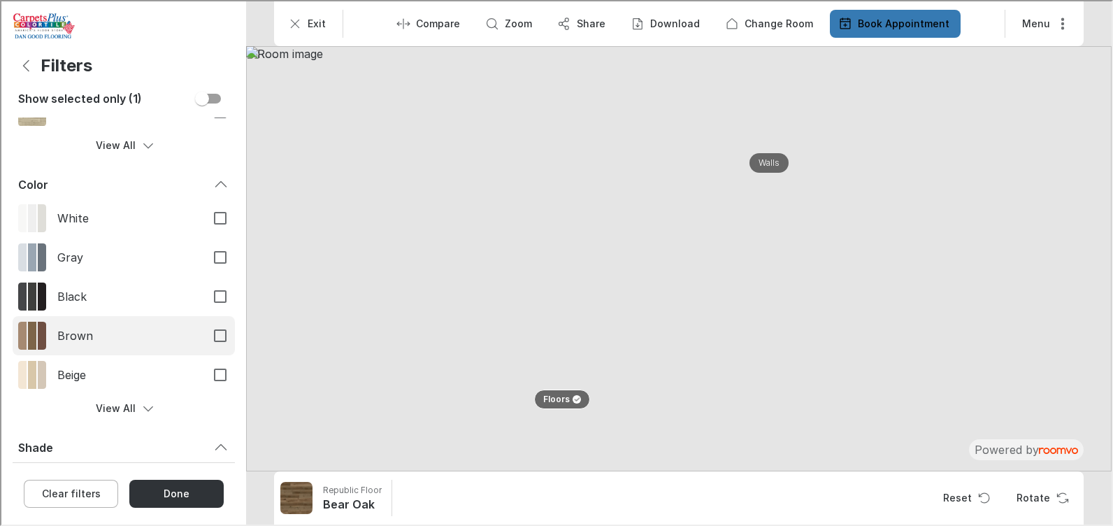
click at [208, 338] on input "Brown" at bounding box center [218, 334] width 29 height 29
checkbox input "true"
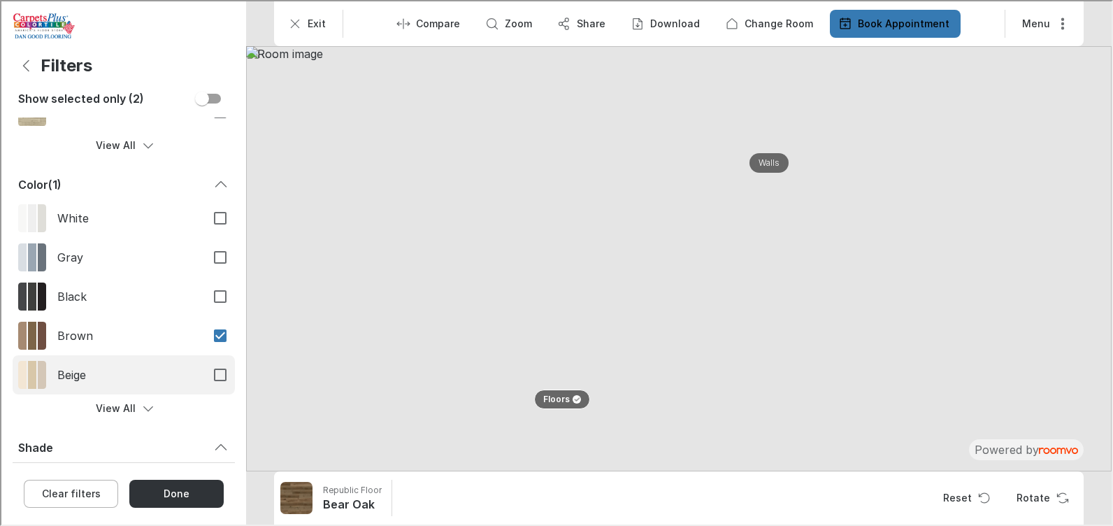
drag, startPoint x: 208, startPoint y: 373, endPoint x: 162, endPoint y: 359, distance: 48.4
click at [208, 373] on input "Beige" at bounding box center [218, 373] width 29 height 29
checkbox input "true"
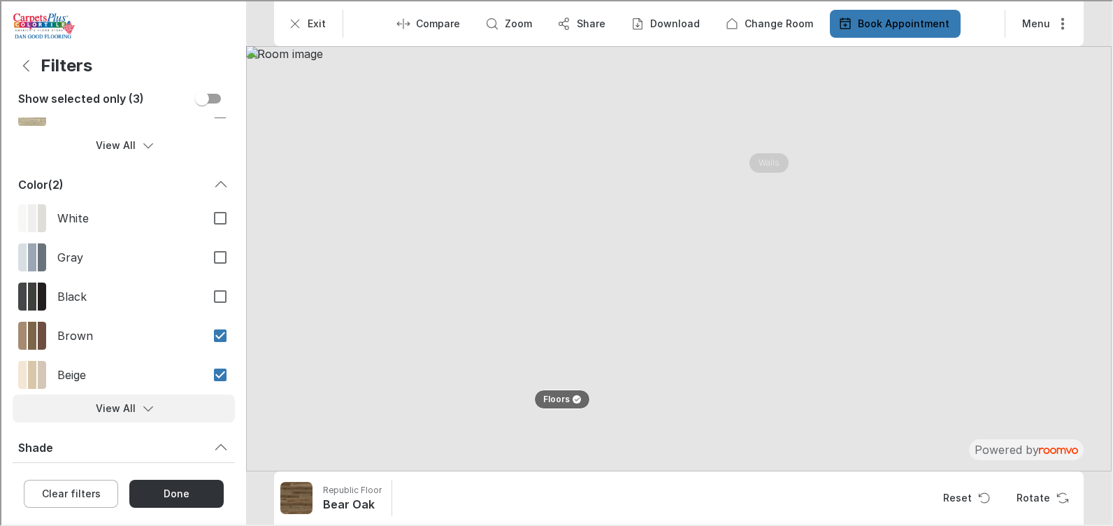
click at [134, 403] on button "View All" at bounding box center [122, 407] width 222 height 28
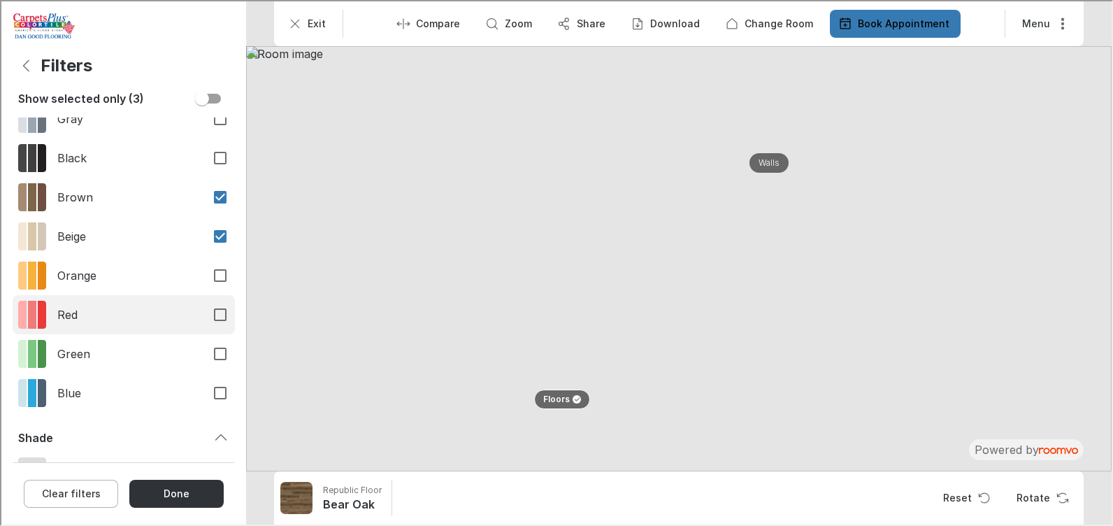
scroll to position [350, 0]
drag, startPoint x: 209, startPoint y: 276, endPoint x: 206, endPoint y: 310, distance: 33.7
click at [208, 281] on input "Orange" at bounding box center [218, 272] width 29 height 29
checkbox input "true"
click at [208, 315] on input "Red" at bounding box center [218, 311] width 29 height 29
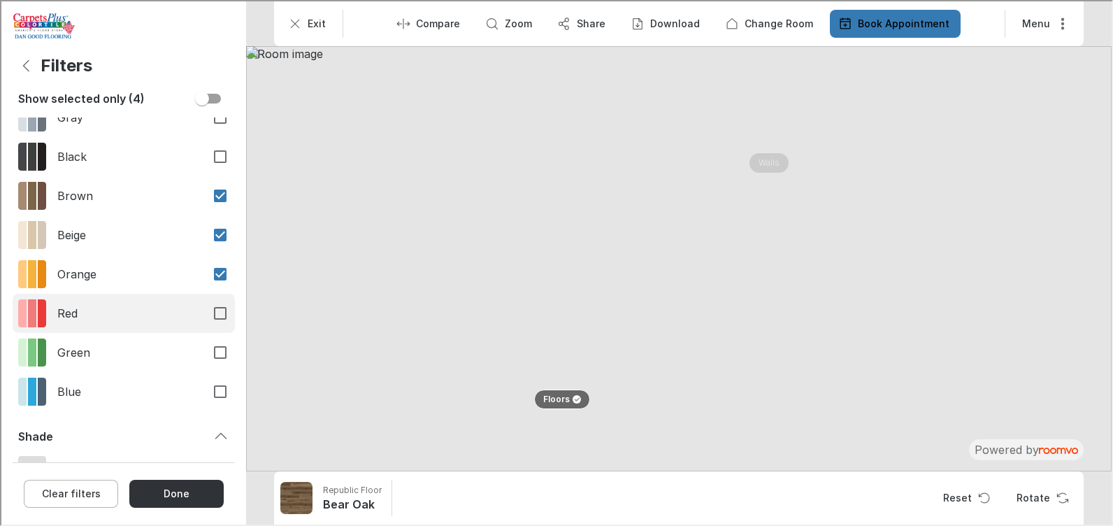
checkbox input "true"
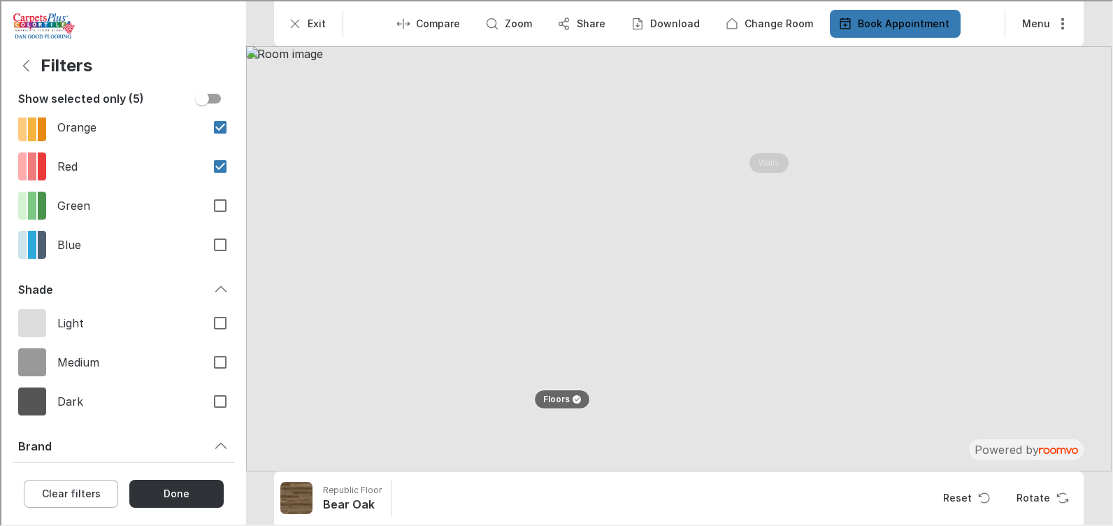
scroll to position [629, 0]
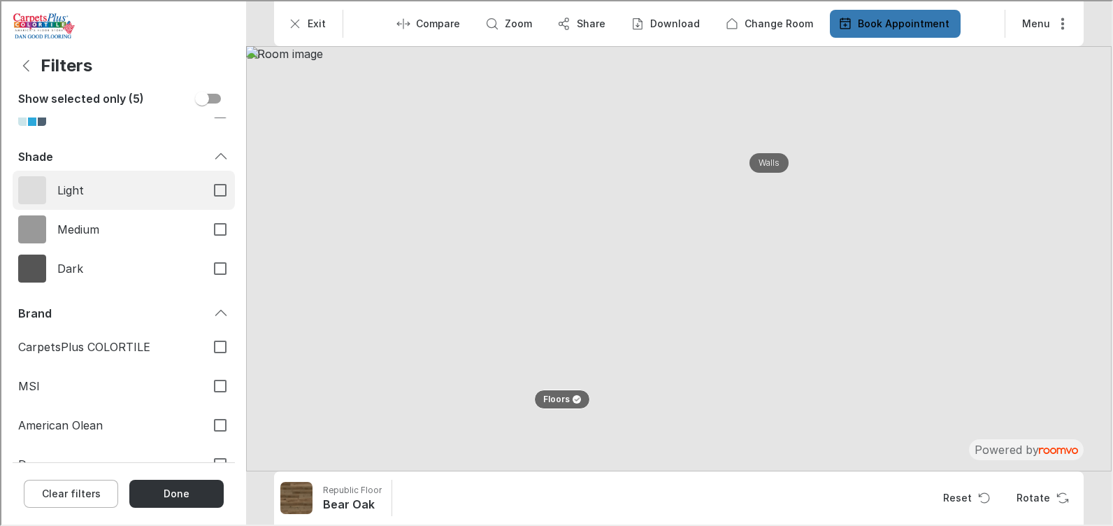
click at [206, 185] on input "Light" at bounding box center [218, 188] width 29 height 29
checkbox input "true"
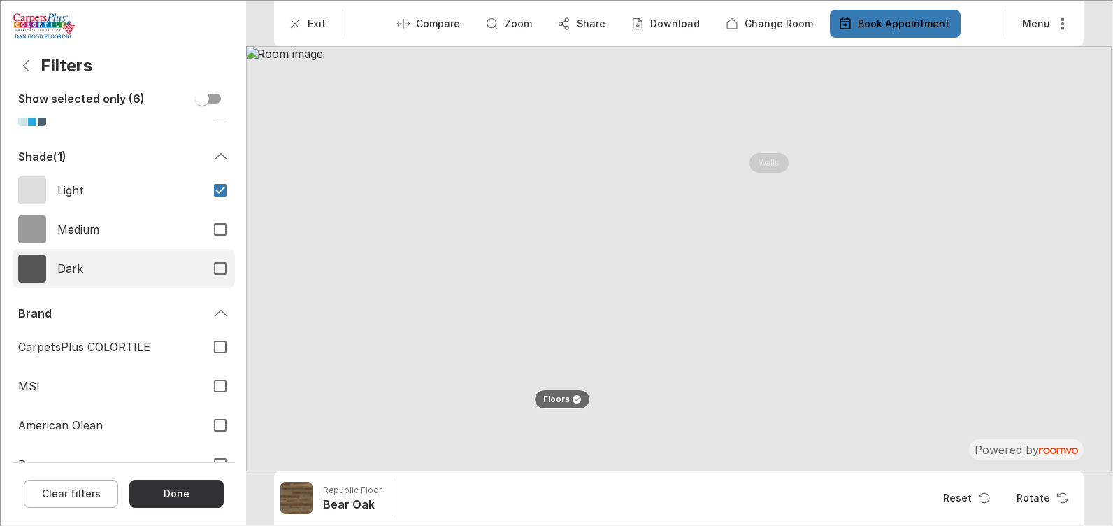
drag, startPoint x: 210, startPoint y: 230, endPoint x: 208, endPoint y: 247, distance: 16.9
click at [210, 231] on input "Medium" at bounding box center [218, 227] width 29 height 29
checkbox input "true"
click at [209, 264] on input "Dark" at bounding box center [218, 266] width 29 height 29
checkbox input "true"
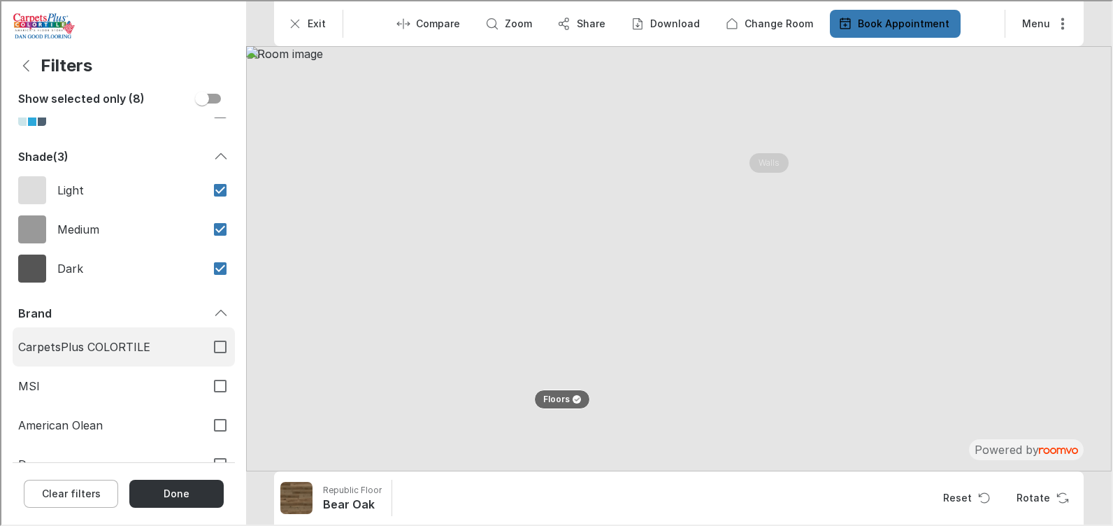
scroll to position [718, 0]
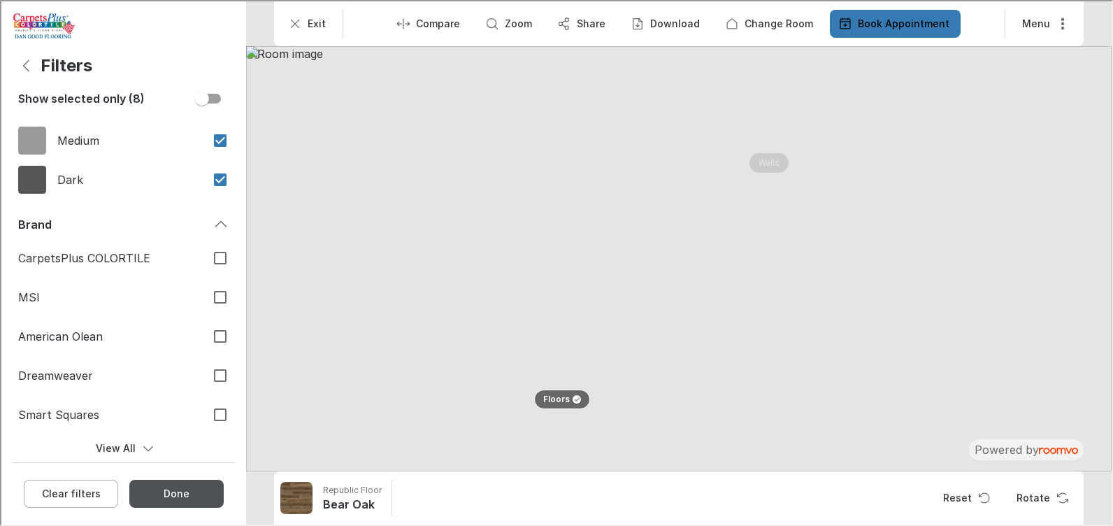
click at [192, 490] on button "Done" at bounding box center [175, 492] width 94 height 28
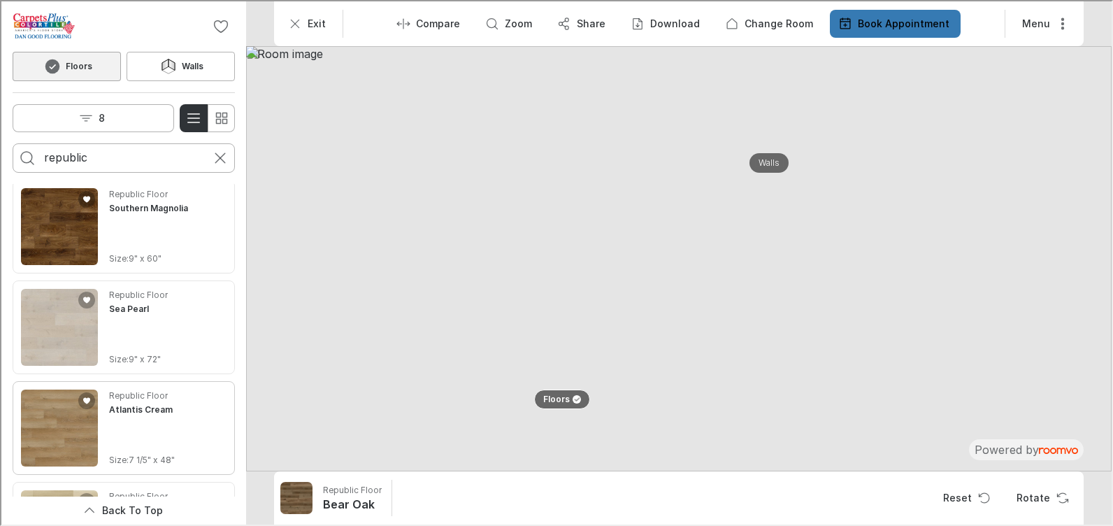
scroll to position [4059, 0]
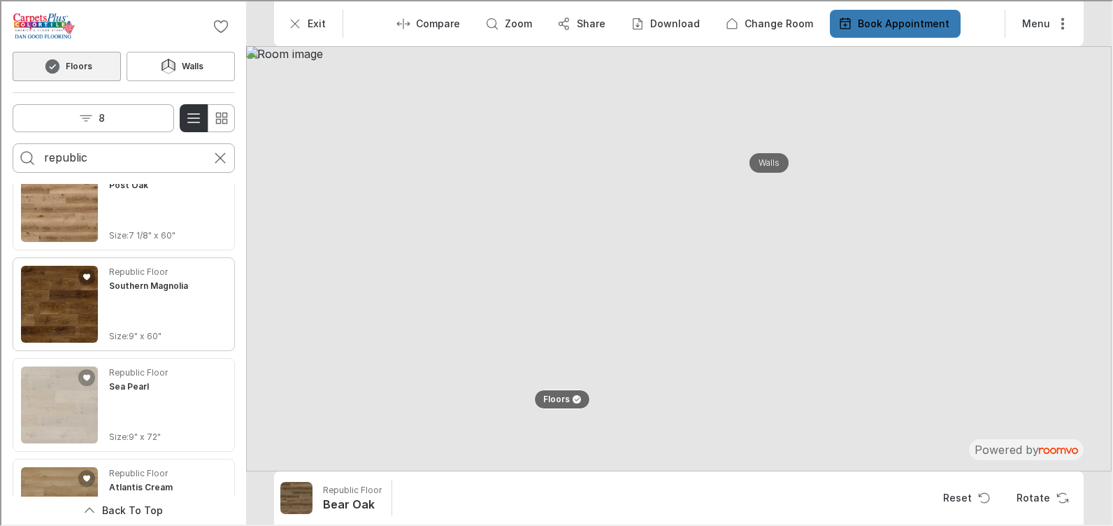
click at [53, 299] on img "See Southern Magnolia in the room" at bounding box center [58, 302] width 77 height 77
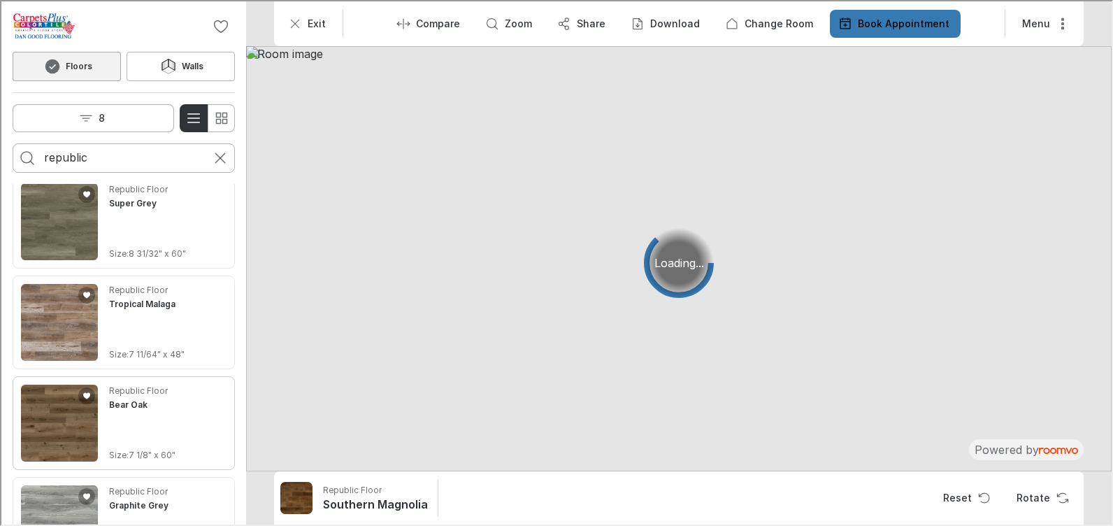
scroll to position [0, 0]
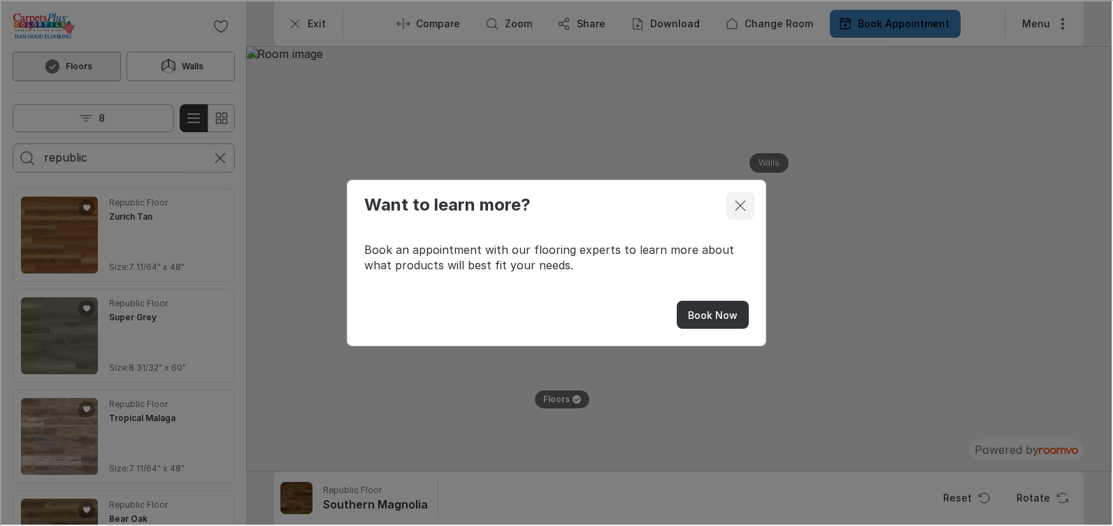
click at [741, 200] on icon "Close dialog" at bounding box center [739, 204] width 17 height 17
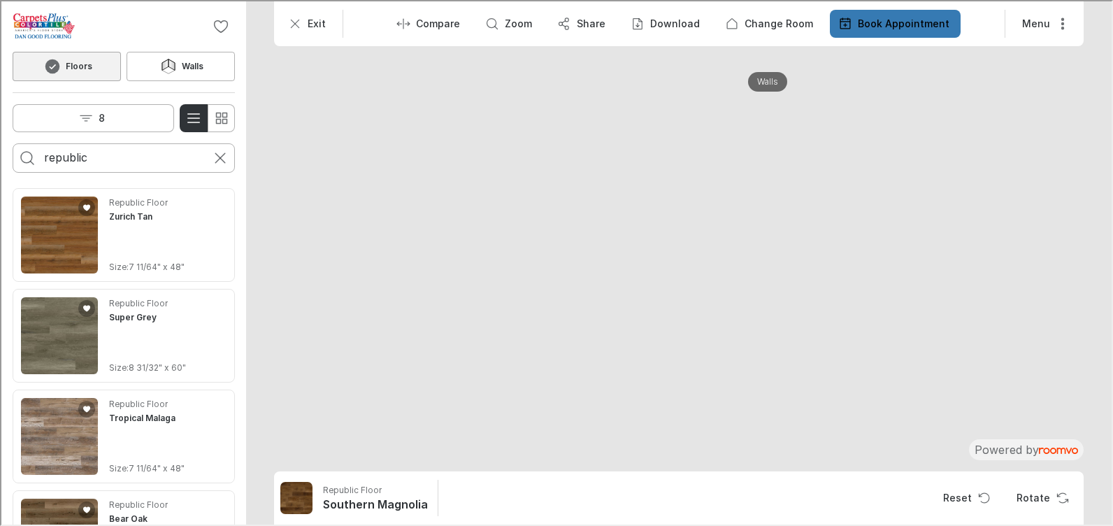
drag, startPoint x: 757, startPoint y: 259, endPoint x: 778, endPoint y: 288, distance: 35.9
click at [778, 288] on img at bounding box center [610, 246] width 1510 height 741
drag, startPoint x: 62, startPoint y: 446, endPoint x: 84, endPoint y: 445, distance: 21.7
click at [62, 447] on img "See Tropical Malaga in the room" at bounding box center [58, 434] width 77 height 77
click at [130, 356] on div "Republic Floor Super Grey Size : 8 31/32" x 60"" at bounding box center [146, 334] width 77 height 77
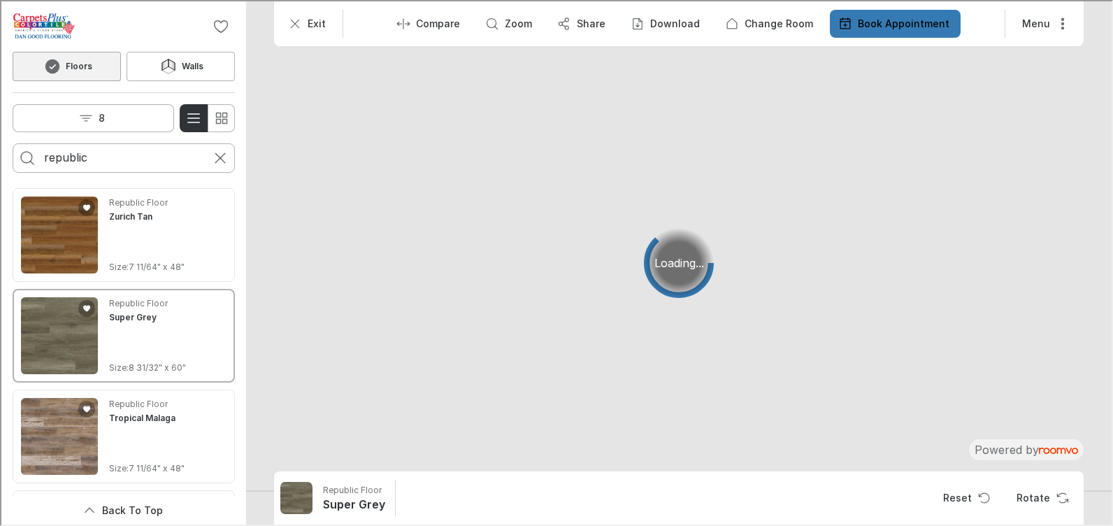
scroll to position [280, 0]
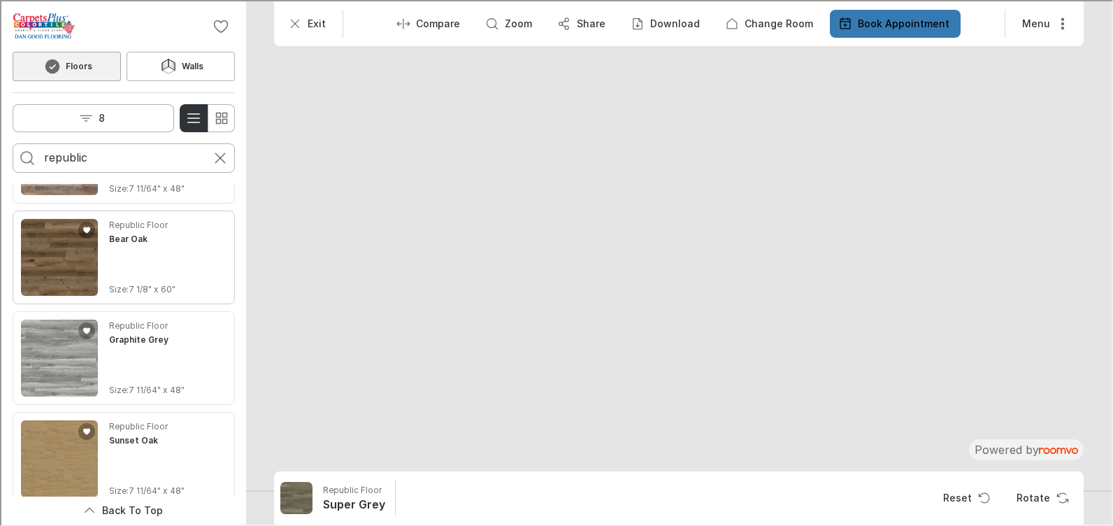
click at [70, 250] on img "See Bear Oak in the room" at bounding box center [58, 255] width 77 height 77
click at [62, 261] on img "See Bear Oak in the room" at bounding box center [58, 255] width 77 height 77
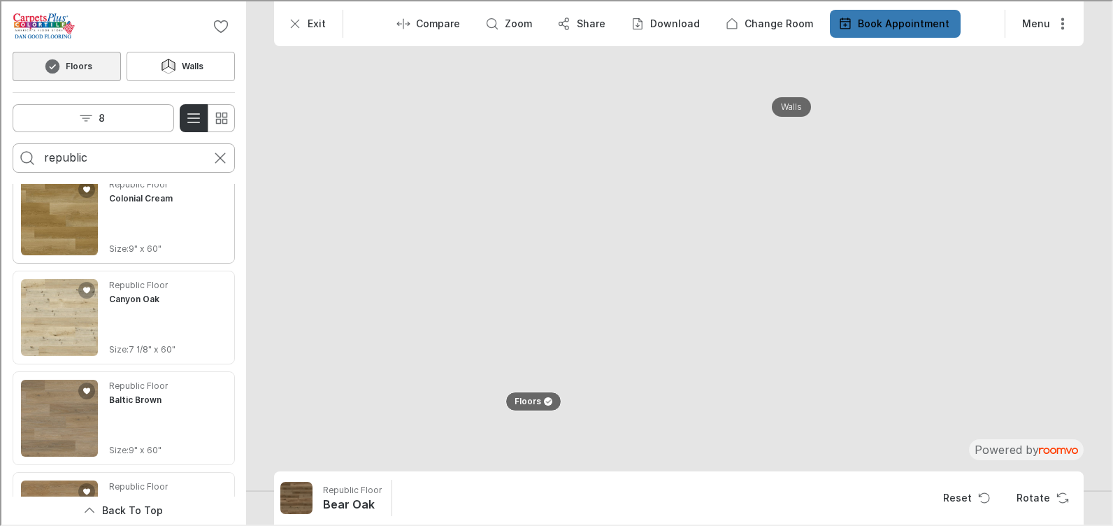
scroll to position [2727, 0]
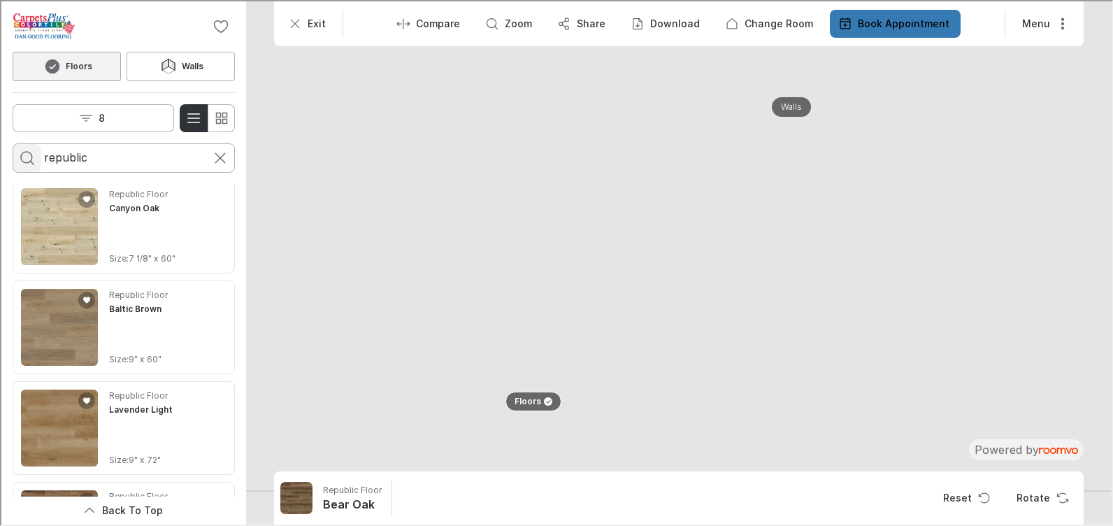
drag, startPoint x: 112, startPoint y: 161, endPoint x: 39, endPoint y: 161, distance: 72.7
click at [39, 161] on form "republic" at bounding box center [122, 156] width 222 height 29
type input "[GEOGRAPHIC_DATA]"
click at [12, 143] on button "Search for products" at bounding box center [26, 157] width 28 height 28
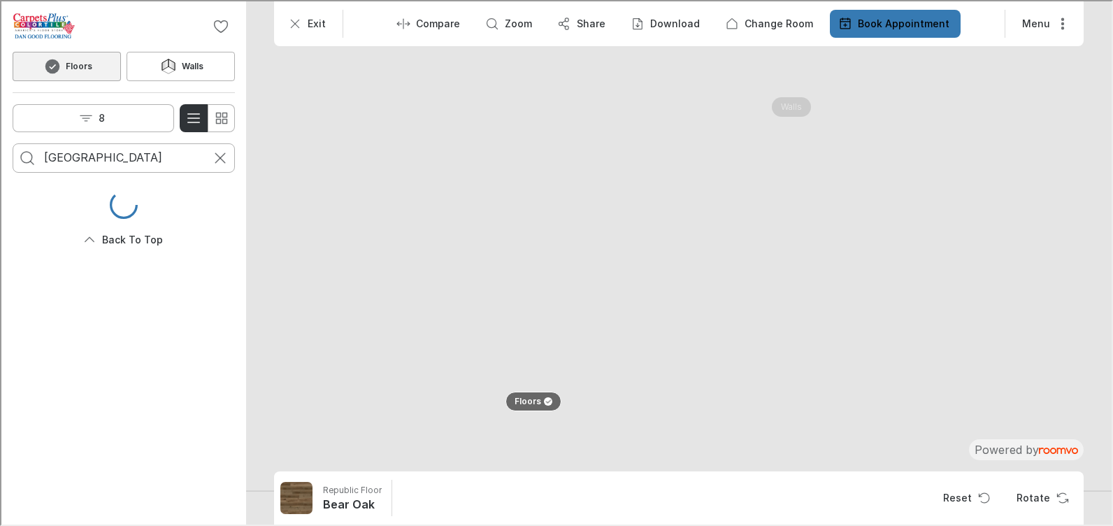
scroll to position [0, 0]
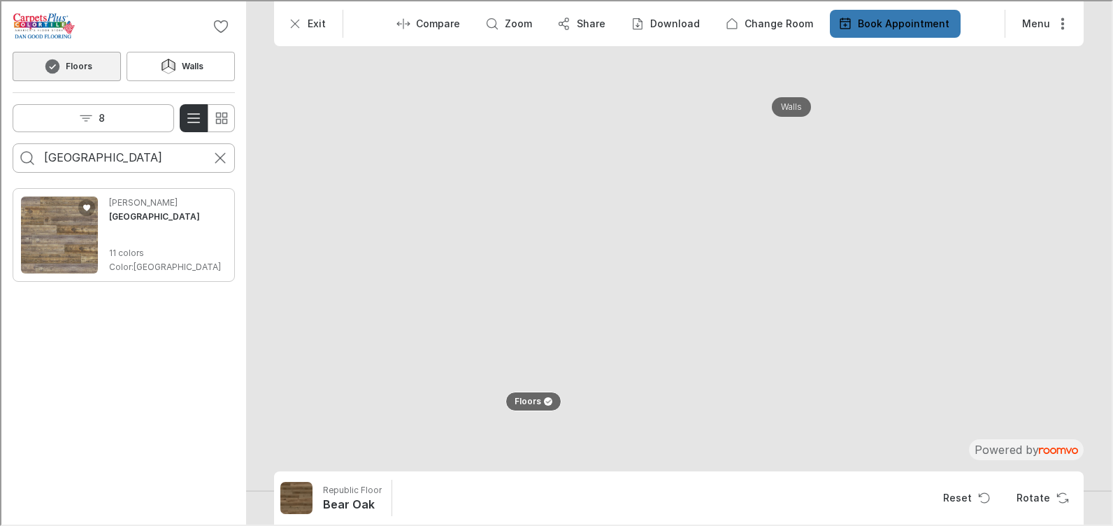
click at [67, 241] on img "See Farmhouse Manor in the room" at bounding box center [58, 233] width 77 height 77
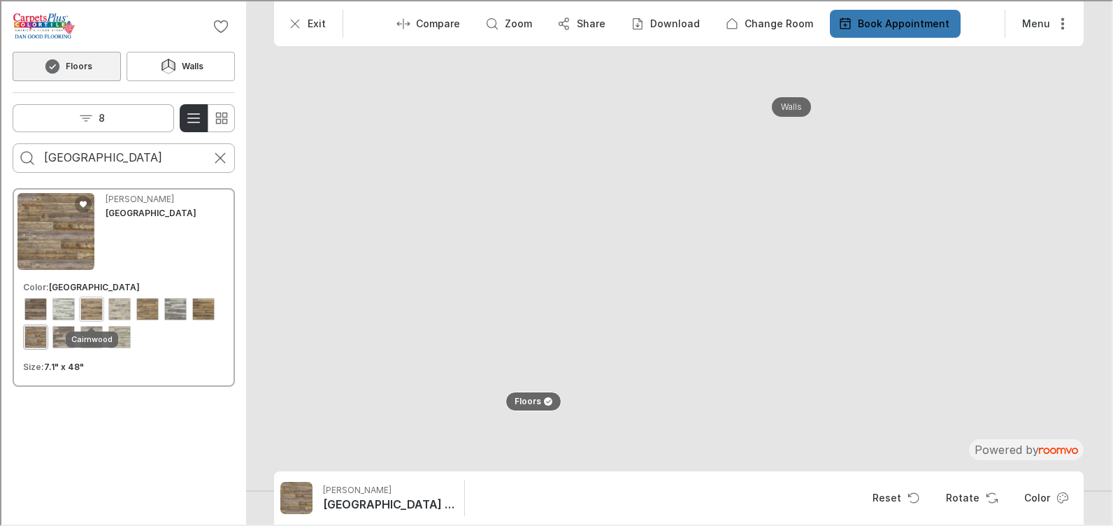
click at [94, 313] on div "View color format Cairnwood" at bounding box center [90, 307] width 22 height 22
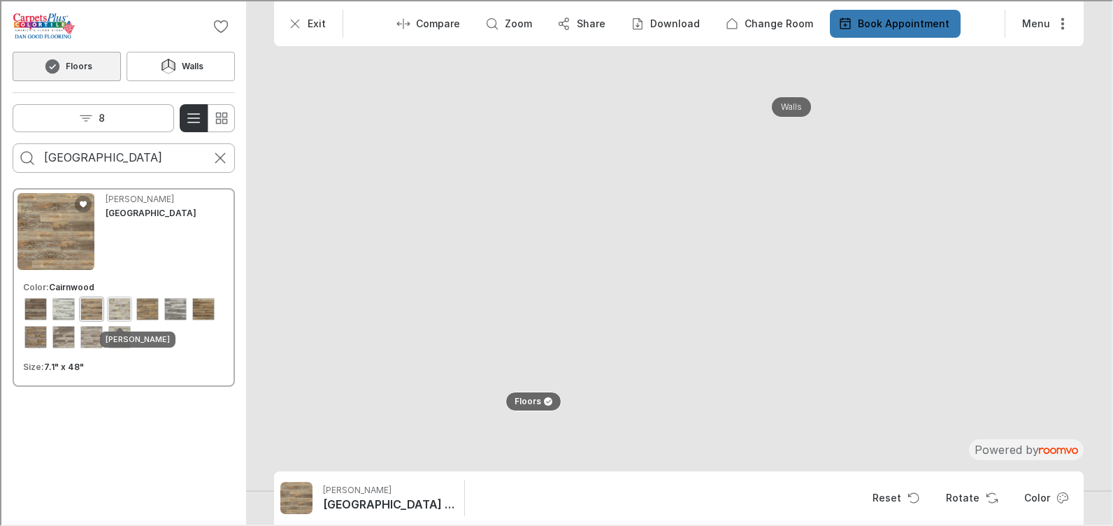
click at [117, 310] on div "View color format Glidden" at bounding box center [118, 307] width 22 height 22
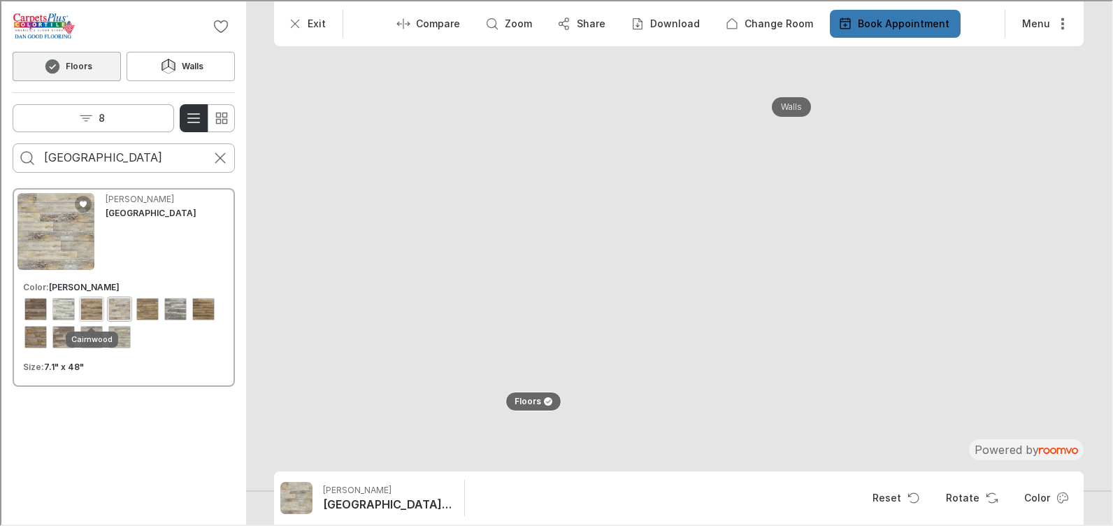
click at [94, 310] on div "View color format Cairnwood" at bounding box center [90, 307] width 22 height 22
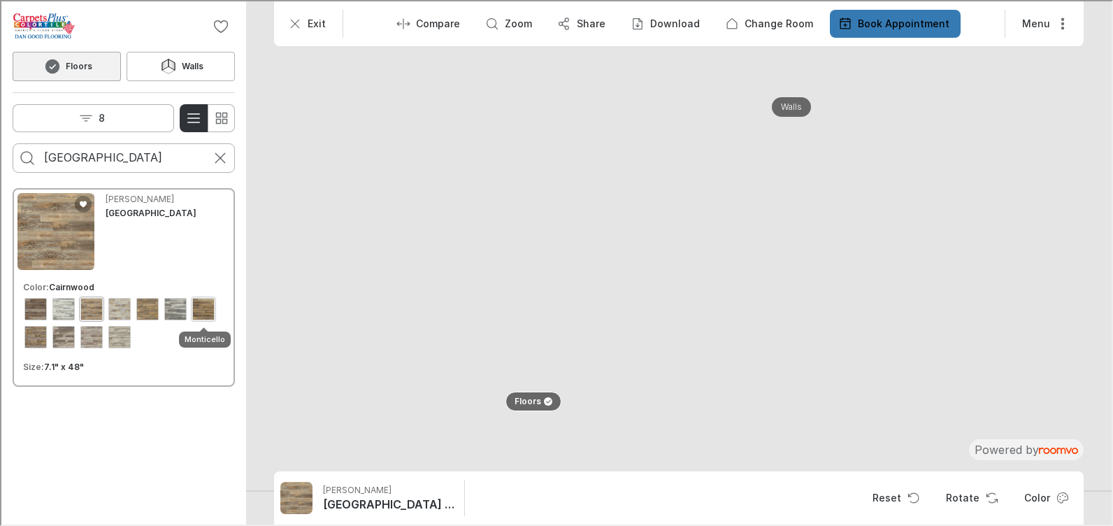
click at [207, 313] on div "View color format Monticello" at bounding box center [202, 307] width 22 height 22
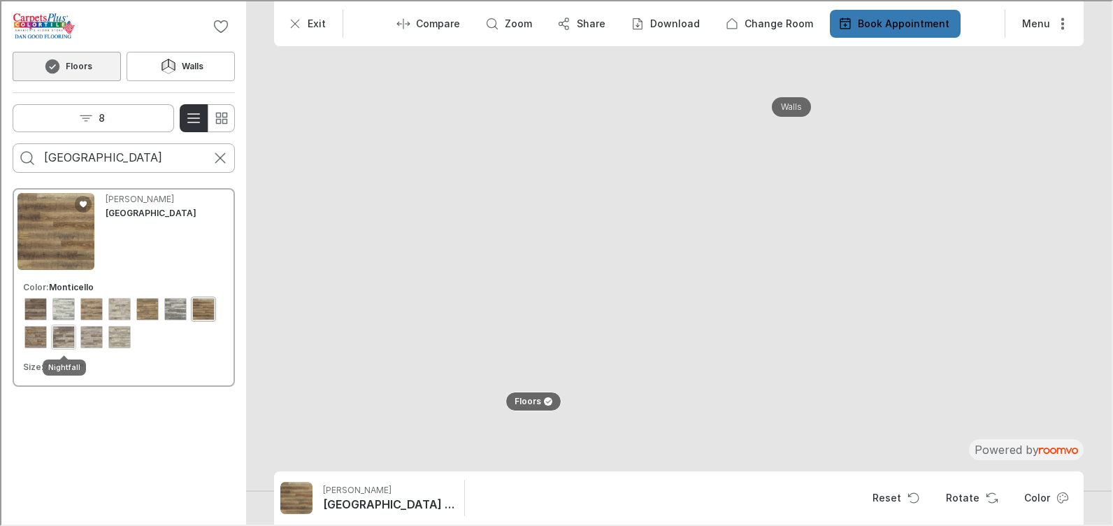
click at [63, 331] on div "View color format Nightfall" at bounding box center [62, 335] width 22 height 22
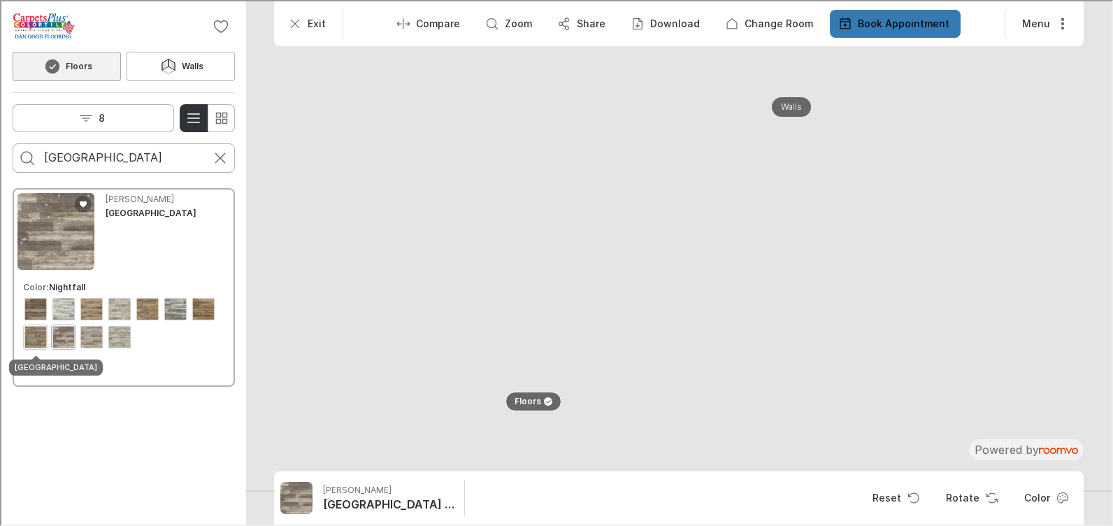
click at [31, 337] on div "View color format New Haven" at bounding box center [34, 335] width 22 height 22
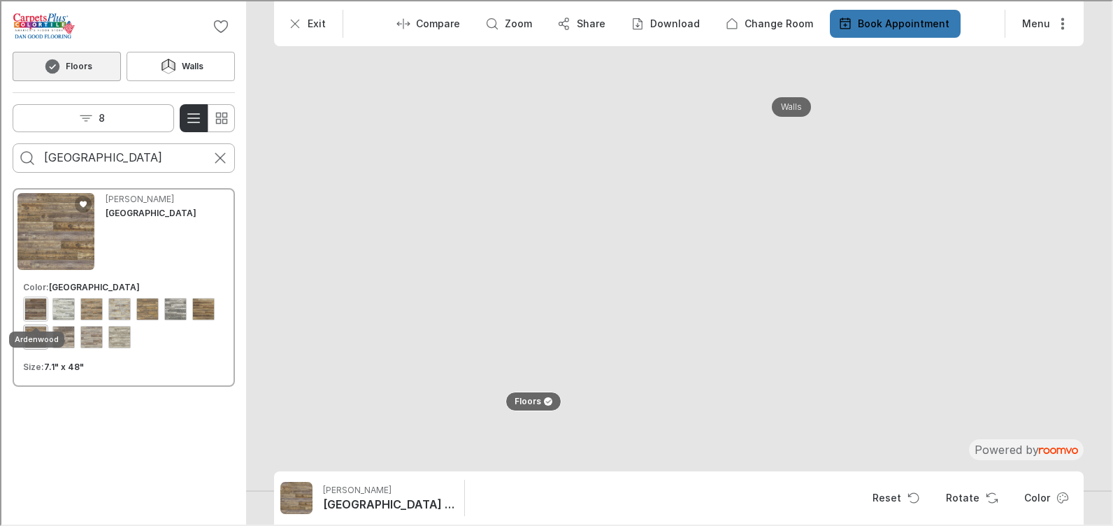
click at [34, 308] on div "View color format Ardenwood" at bounding box center [34, 307] width 22 height 22
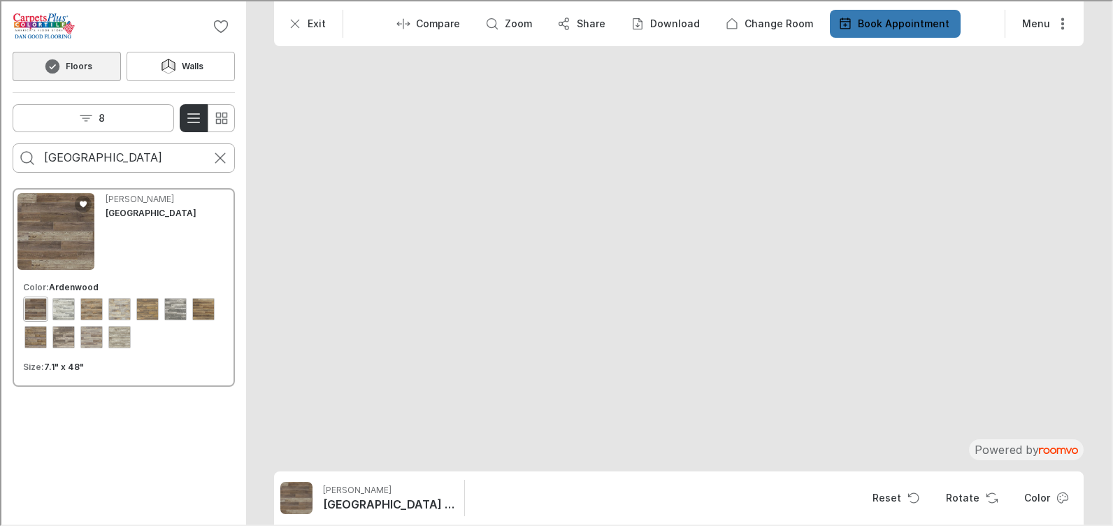
drag, startPoint x: 610, startPoint y: 357, endPoint x: 619, endPoint y: 458, distance: 101.8
click at [619, 458] on img at bounding box center [712, 166] width 1939 height 952
drag, startPoint x: 588, startPoint y: 401, endPoint x: 608, endPoint y: 467, distance: 69.3
click at [608, 467] on img at bounding box center [740, 258] width 1939 height 952
drag, startPoint x: 608, startPoint y: 437, endPoint x: 608, endPoint y: 190, distance: 246.8
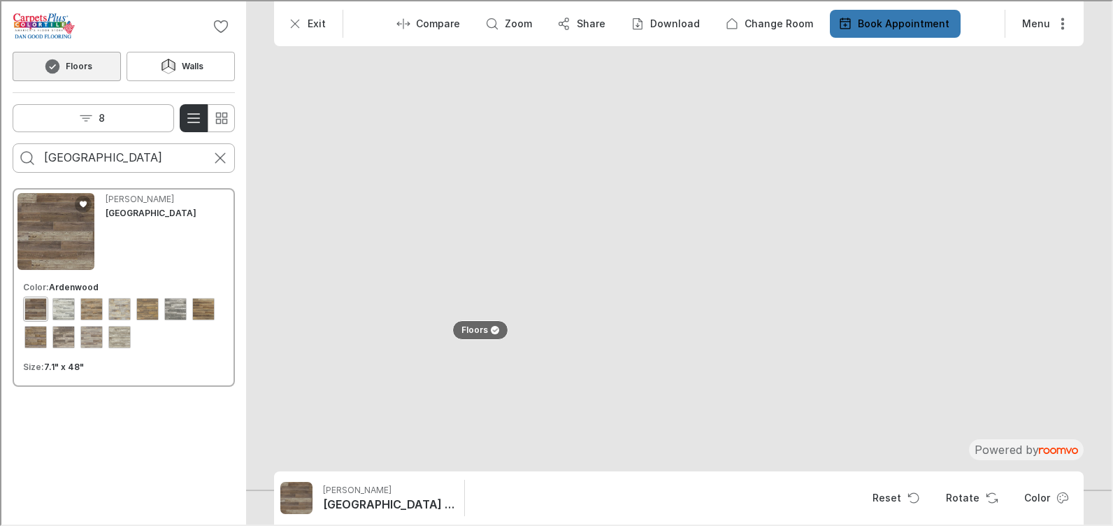
click at [608, 190] on img at bounding box center [740, 13] width 1939 height 952
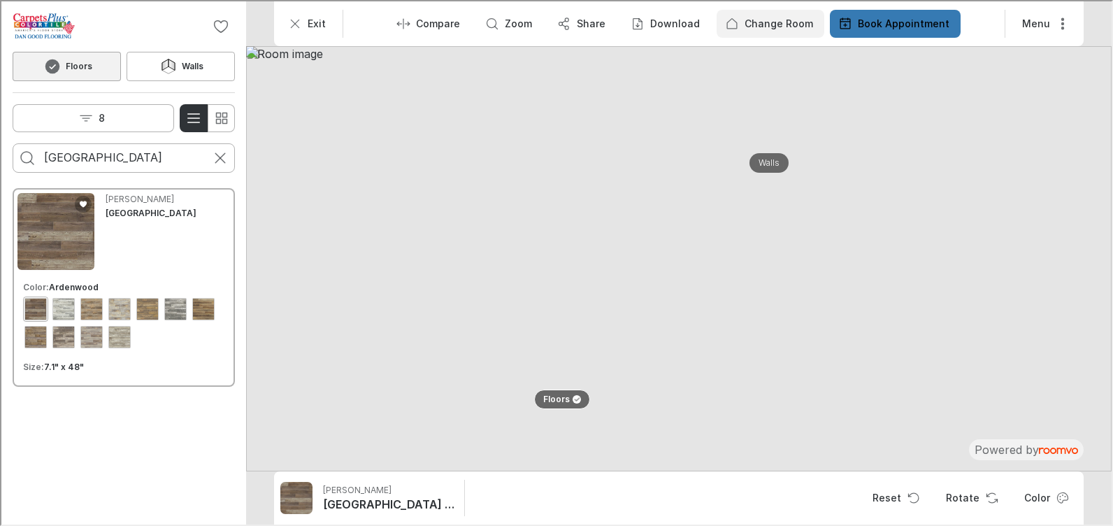
click at [761, 28] on p "Change Room" at bounding box center [777, 22] width 69 height 14
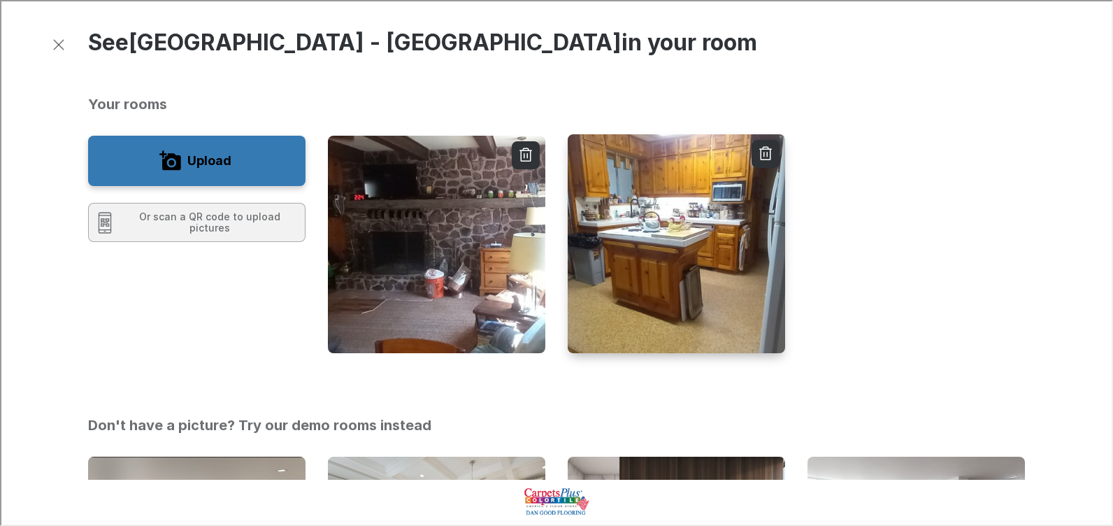
click at [629, 303] on img "button" at bounding box center [676, 243] width 220 height 221
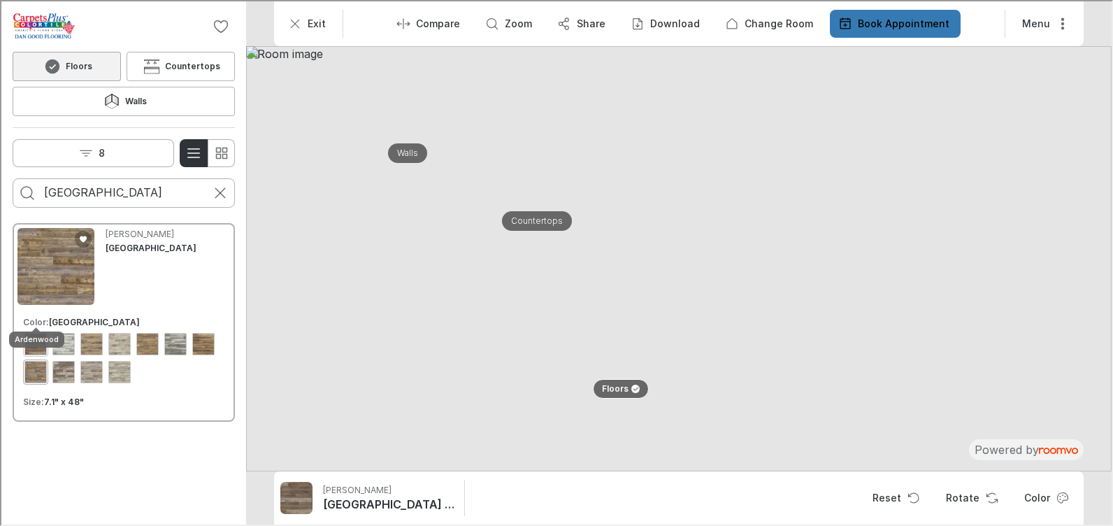
click at [36, 331] on div "View color format Ardenwood" at bounding box center [34, 342] width 22 height 22
click at [978, 497] on button "Rotate" at bounding box center [970, 497] width 73 height 28
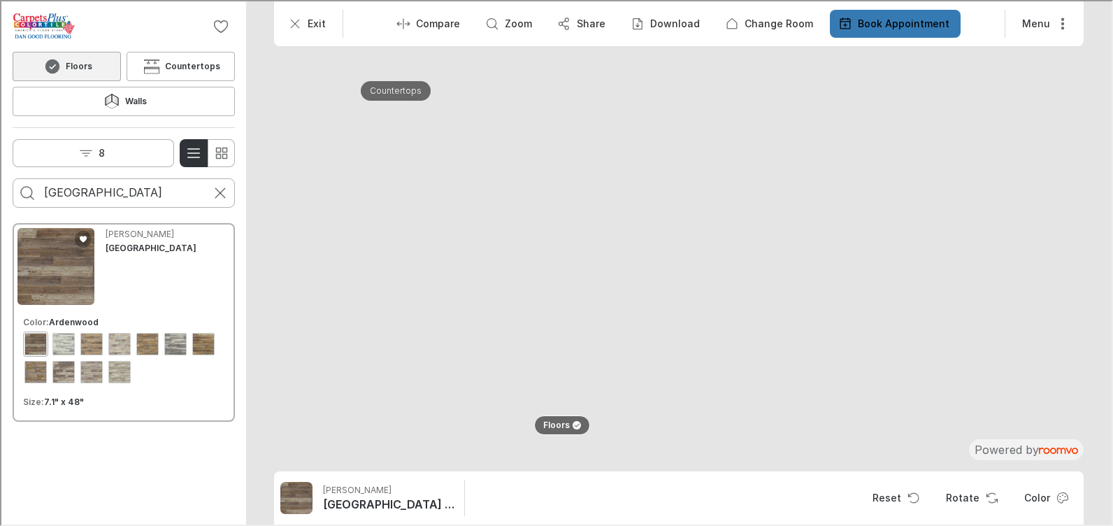
drag, startPoint x: 773, startPoint y: 408, endPoint x: 783, endPoint y: 412, distance: 10.7
click at [783, 412] on img at bounding box center [676, 164] width 1724 height 847
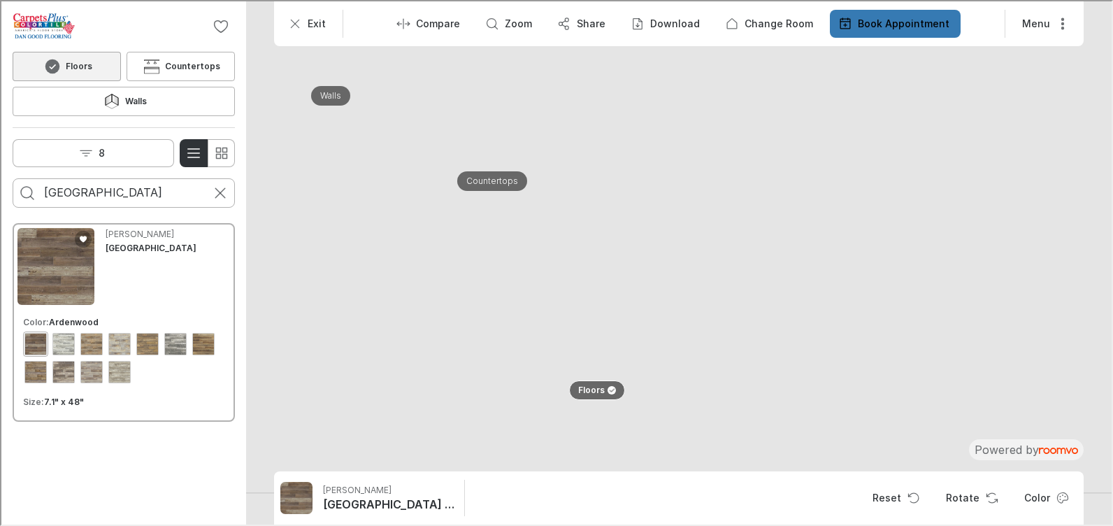
drag, startPoint x: 827, startPoint y: 392, endPoint x: 769, endPoint y: 348, distance: 72.4
click at [769, 348] on img at bounding box center [668, 227] width 1080 height 531
click at [145, 331] on div "View color format High Valley" at bounding box center [146, 342] width 22 height 22
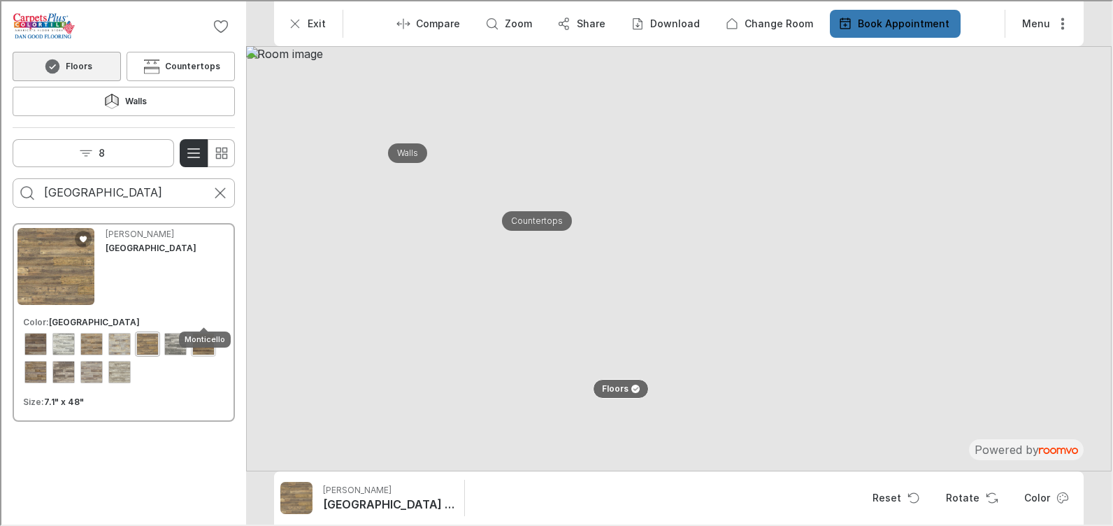
click at [205, 331] on div "View color format Monticello" at bounding box center [202, 342] width 22 height 22
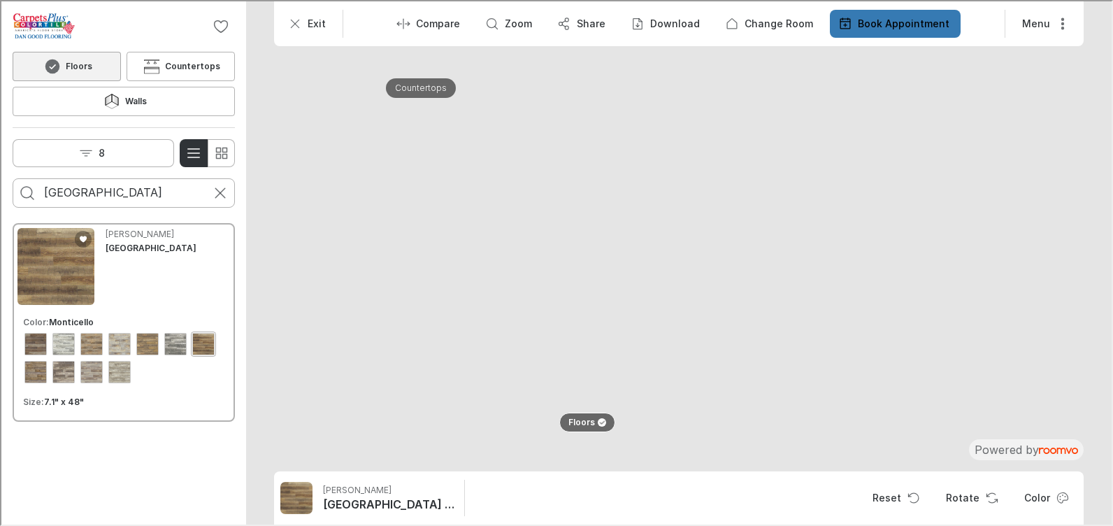
drag, startPoint x: 545, startPoint y: 366, endPoint x: 415, endPoint y: 374, distance: 131.0
click at [415, 374] on img at bounding box center [701, 161] width 1724 height 847
drag, startPoint x: 927, startPoint y: 392, endPoint x: 920, endPoint y: 247, distance: 145.0
click at [920, 247] on img at bounding box center [672, 81] width 1724 height 847
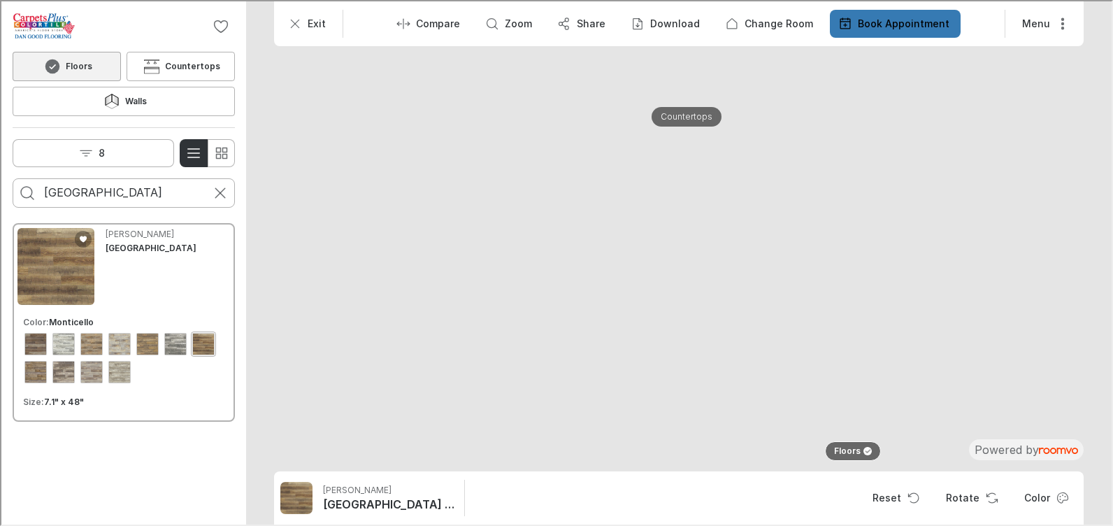
drag, startPoint x: 518, startPoint y: 374, endPoint x: 752, endPoint y: 436, distance: 241.7
click at [752, 436] on img at bounding box center [967, 190] width 1724 height 847
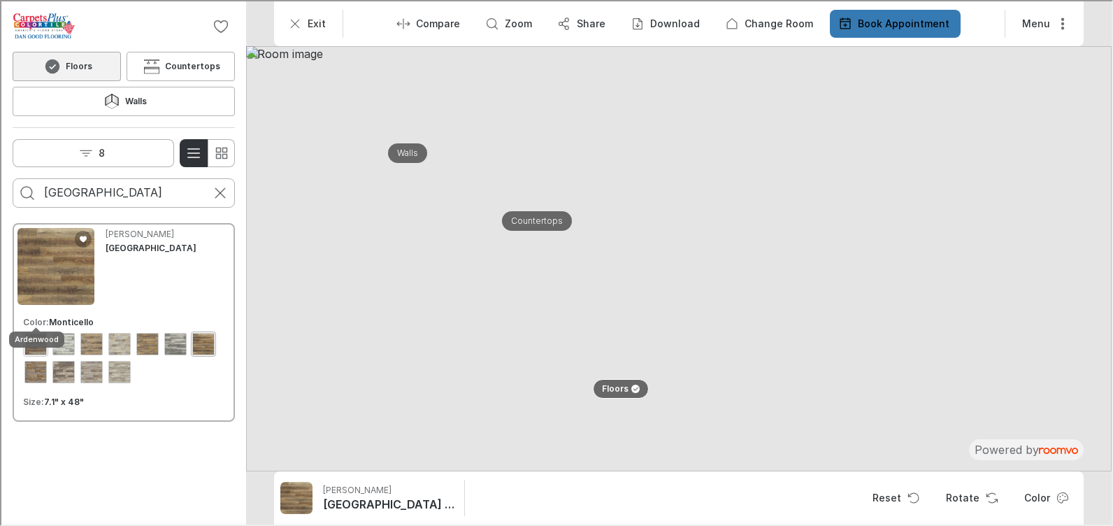
click at [39, 331] on div "View color format Ardenwood" at bounding box center [34, 342] width 22 height 22
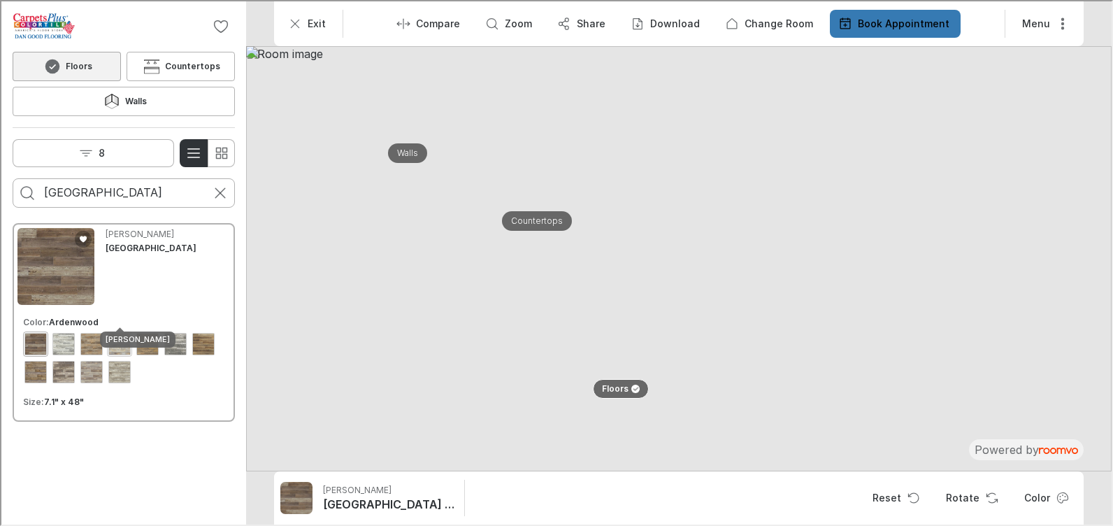
click at [117, 331] on div "View color format Glidden" at bounding box center [118, 342] width 22 height 22
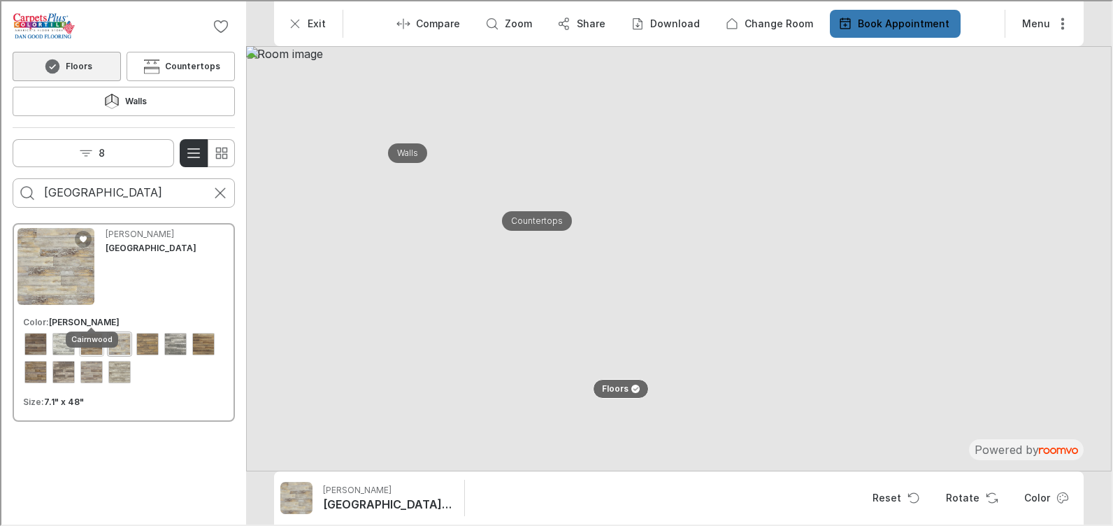
click at [88, 331] on div "View color format Cairnwood" at bounding box center [90, 342] width 22 height 22
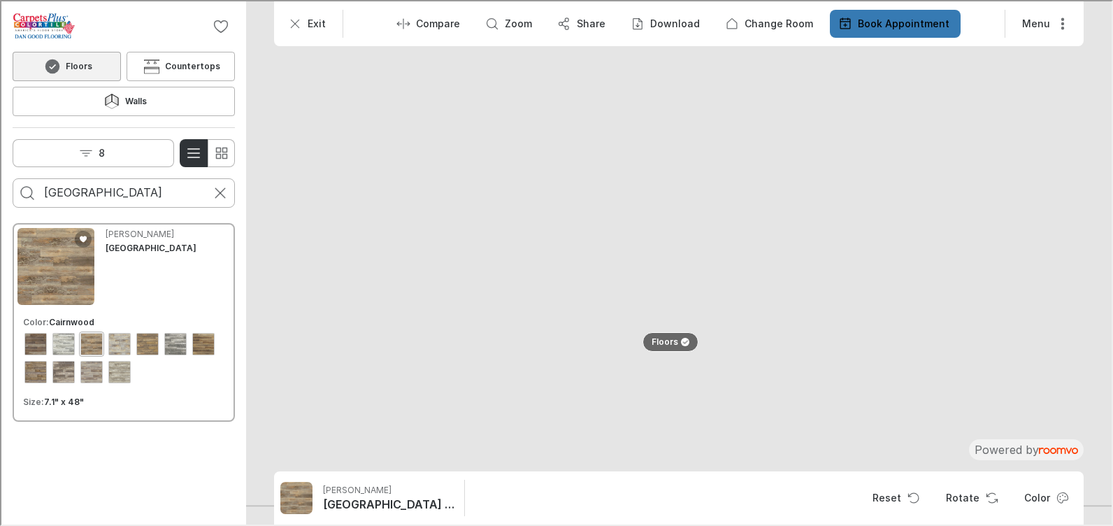
drag, startPoint x: 530, startPoint y: 352, endPoint x: 502, endPoint y: 232, distance: 122.8
click at [502, 232] on img at bounding box center [784, 81] width 1724 height 847
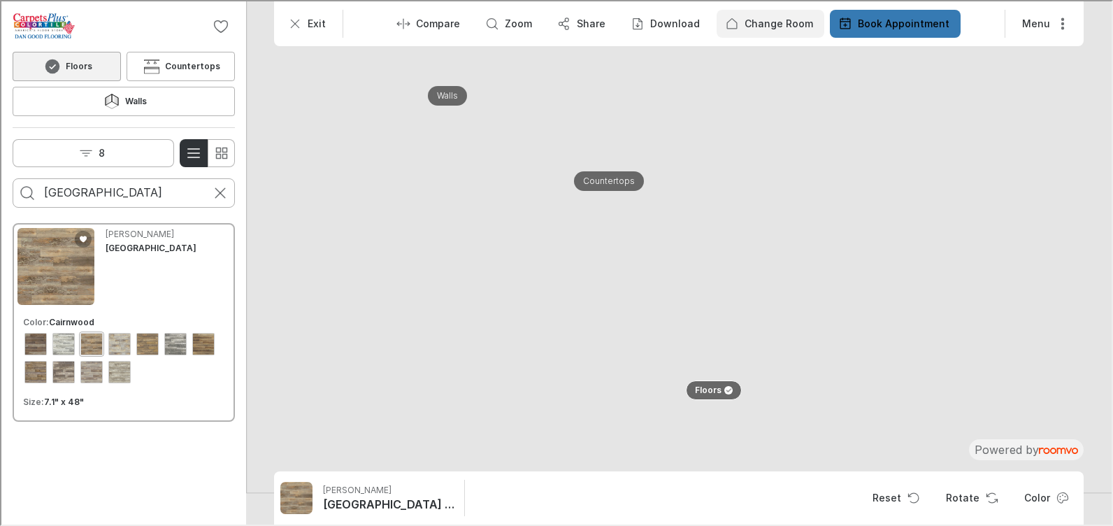
click at [763, 17] on p "Change Room" at bounding box center [777, 22] width 69 height 14
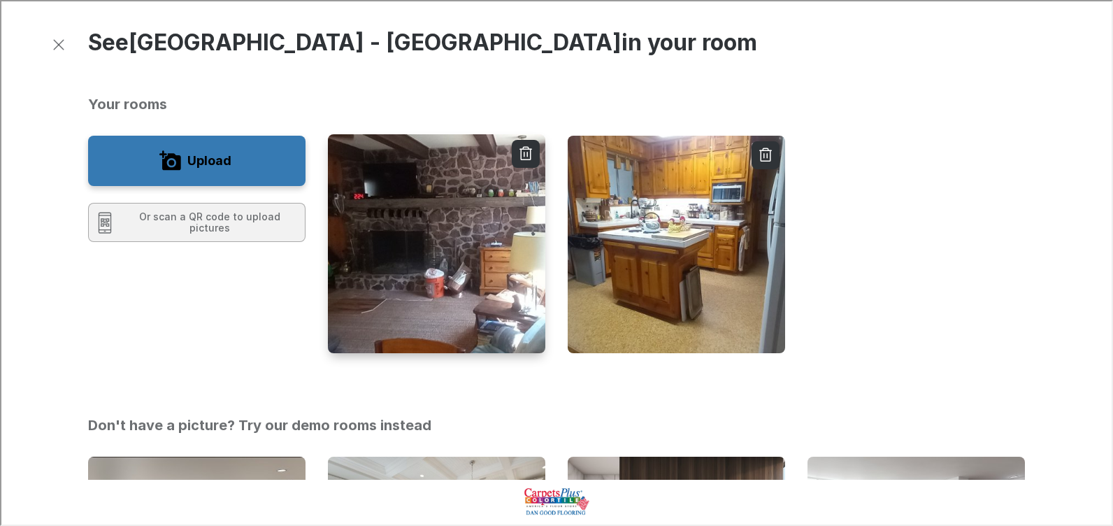
click at [471, 301] on img "button" at bounding box center [437, 243] width 220 height 221
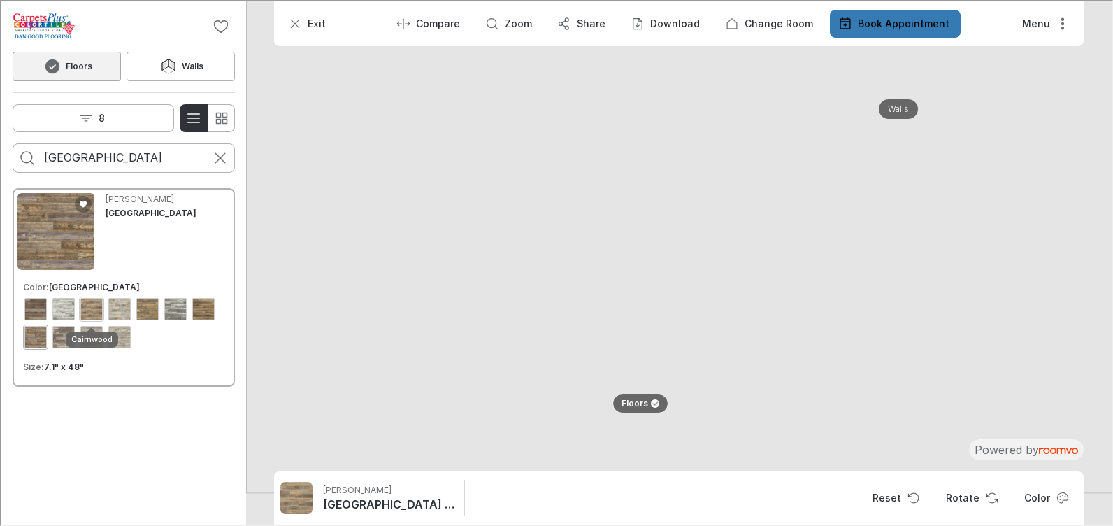
click at [85, 312] on div "View color format Cairnwood" at bounding box center [90, 307] width 22 height 22
click at [85, 313] on div "View color format Cairnwood" at bounding box center [90, 307] width 22 height 22
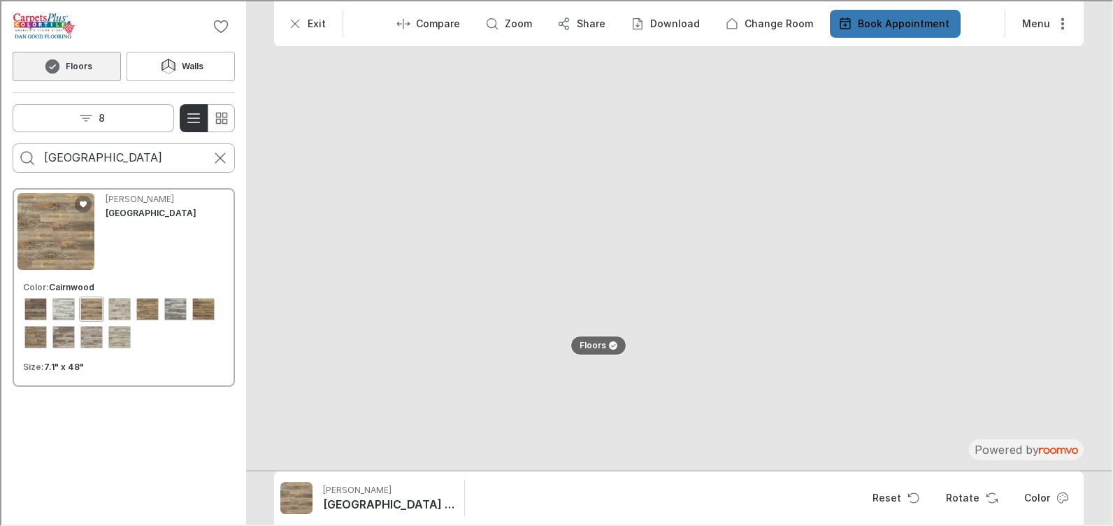
drag, startPoint x: 699, startPoint y: 371, endPoint x: 771, endPoint y: 295, distance: 104.4
click at [771, 295] on img at bounding box center [801, 99] width 1510 height 741
drag, startPoint x: 154, startPoint y: 157, endPoint x: 104, endPoint y: 161, distance: 49.8
click at [104, 161] on input "[GEOGRAPHIC_DATA]" at bounding box center [122, 156] width 159 height 22
type input "farmhouse"
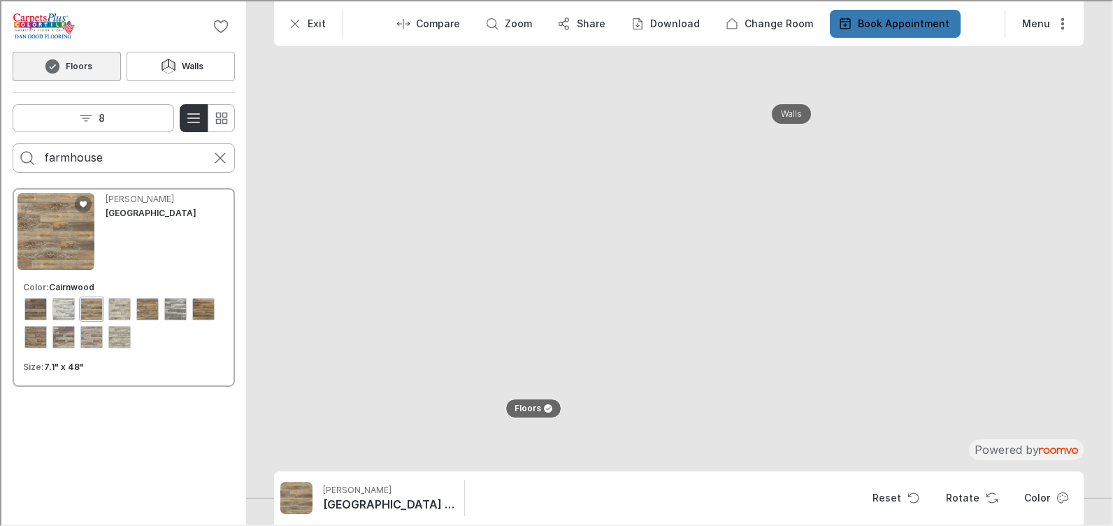
click at [12, 143] on button "Search for products" at bounding box center [26, 157] width 28 height 28
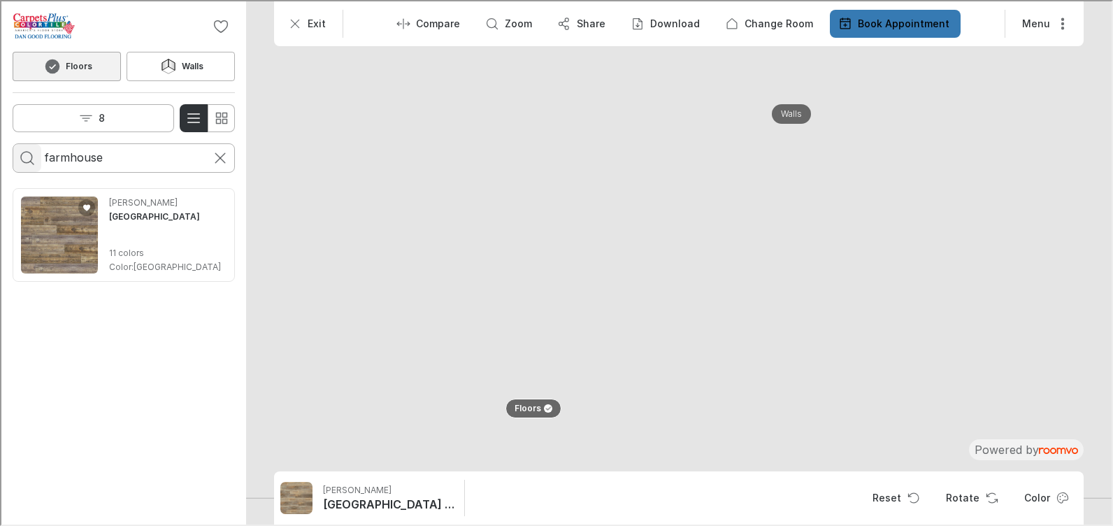
drag, startPoint x: 105, startPoint y: 160, endPoint x: 38, endPoint y: 164, distance: 67.3
click at [38, 164] on form "farmhouse" at bounding box center [122, 156] width 222 height 29
click at [87, 124] on button "8" at bounding box center [92, 117] width 162 height 28
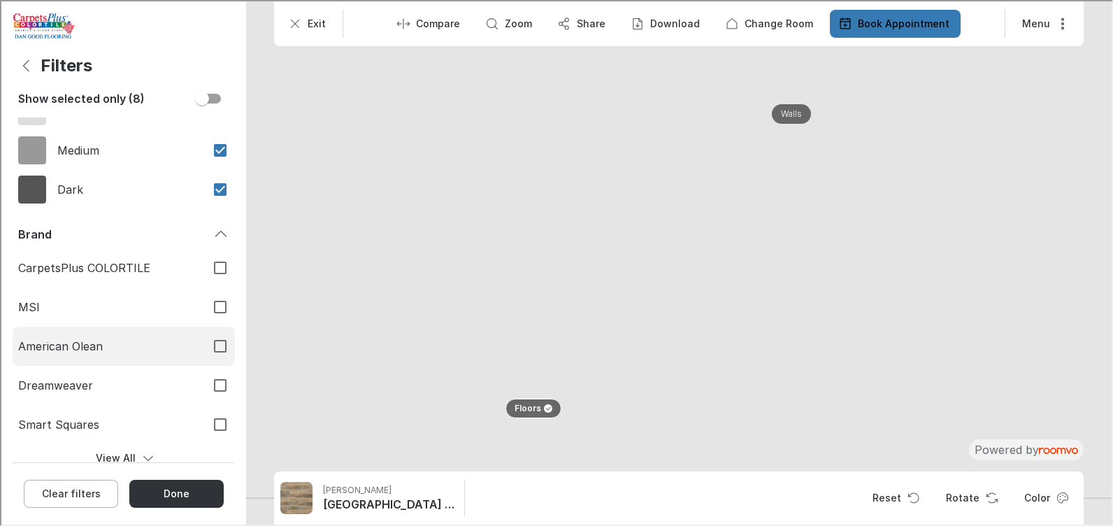
scroll to position [589, 0]
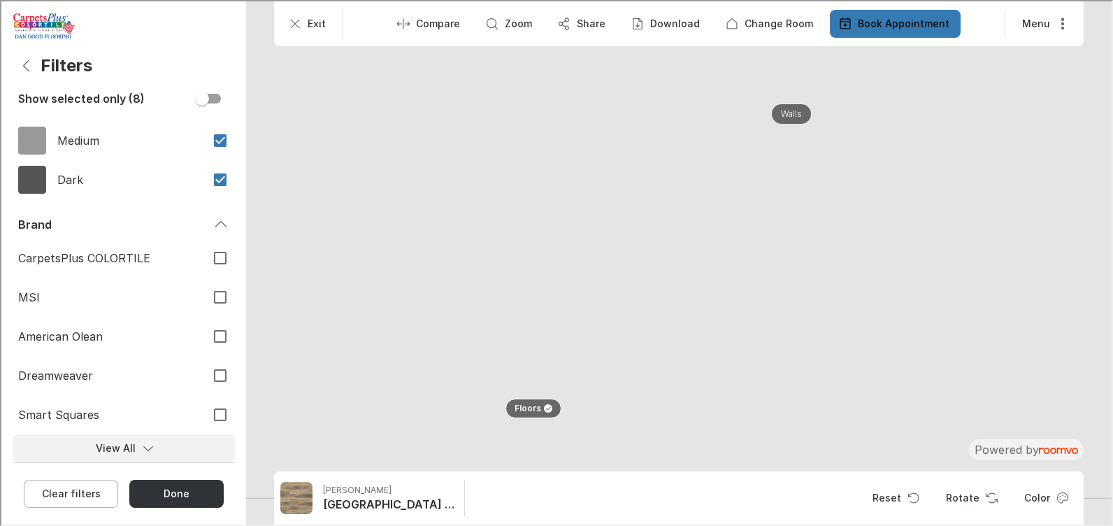
click at [140, 445] on icon "Filters menu" at bounding box center [147, 447] width 14 height 14
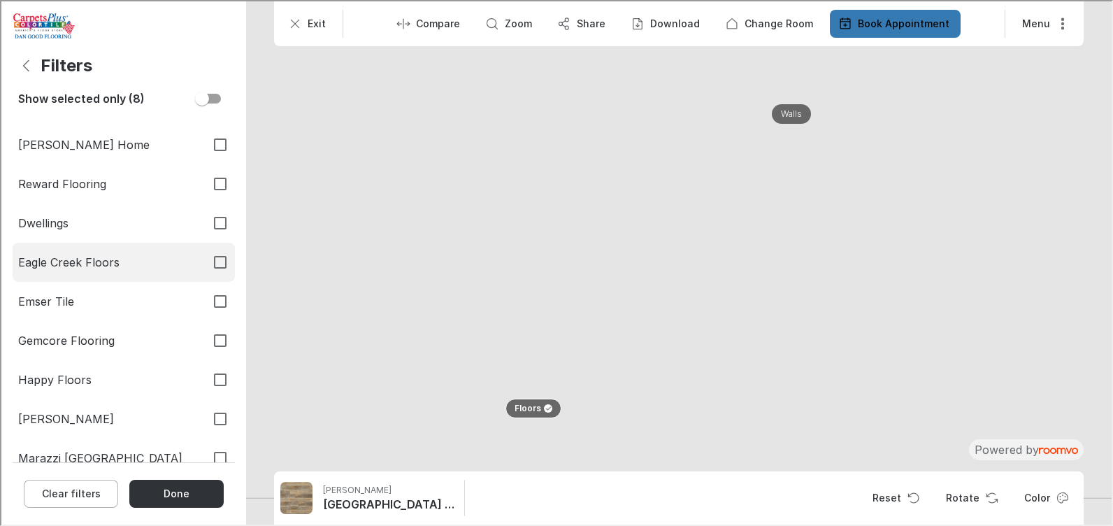
scroll to position [939, 0]
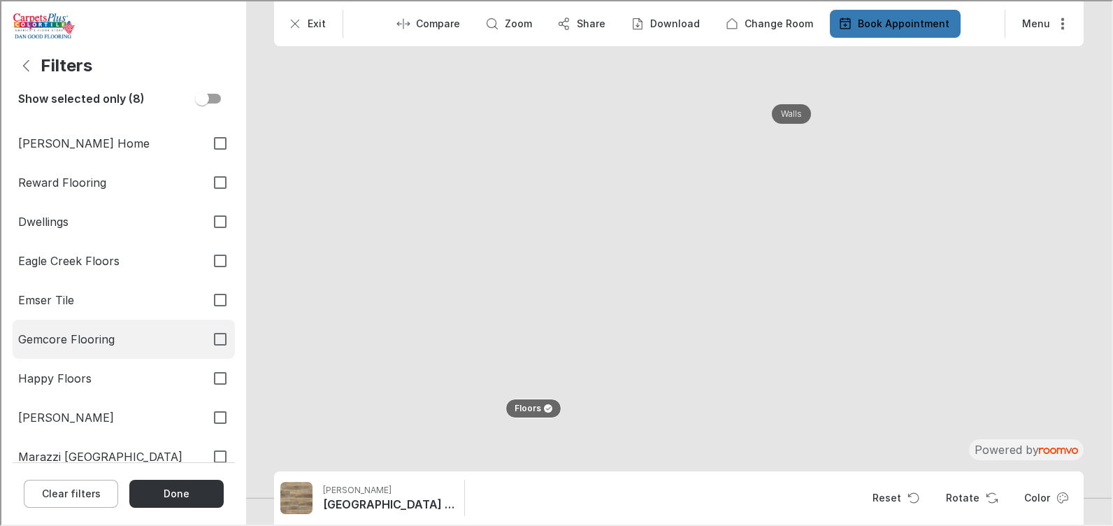
click at [206, 338] on input "Gemcore Flooring" at bounding box center [218, 337] width 29 height 29
checkbox input "true"
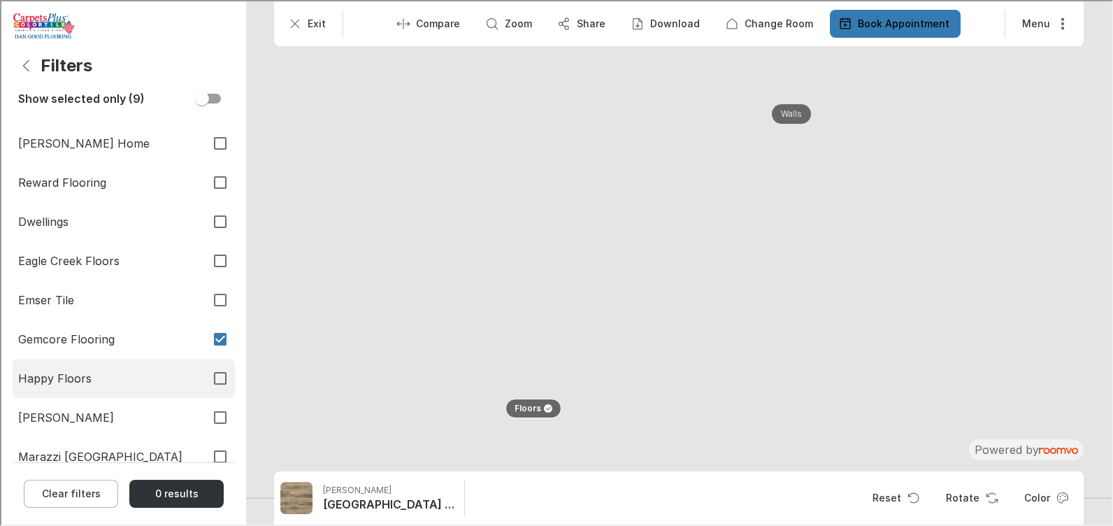
scroll to position [1009, 0]
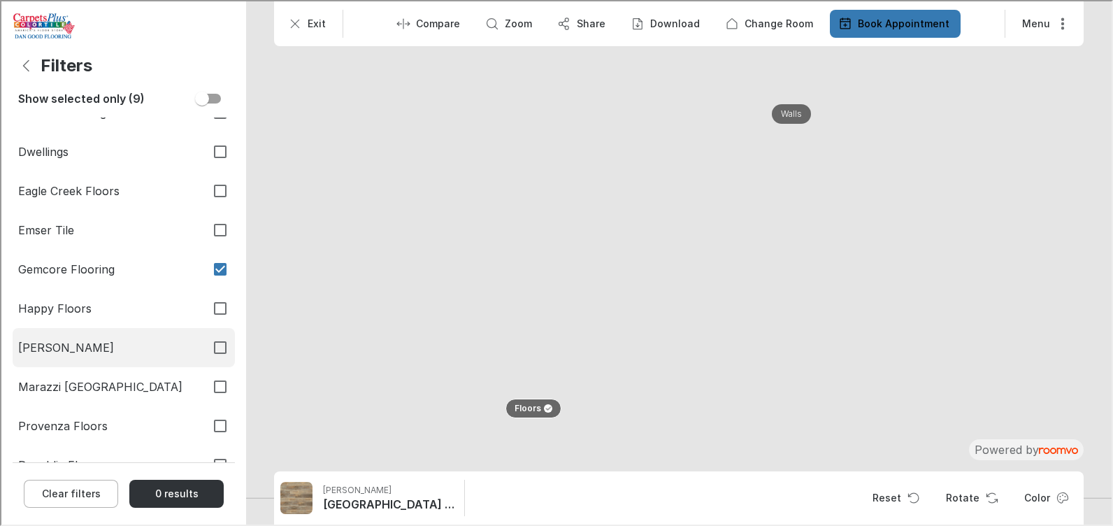
click at [204, 345] on input "[PERSON_NAME]" at bounding box center [218, 345] width 29 height 29
checkbox input "true"
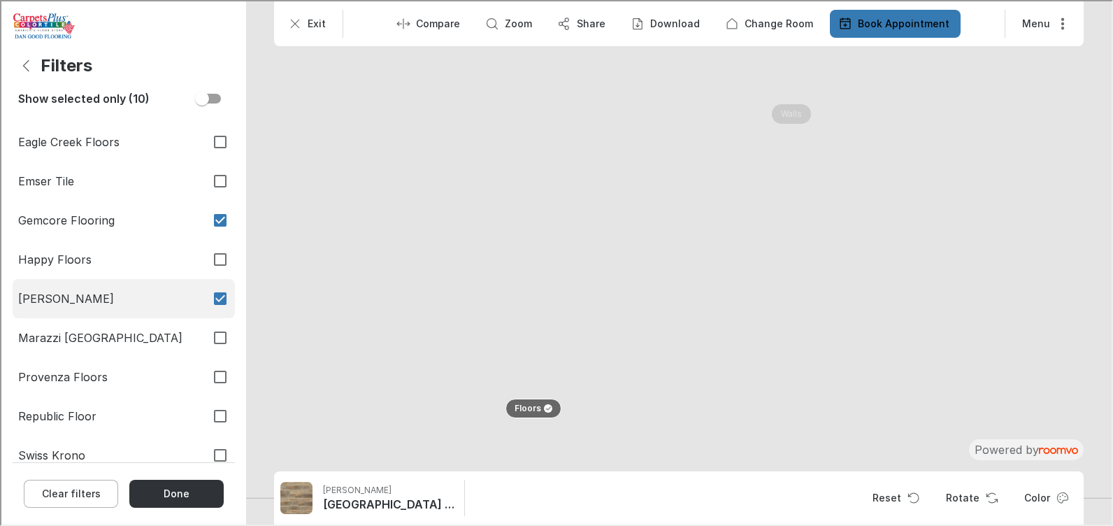
scroll to position [1079, 0]
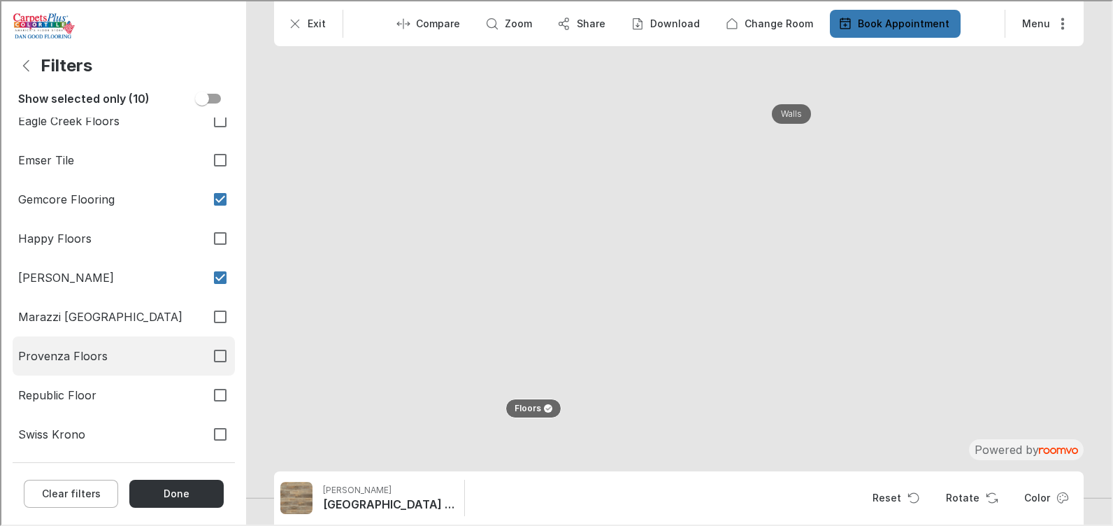
click at [209, 350] on input "Provenza Floors" at bounding box center [218, 354] width 29 height 29
checkbox input "true"
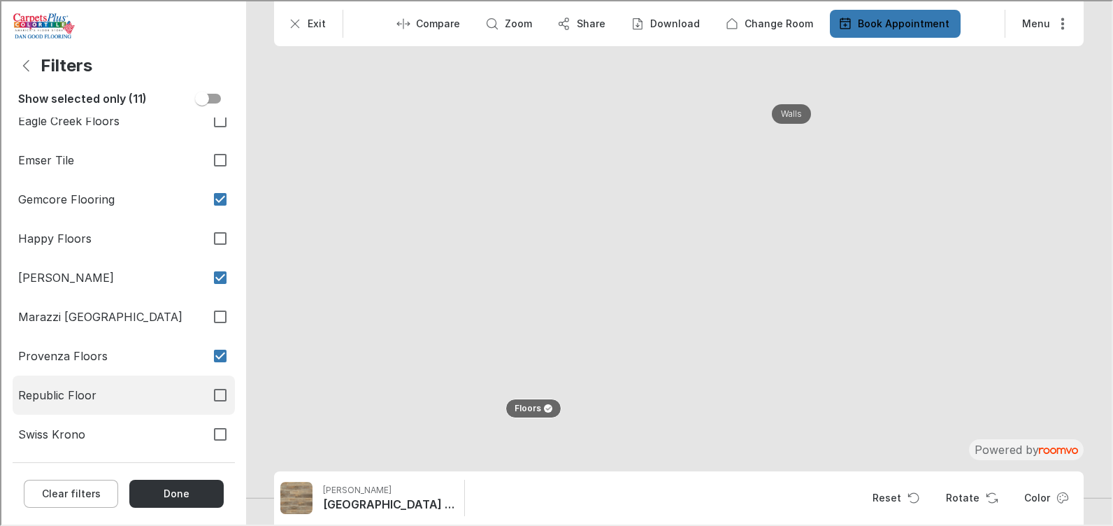
click at [212, 391] on input "Republic Floor" at bounding box center [218, 393] width 29 height 29
checkbox input "true"
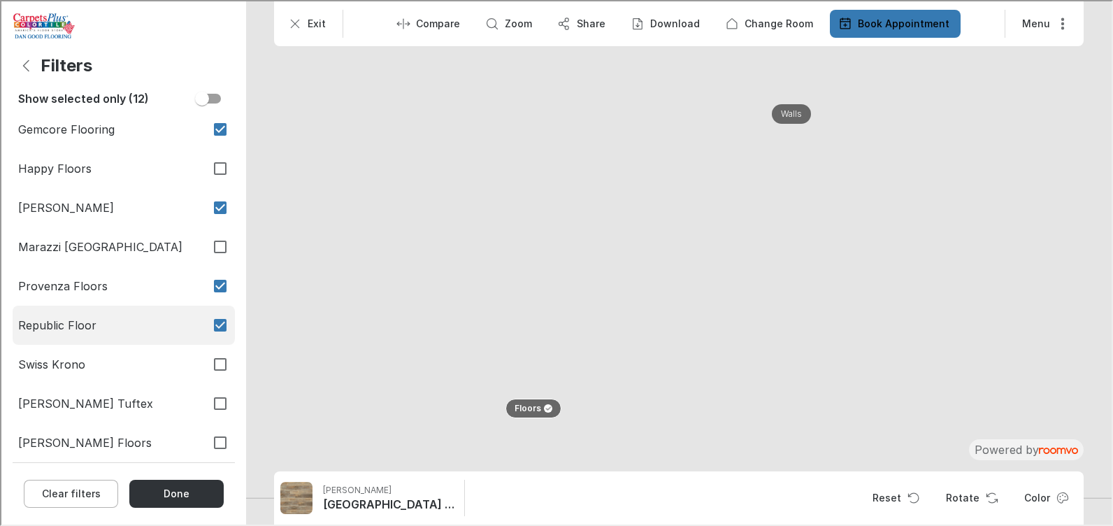
scroll to position [1219, 0]
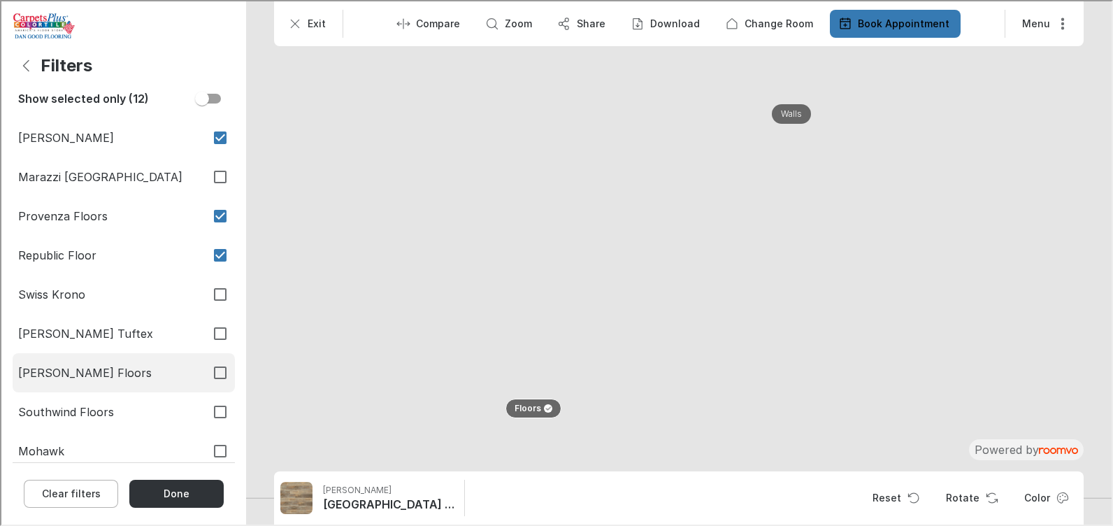
click at [206, 371] on input "[PERSON_NAME] Floors" at bounding box center [218, 371] width 29 height 29
checkbox input "true"
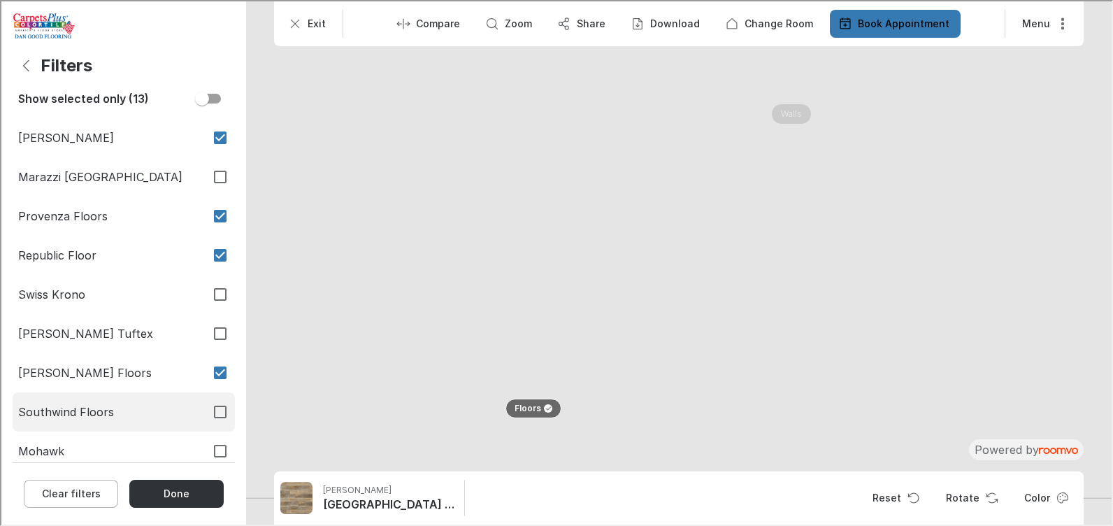
scroll to position [1227, 0]
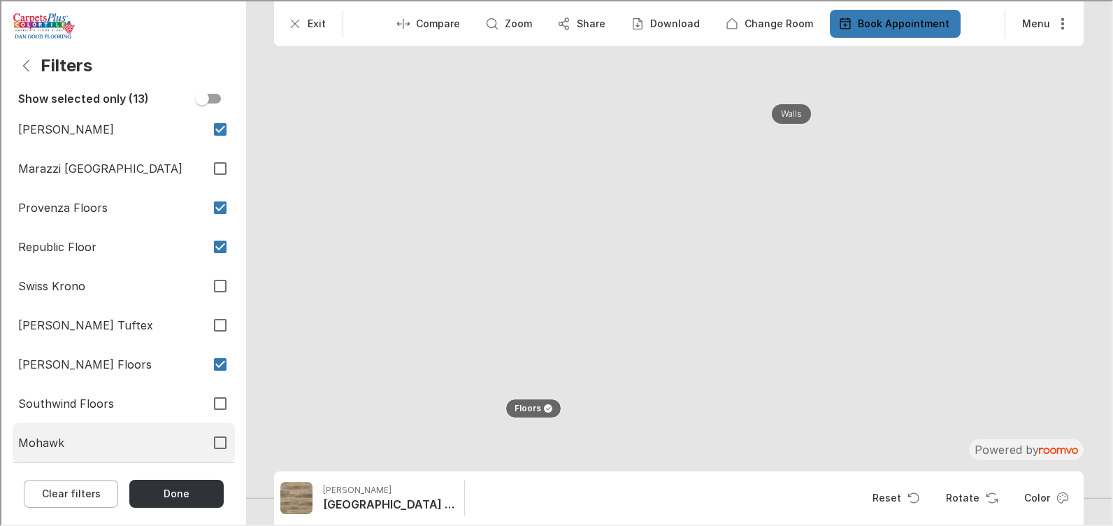
drag, startPoint x: 208, startPoint y: 440, endPoint x: 202, endPoint y: 452, distance: 13.5
click at [207, 441] on input "Mohawk" at bounding box center [218, 441] width 29 height 29
checkbox input "true"
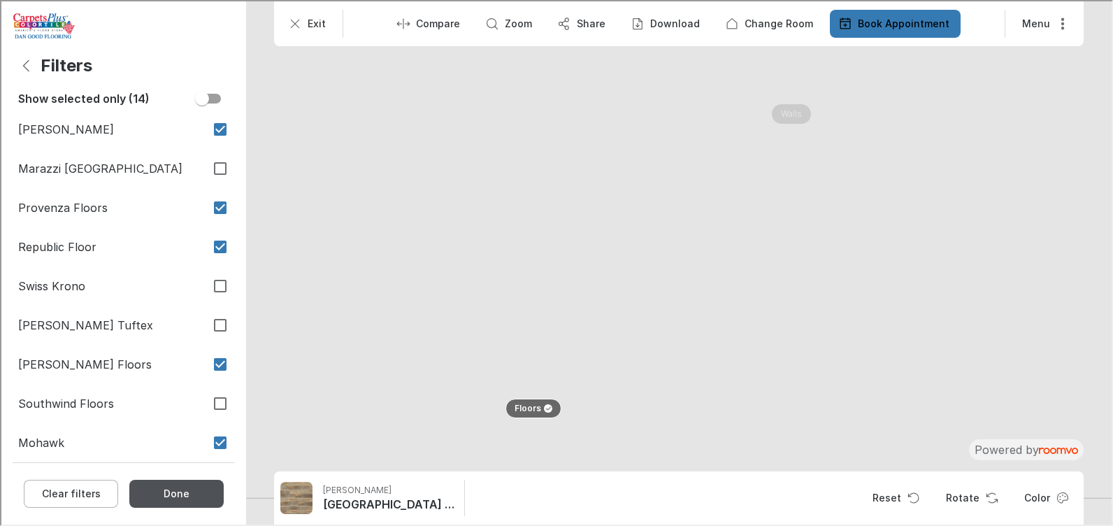
click at [196, 494] on button "Done" at bounding box center [175, 492] width 94 height 28
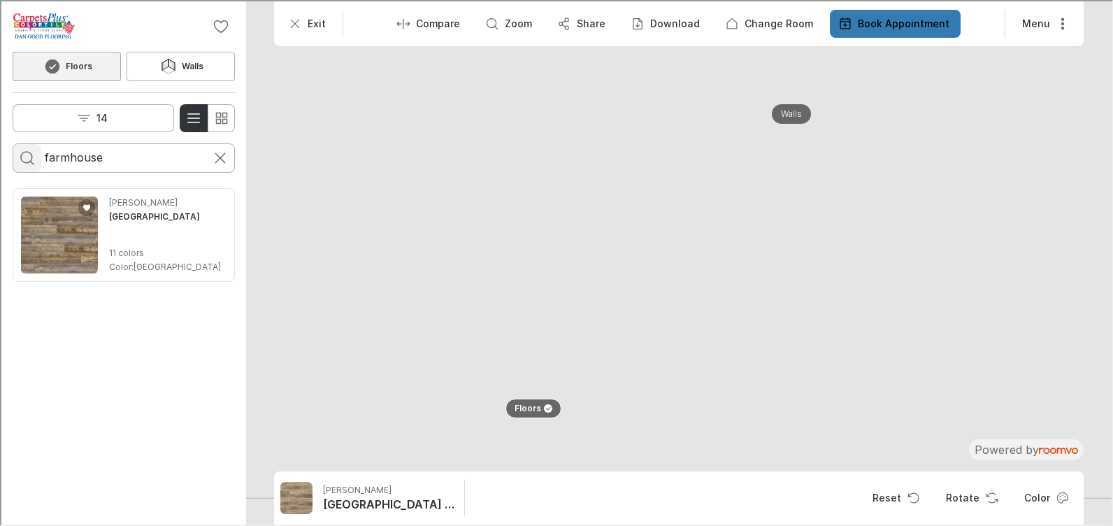
drag, startPoint x: 120, startPoint y: 159, endPoint x: 29, endPoint y: 166, distance: 90.5
click at [29, 166] on form "farmhouse" at bounding box center [122, 156] width 222 height 29
click at [107, 113] on button "14" at bounding box center [92, 117] width 162 height 28
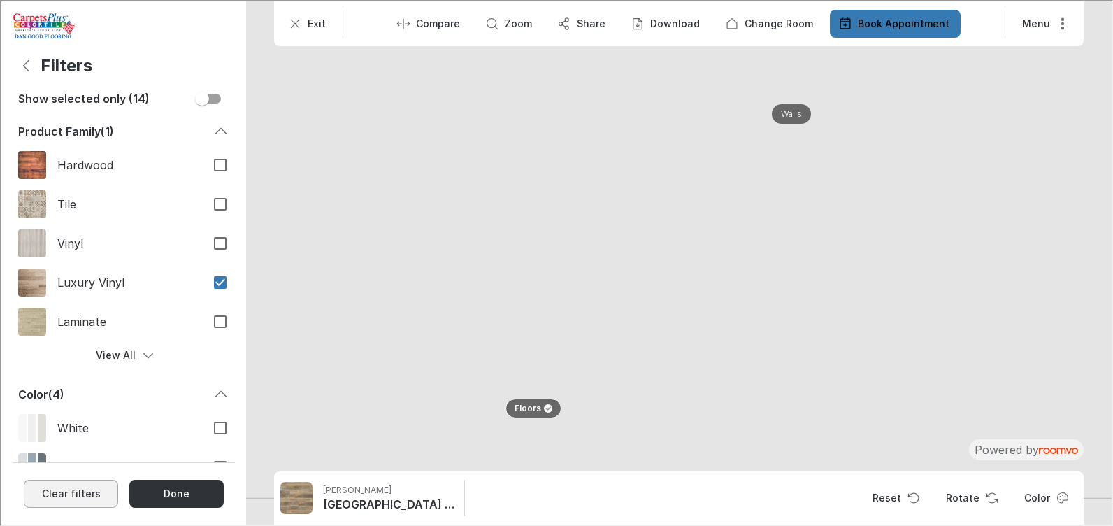
click at [85, 494] on button "Clear filters" at bounding box center [69, 492] width 94 height 28
checkbox input "false"
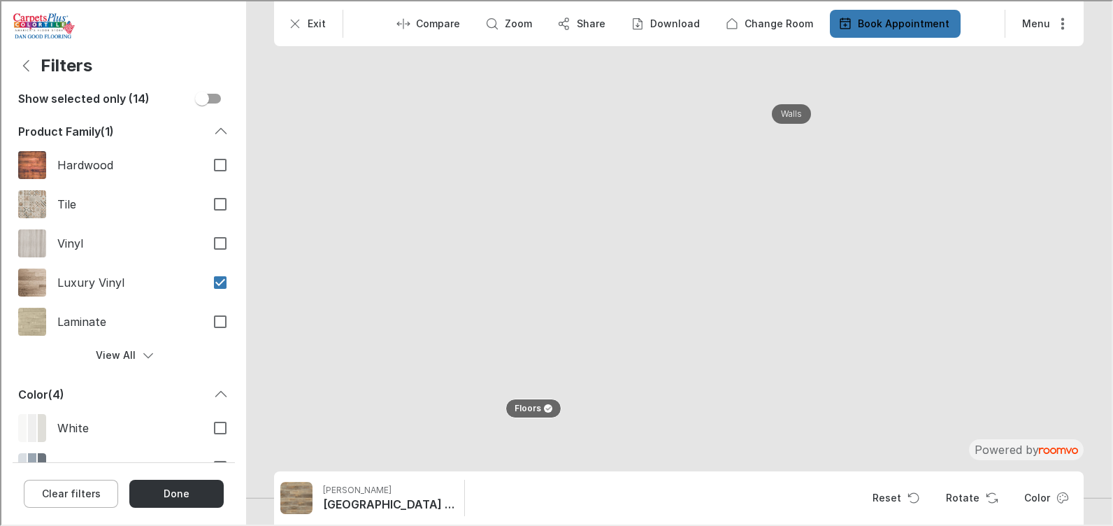
checkbox input "false"
click at [173, 497] on button "Done" at bounding box center [176, 492] width 94 height 28
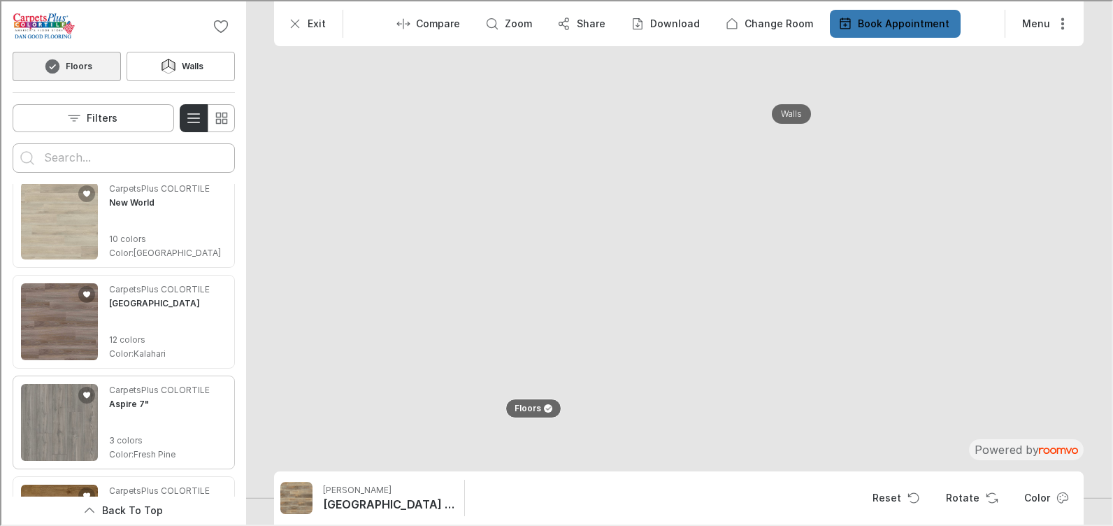
scroll to position [2098, 0]
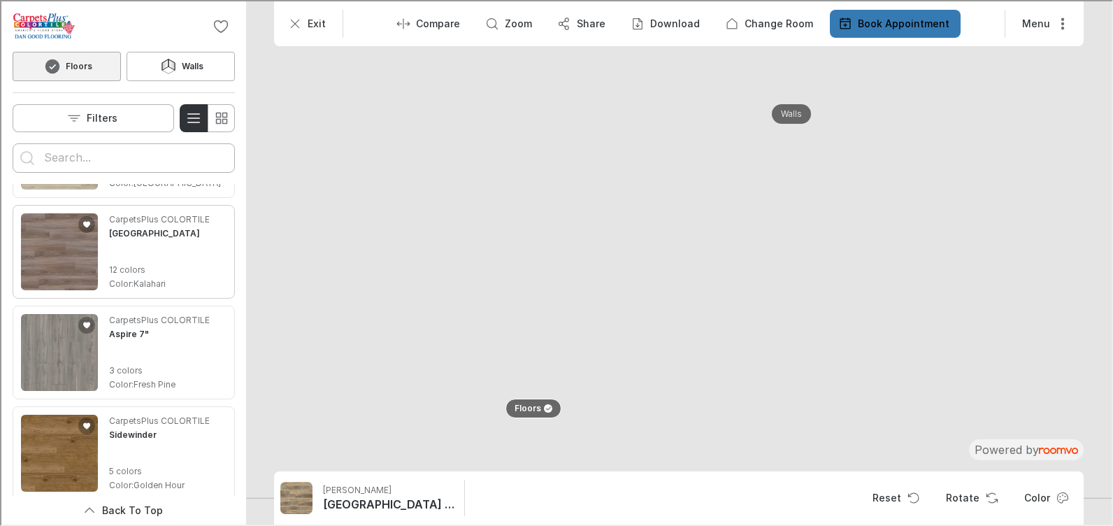
click at [59, 262] on img "See Lombard Street in the room" at bounding box center [58, 250] width 77 height 77
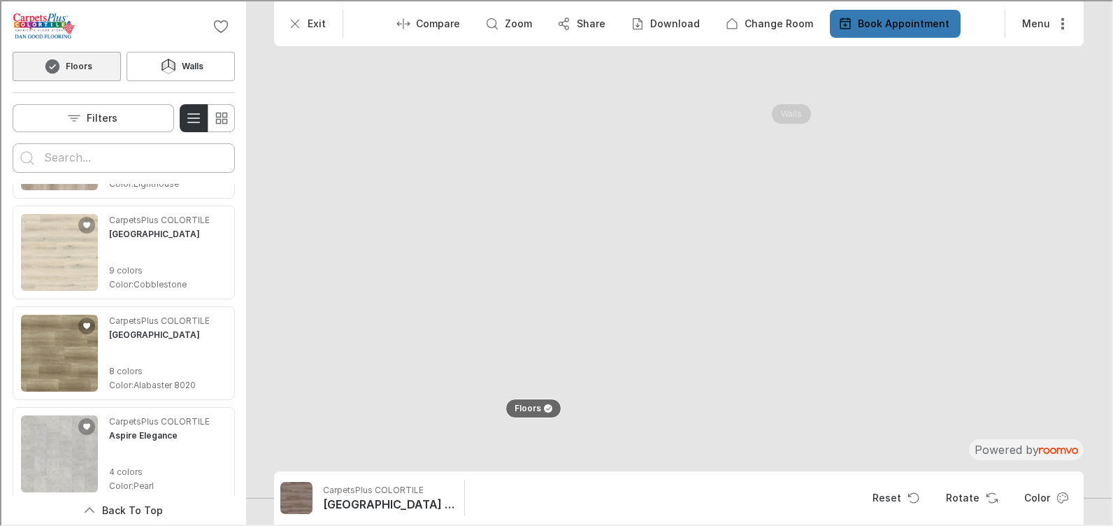
scroll to position [3217, 0]
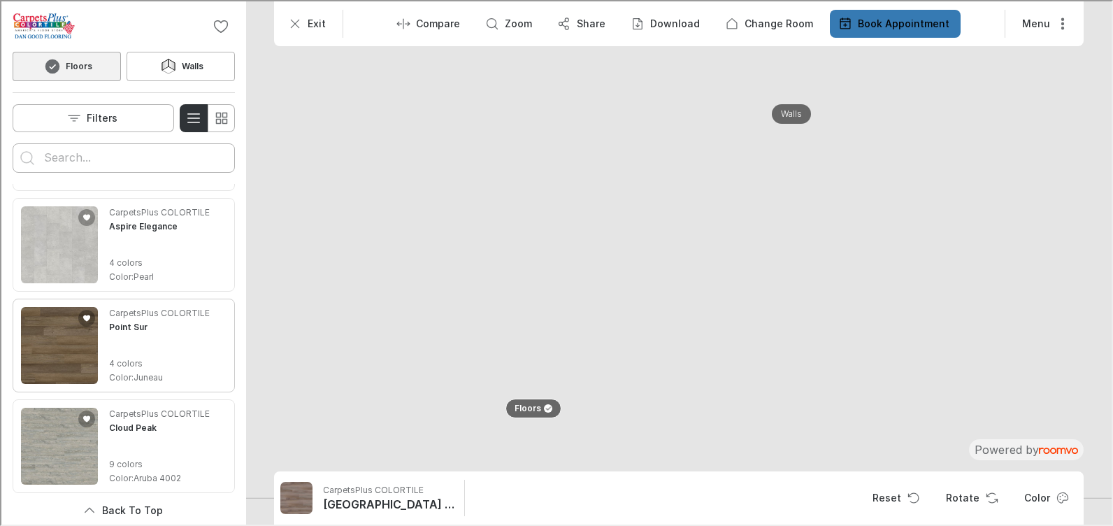
click at [83, 338] on img "See Point Sur in the room" at bounding box center [58, 344] width 77 height 77
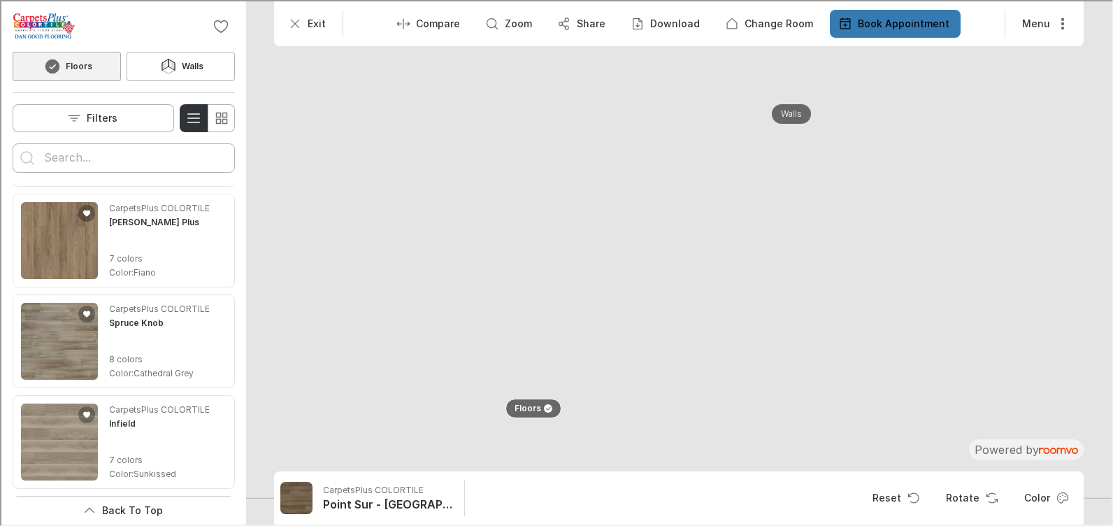
scroll to position [4231, 0]
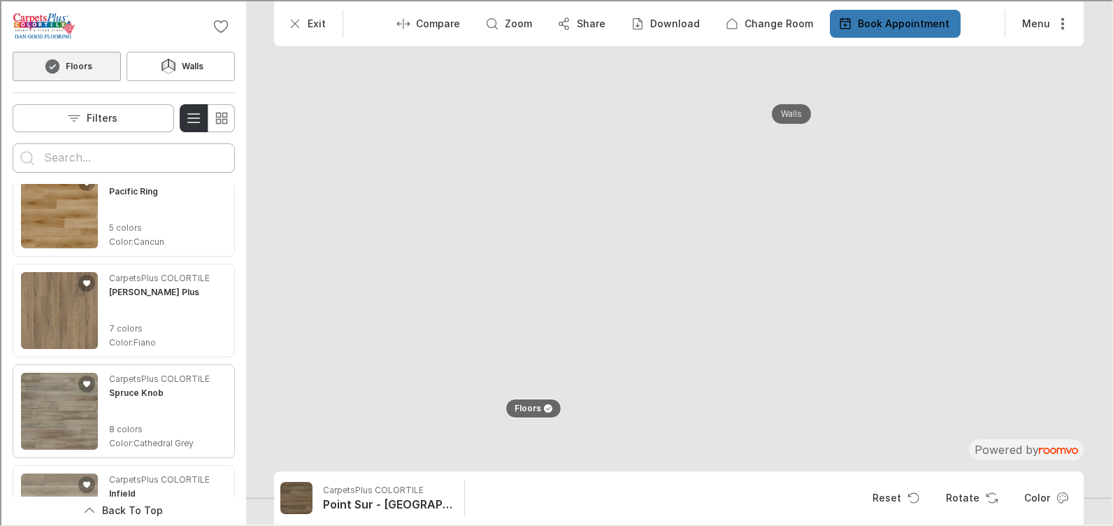
click at [48, 406] on img "See Spruce Knob in the room" at bounding box center [58, 409] width 77 height 77
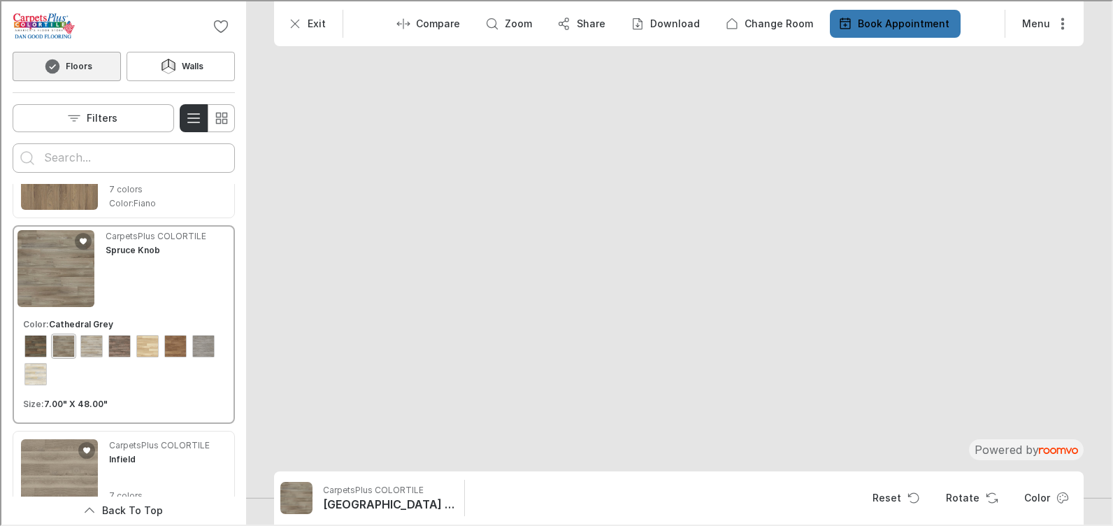
scroll to position [4294, 0]
click at [181, 350] on div "View color format Pecan" at bounding box center [174, 344] width 22 height 22
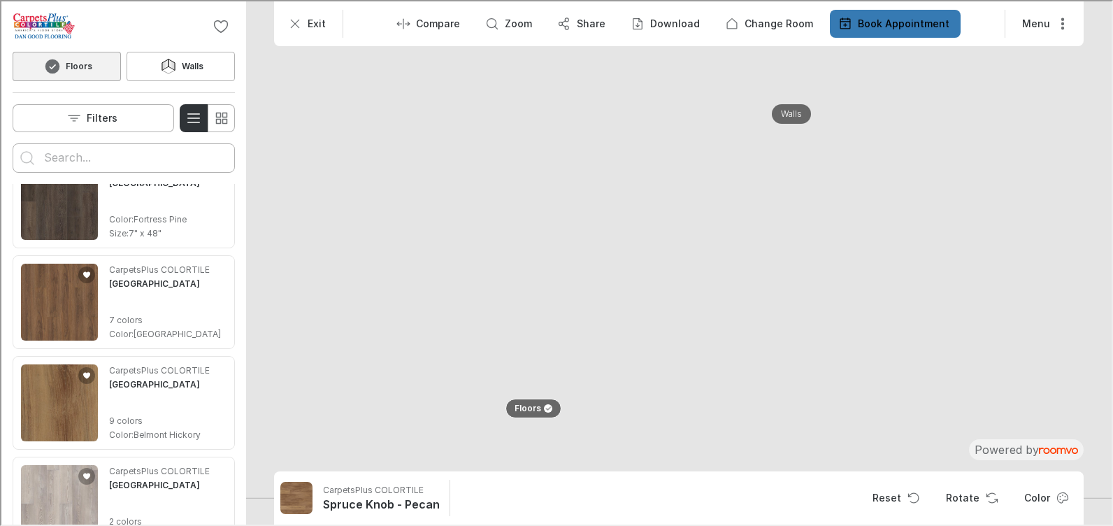
scroll to position [0, 0]
